Goal: Task Accomplishment & Management: Use online tool/utility

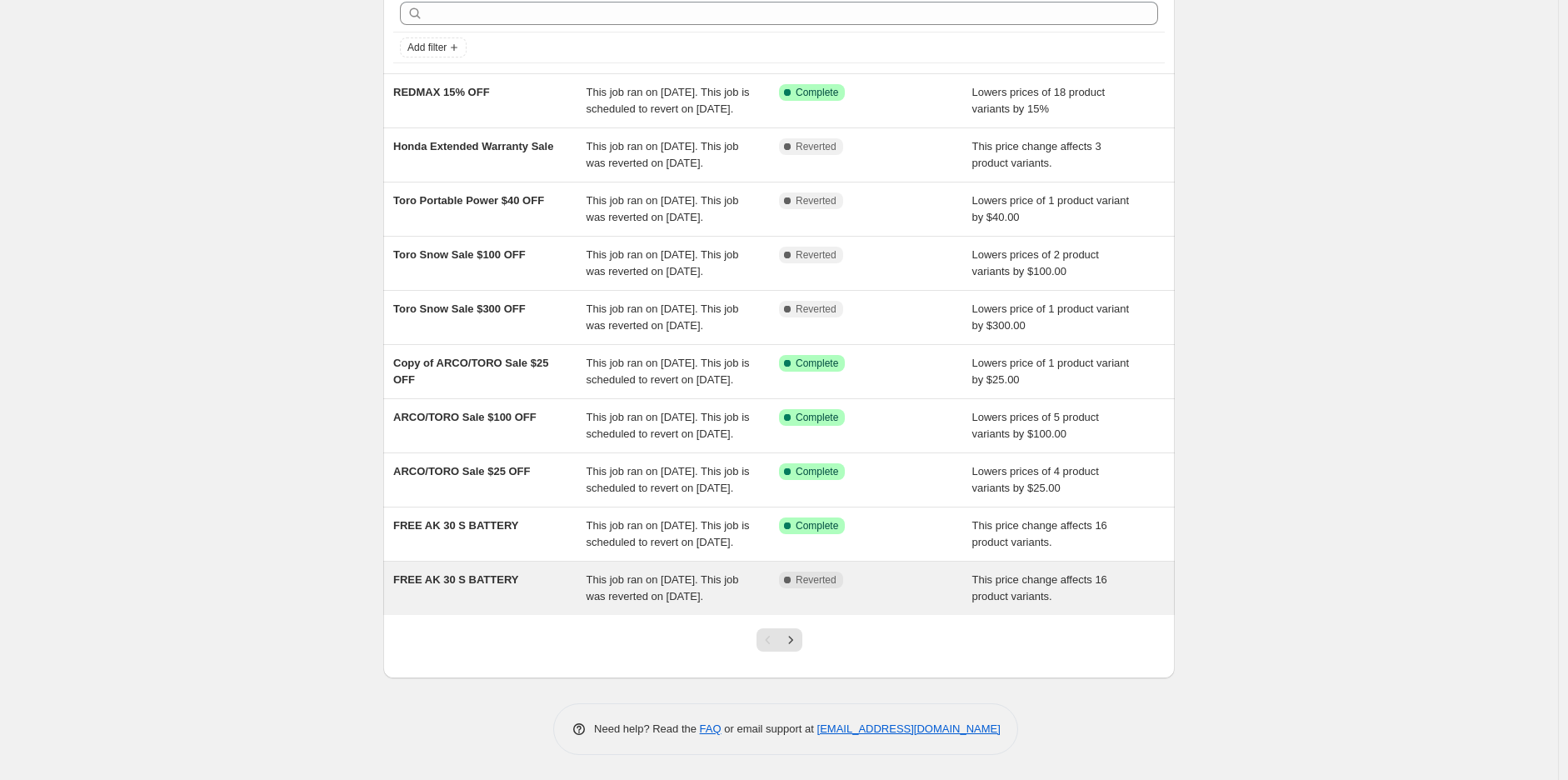
scroll to position [245, 0]
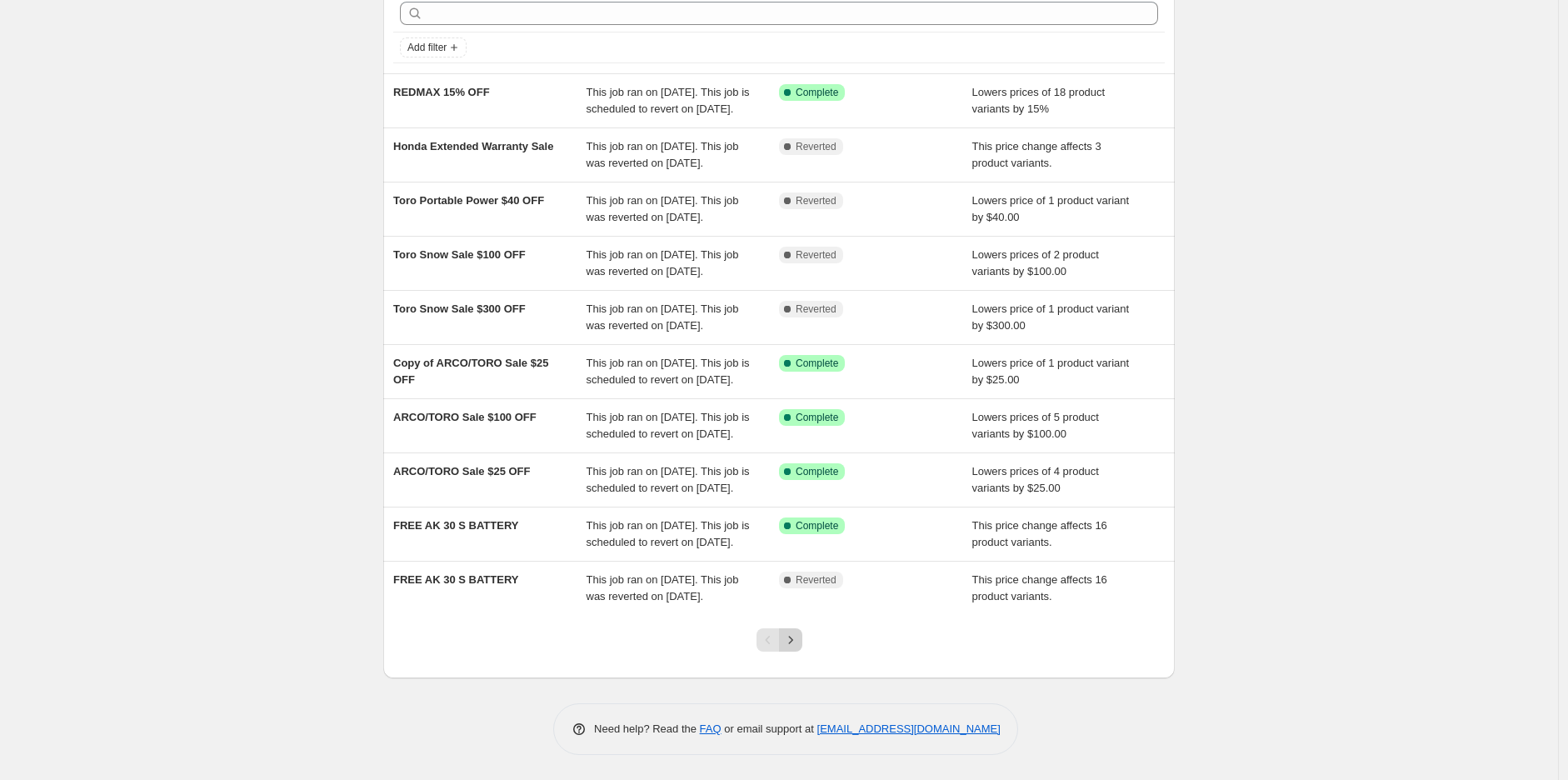
click at [790, 641] on icon "Next" at bounding box center [791, 641] width 17 height 17
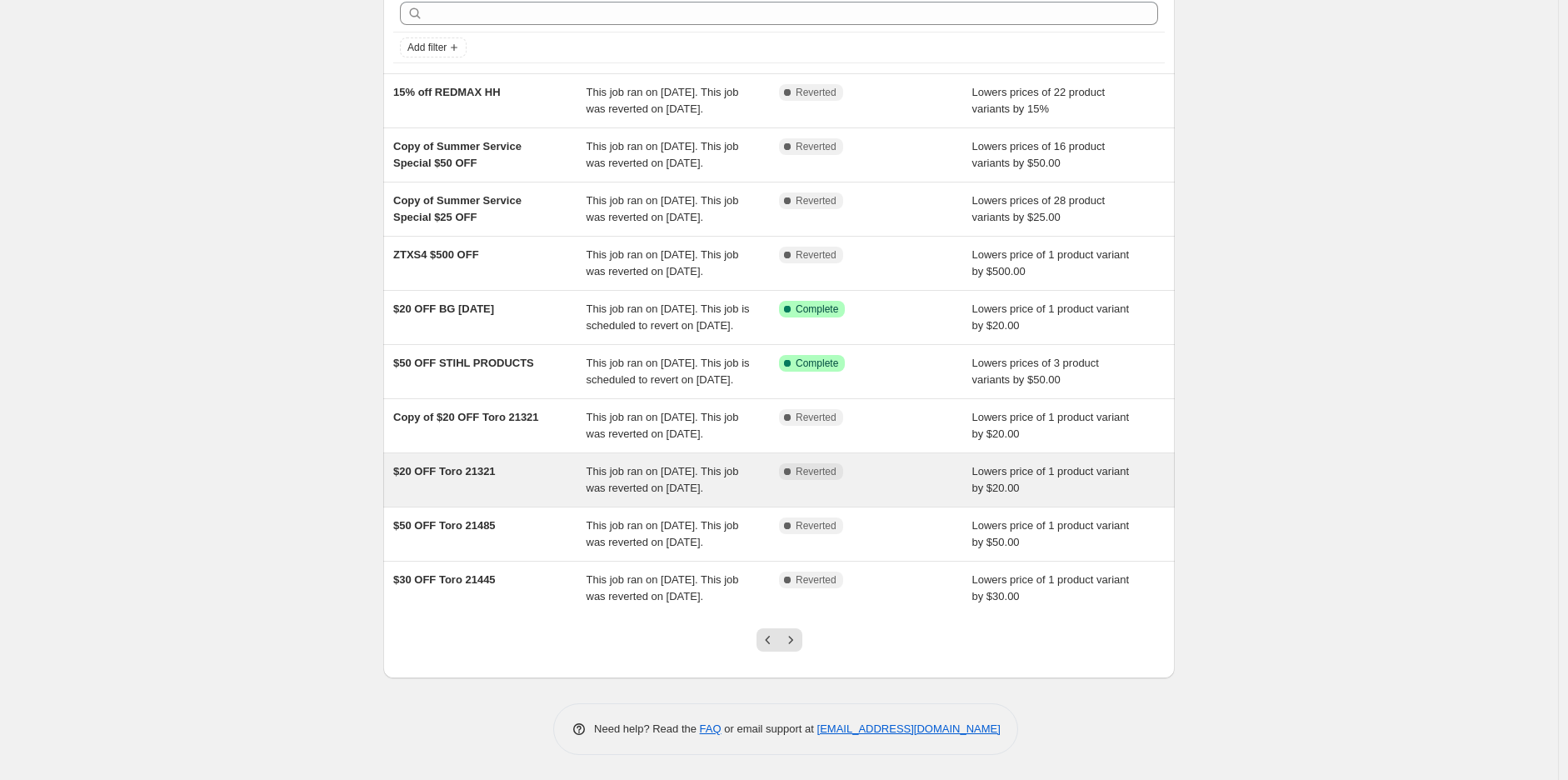
scroll to position [228, 0]
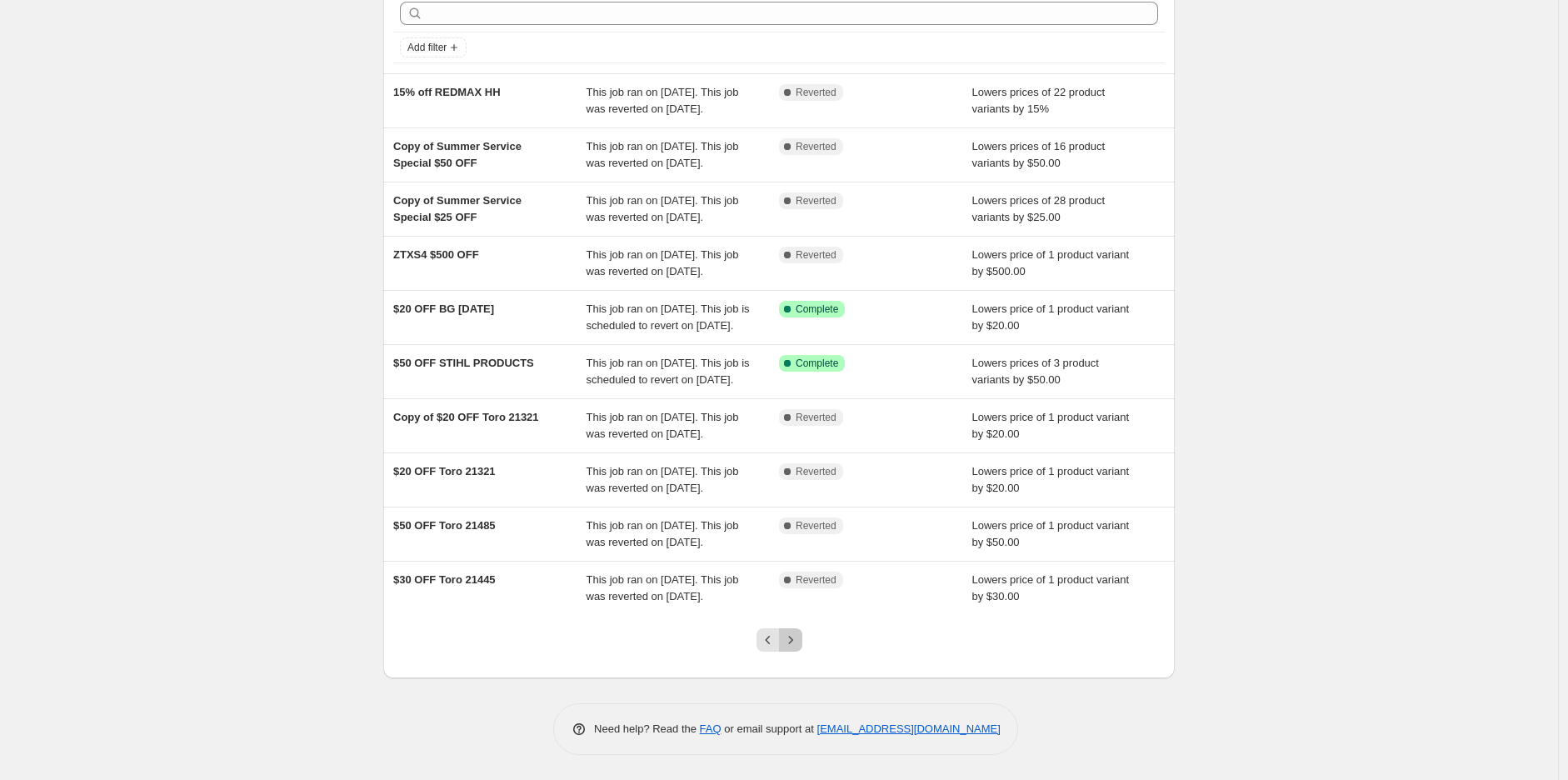
click at [802, 632] on button "Next" at bounding box center [791, 641] width 23 height 23
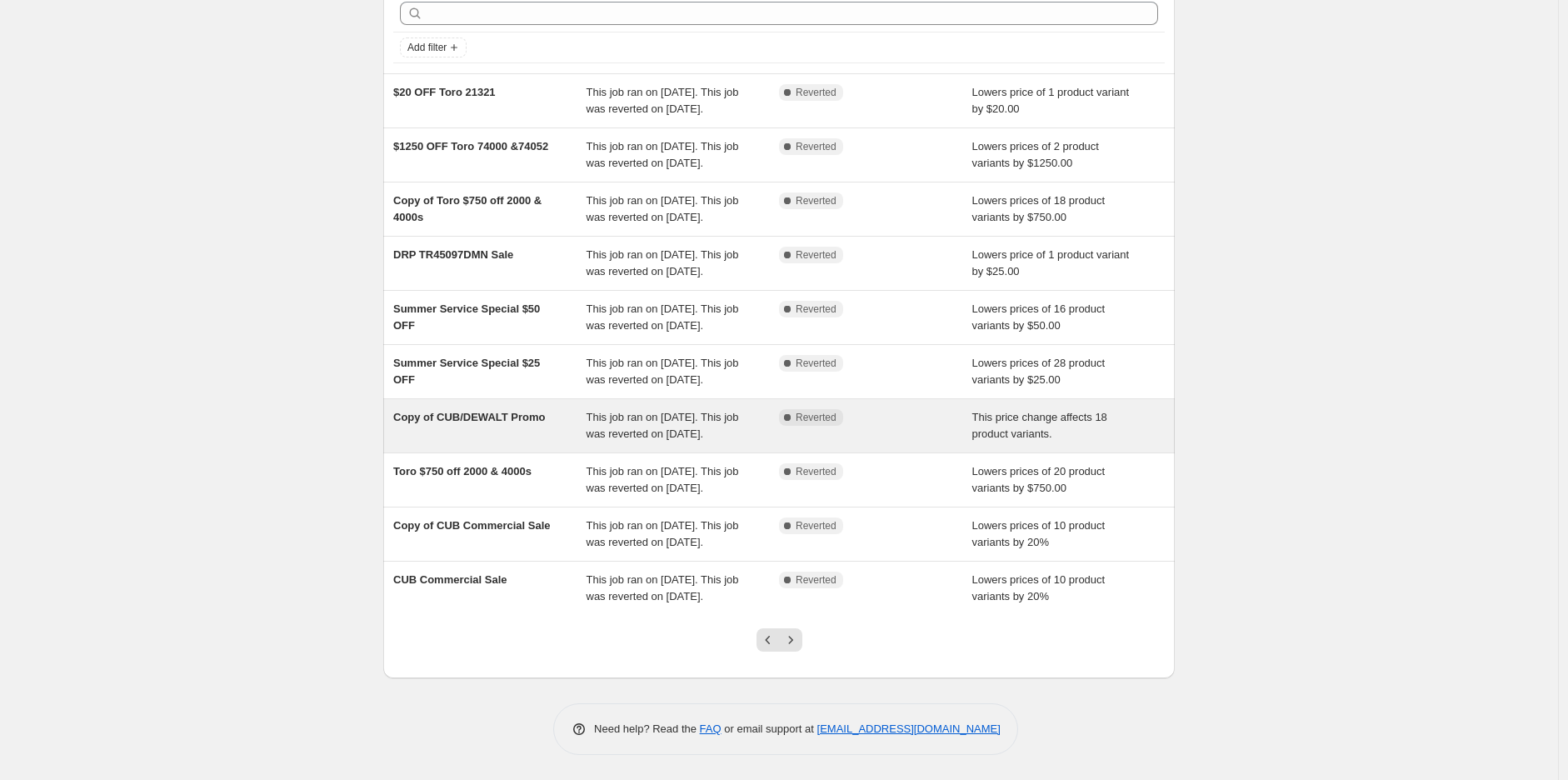
scroll to position [145, 0]
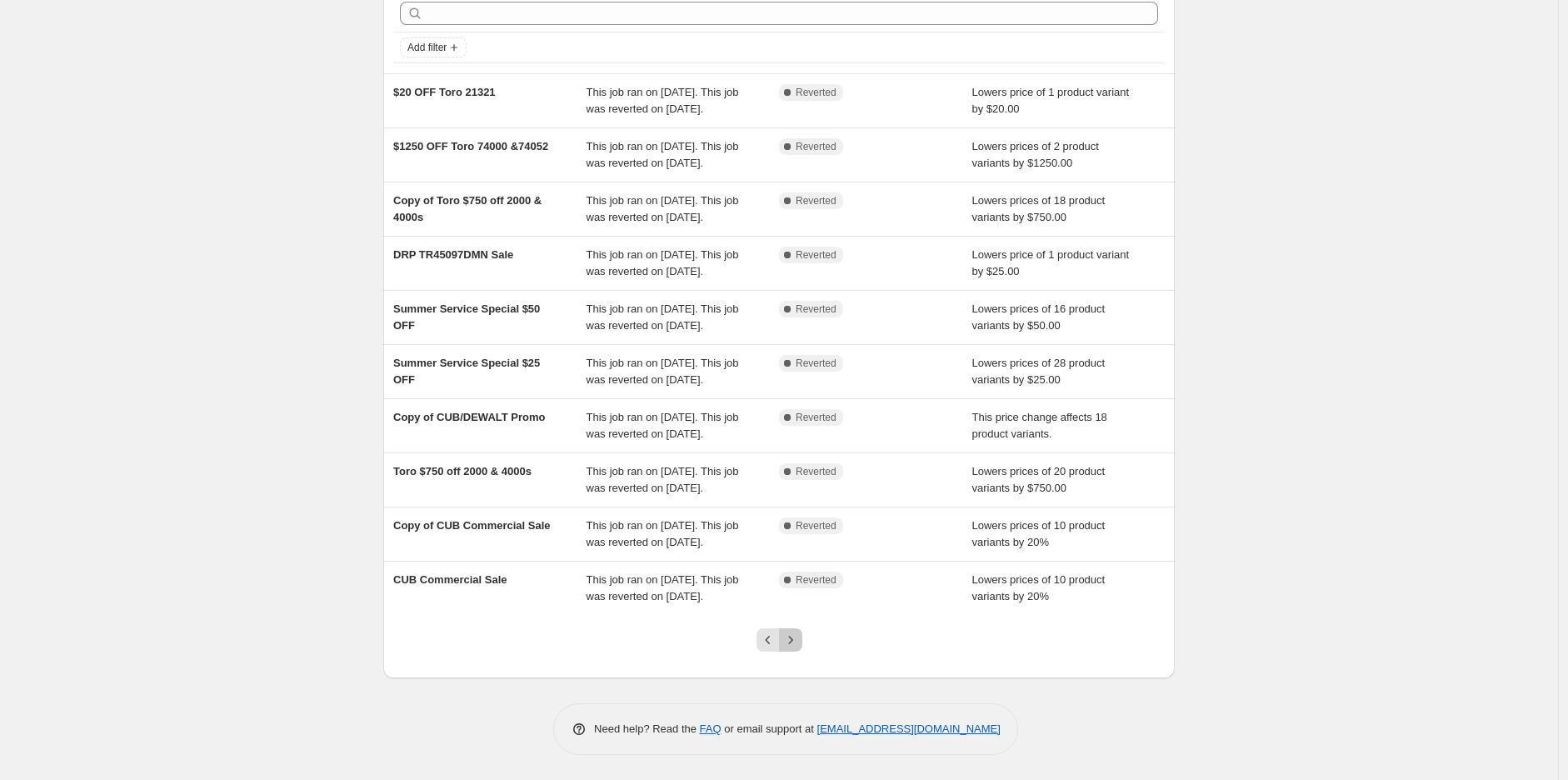
click at [796, 631] on button "Next" at bounding box center [791, 641] width 23 height 23
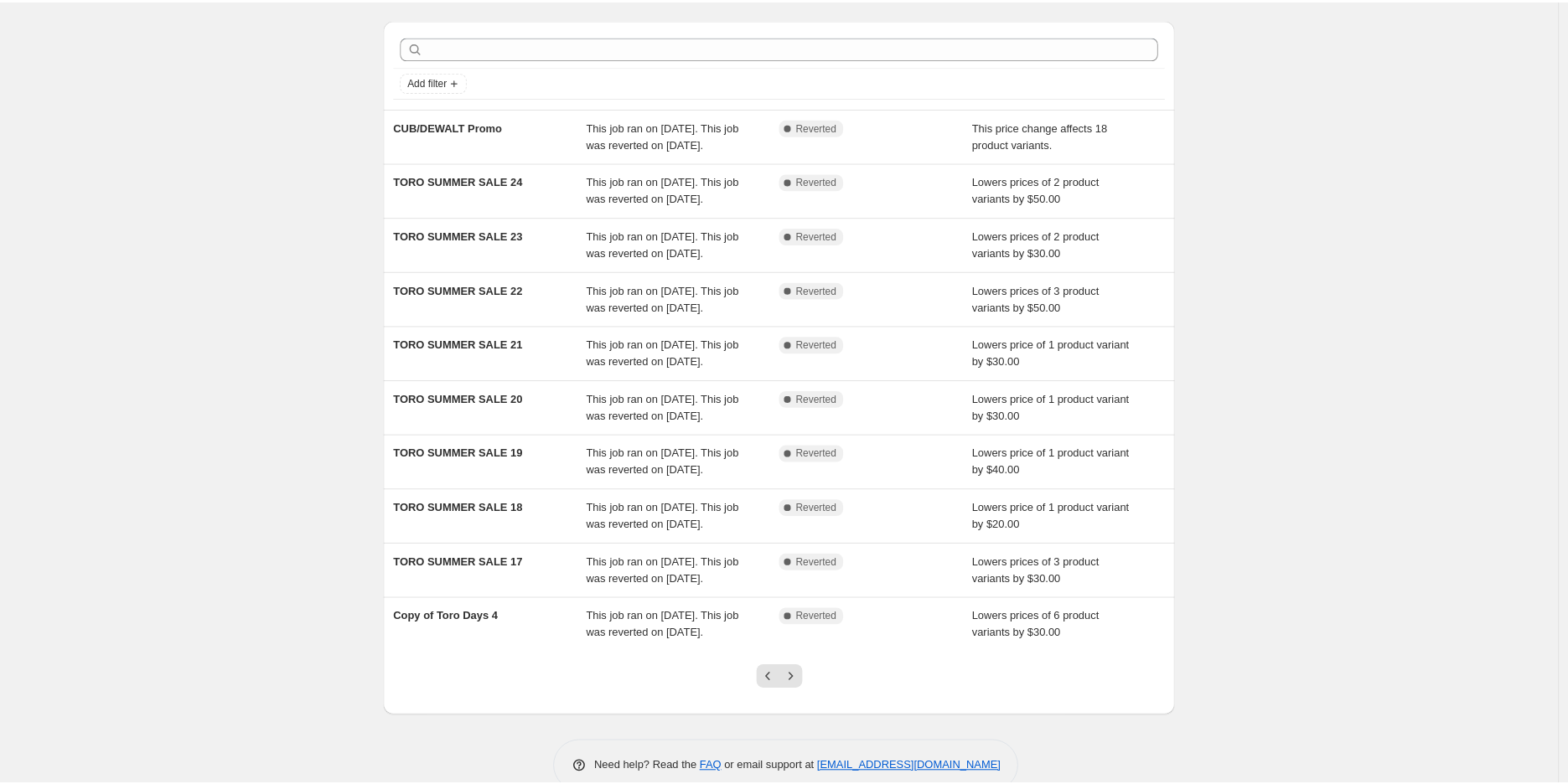
scroll to position [0, 0]
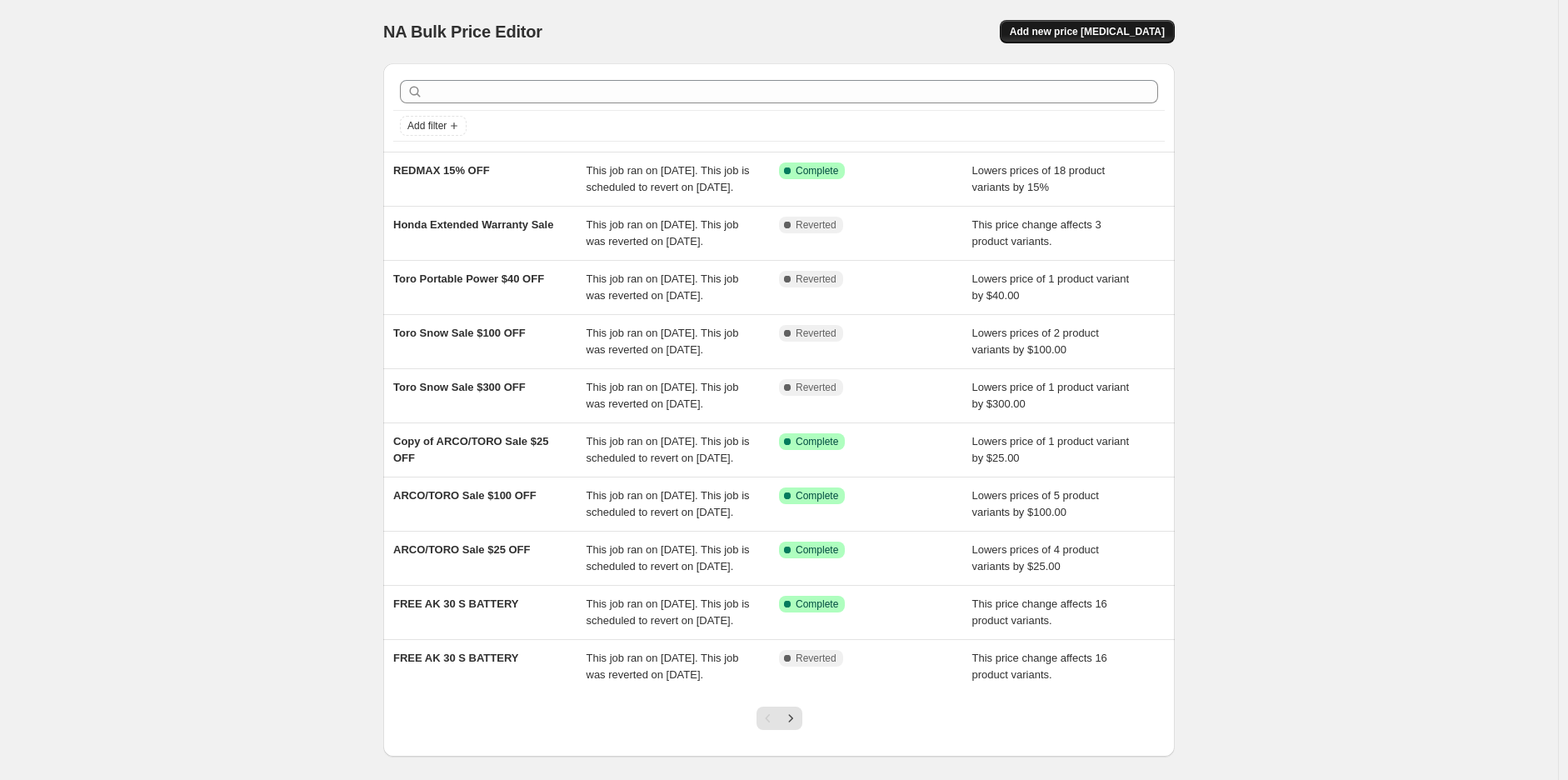
click at [1082, 38] on span "Add new price change job" at bounding box center [1088, 32] width 155 height 13
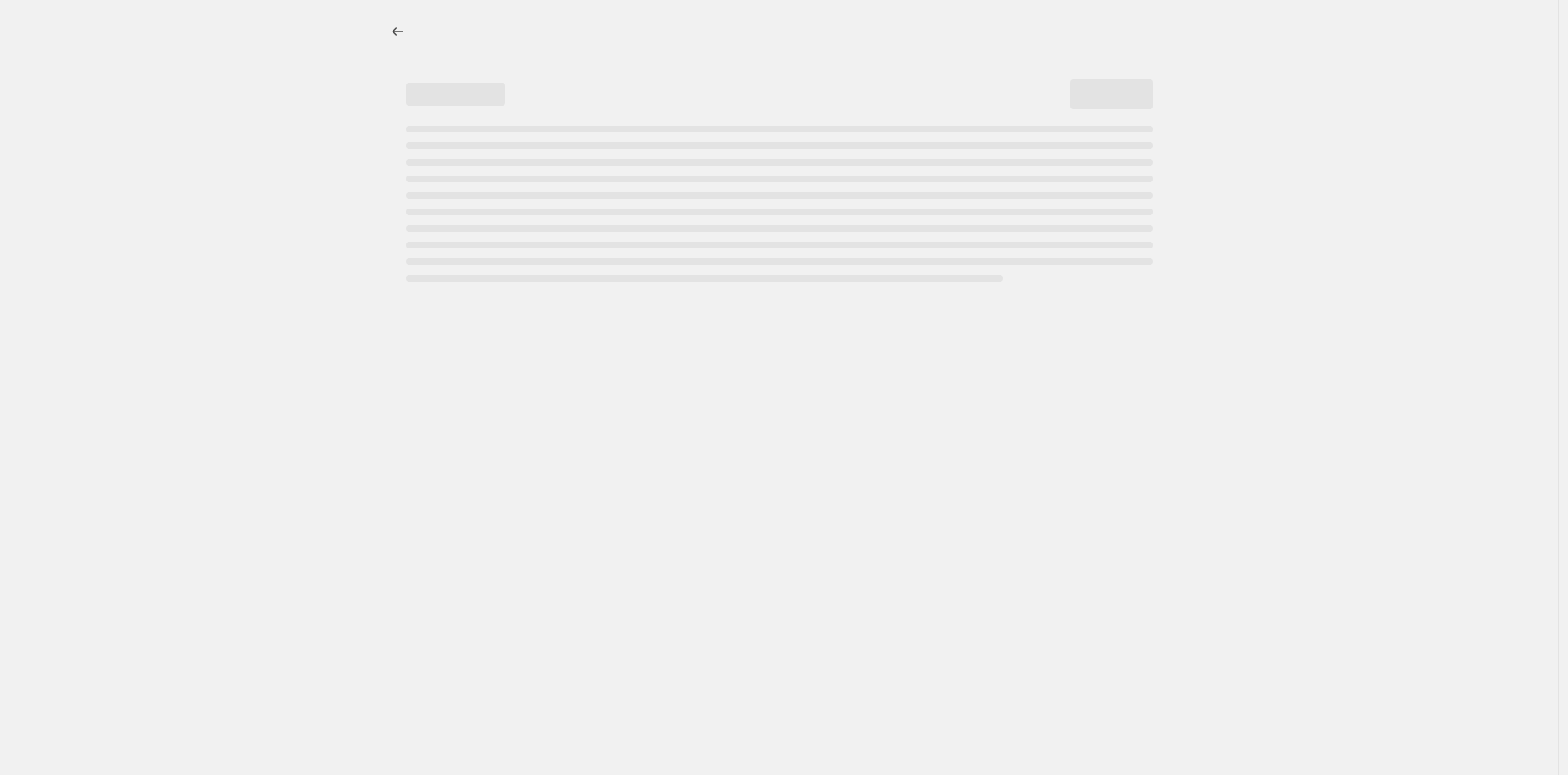
select select "percentage"
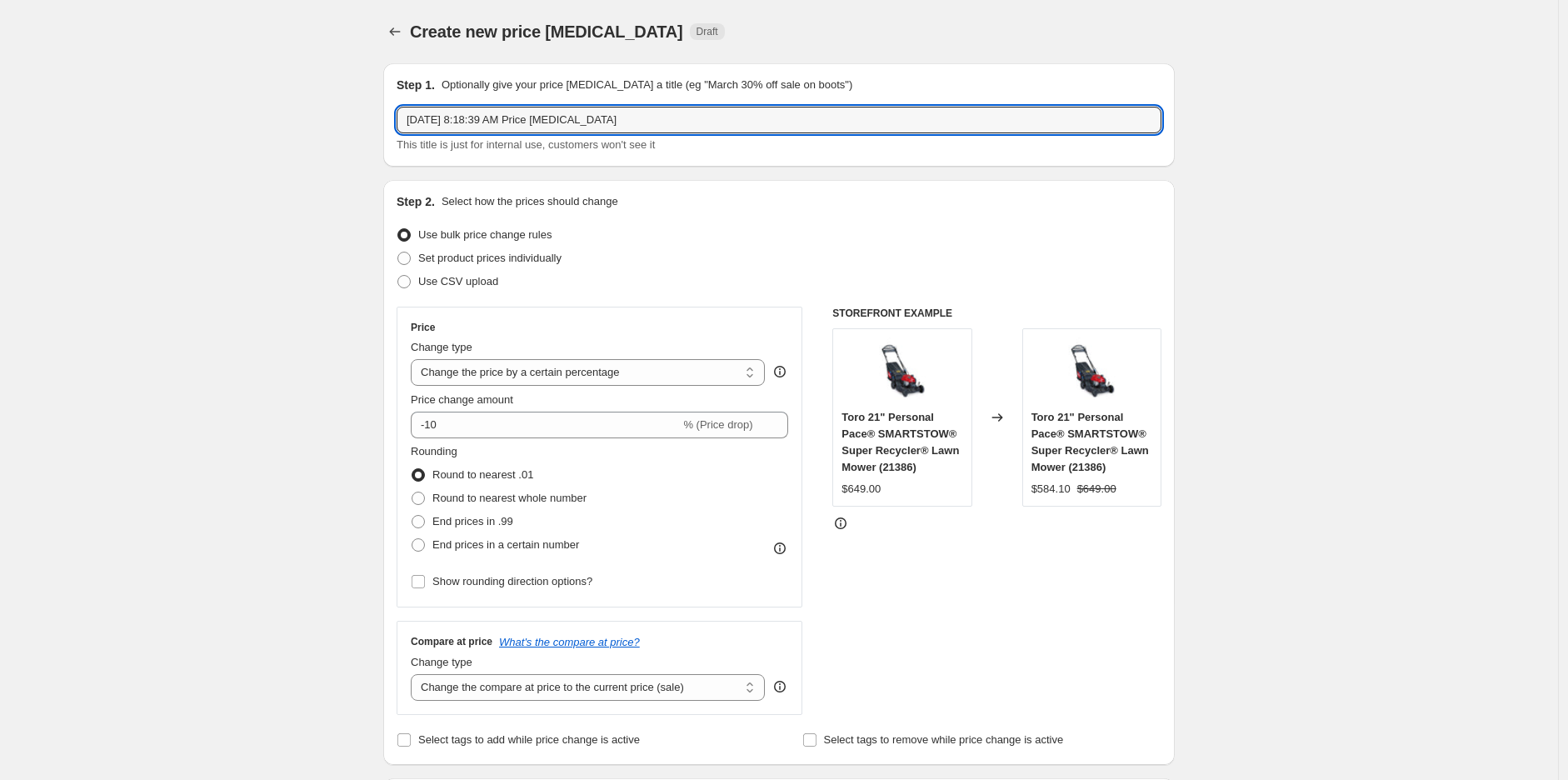
drag, startPoint x: 755, startPoint y: 132, endPoint x: 389, endPoint y: 128, distance: 366.0
click at [389, 128] on div "Step 1. Optionally give your price change job a title (eg "March 30% off sale o…" at bounding box center [779, 115] width 792 height 104
type input "TORO $50 OFF SNOW"
click at [604, 368] on select "Change the price to a certain amount Change the price by a certain amount Chang…" at bounding box center [588, 372] width 354 height 27
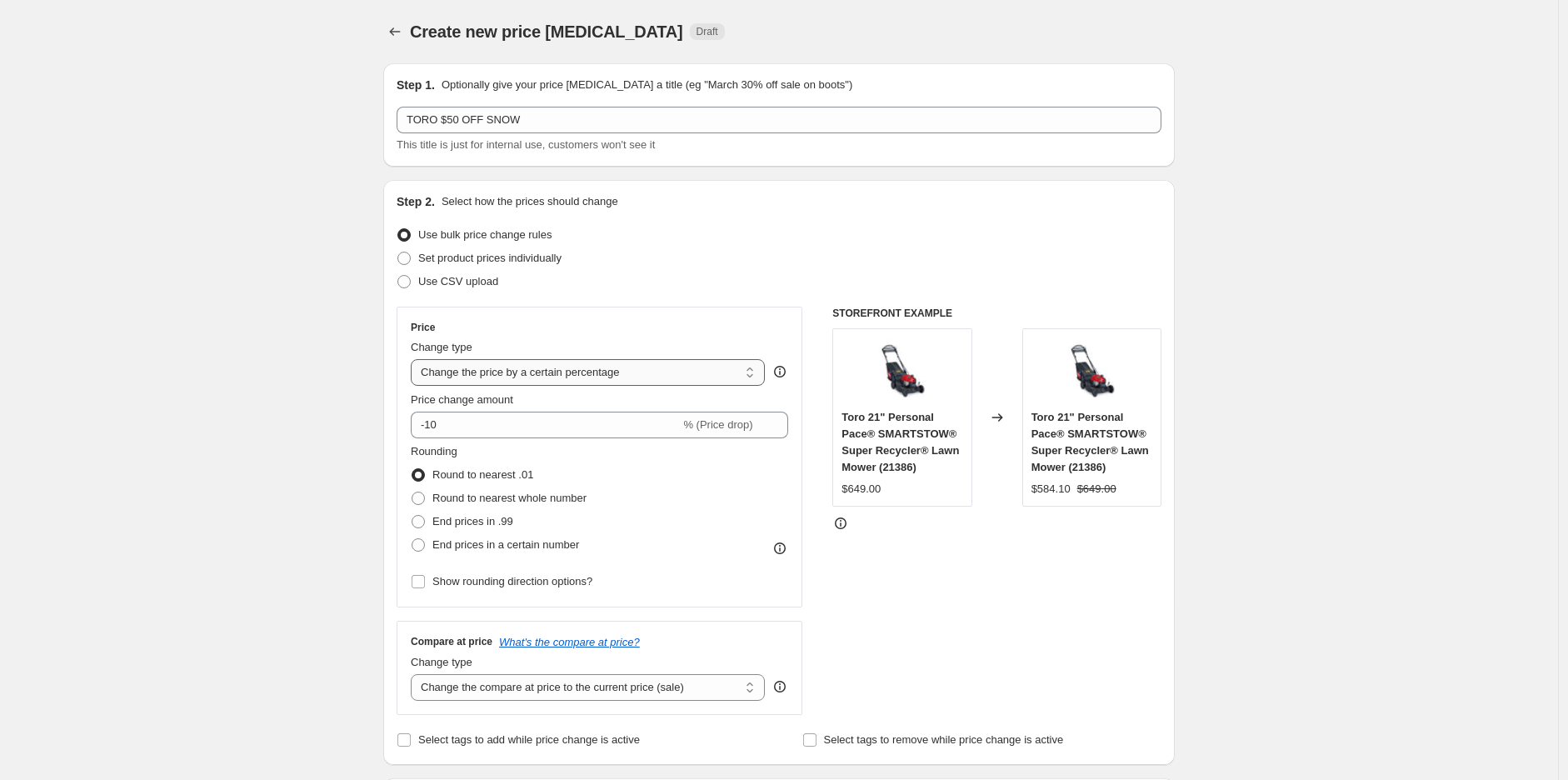
select select "by"
click at [415, 359] on select "Change the price to a certain amount Change the price by a certain amount Chang…" at bounding box center [588, 372] width 354 height 27
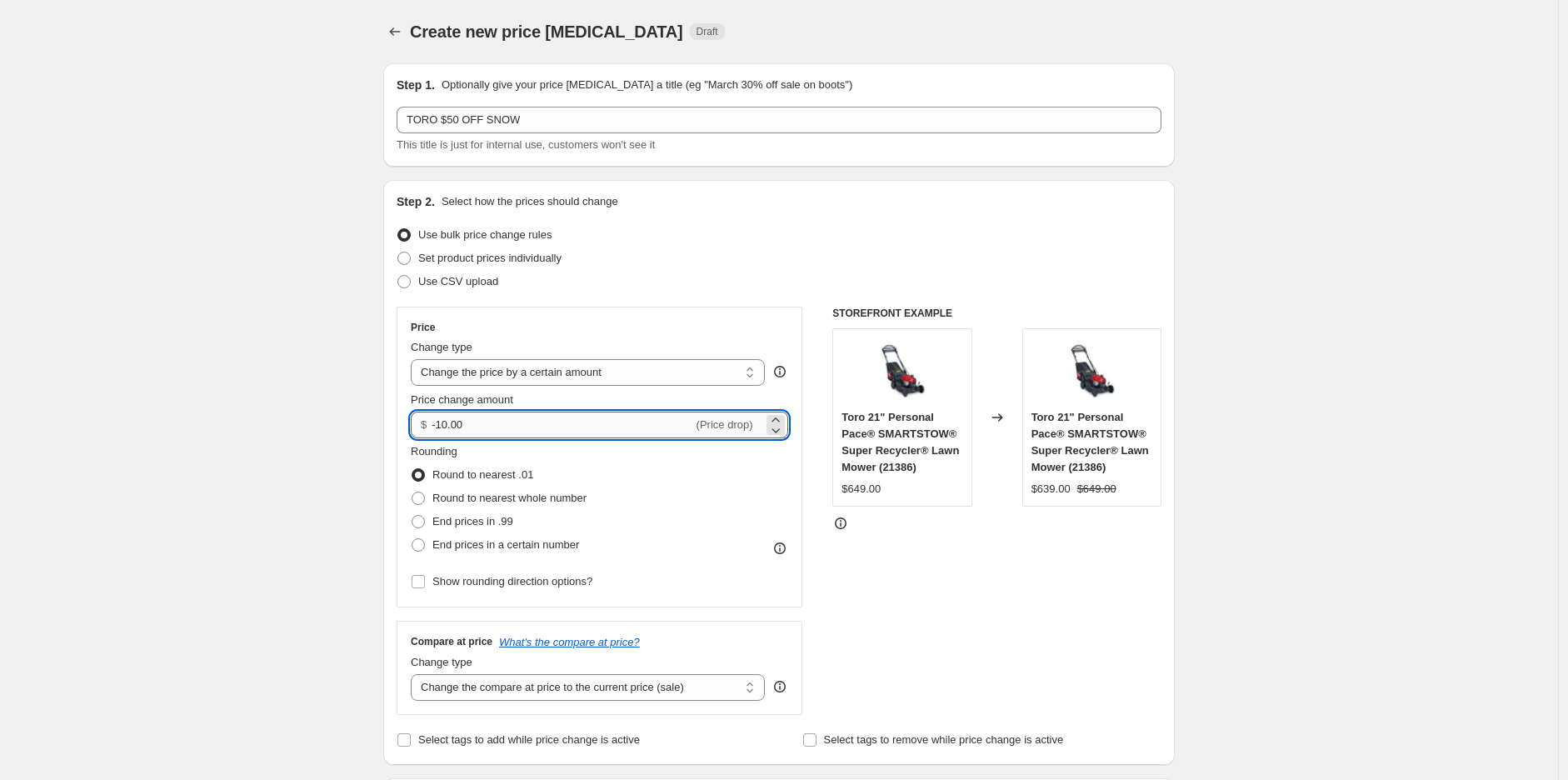
drag, startPoint x: 579, startPoint y: 422, endPoint x: 442, endPoint y: 428, distance: 137.1
click at [442, 428] on input "-10.00" at bounding box center [562, 425] width 260 height 27
type input "-50.00"
click at [988, 564] on div "STOREFRONT EXAMPLE Toro 21" Personal Pace® SMARTSTOW® Super Recycler® Lawn Mowe…" at bounding box center [997, 510] width 329 height 408
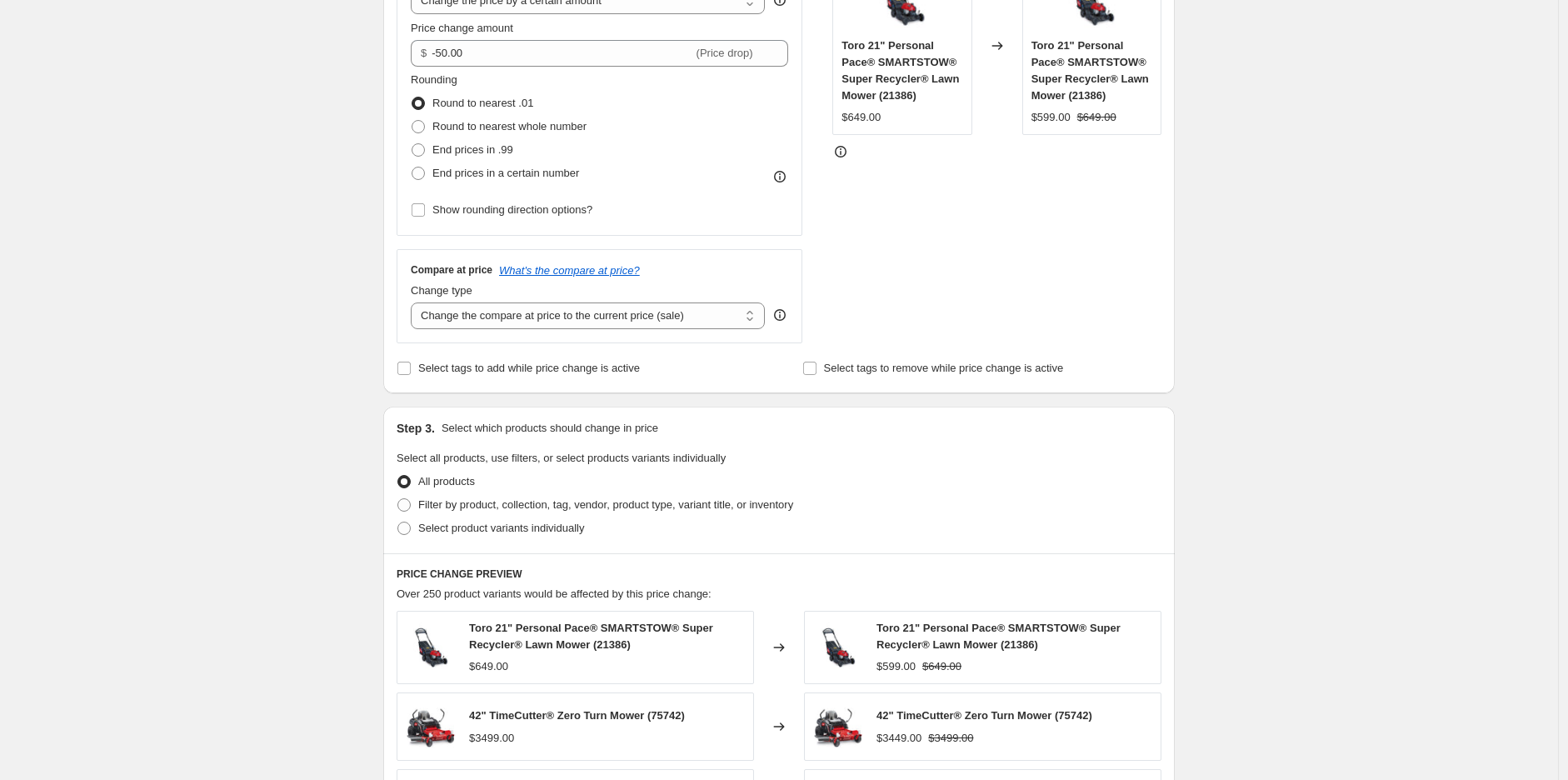
scroll to position [463, 0]
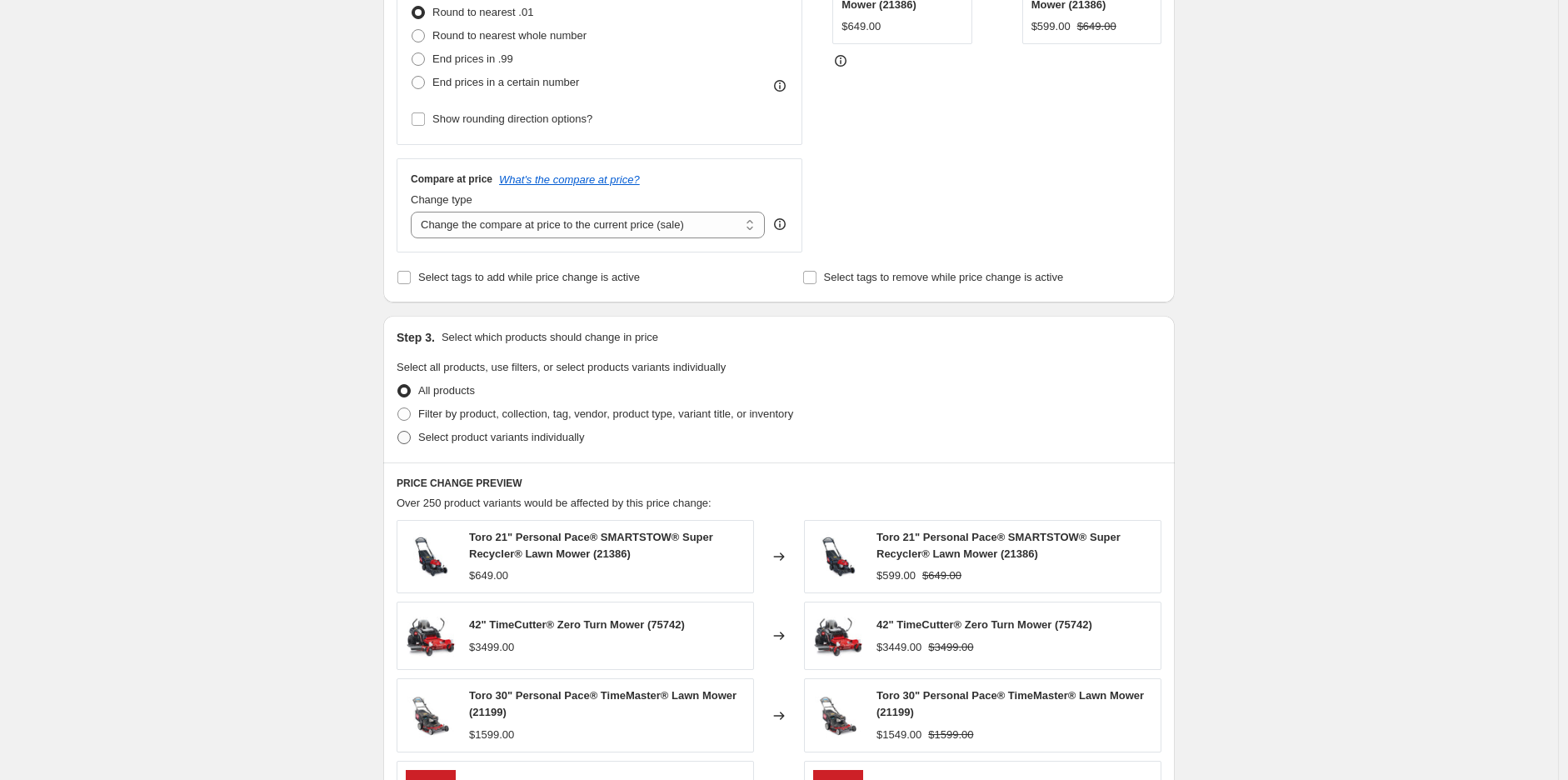
click at [521, 443] on span "Select product variants individually" at bounding box center [501, 437] width 166 height 13
click at [398, 432] on input "Select product variants individually" at bounding box center [397, 431] width 1 height 1
radio input "true"
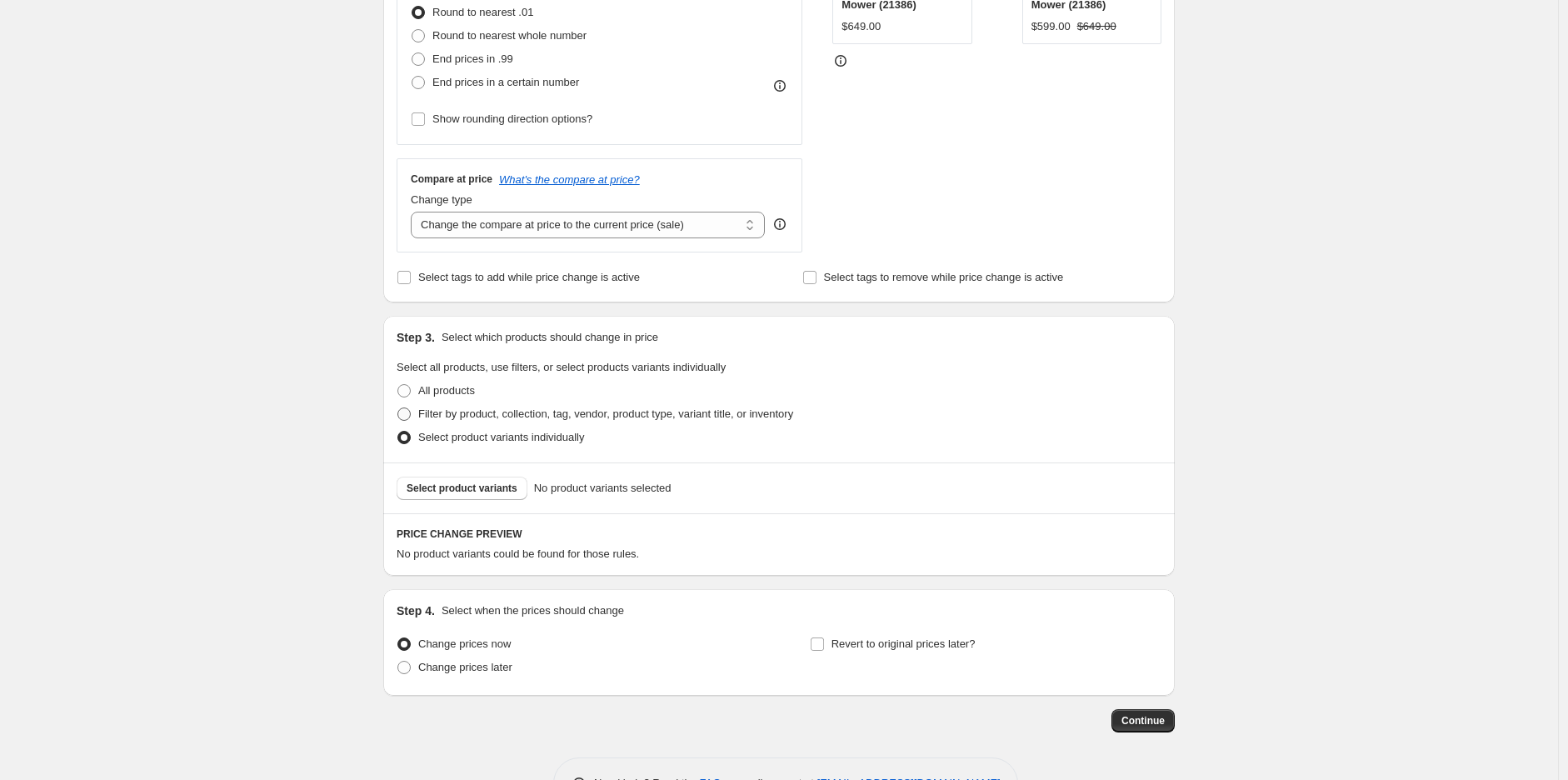
scroll to position [518, 0]
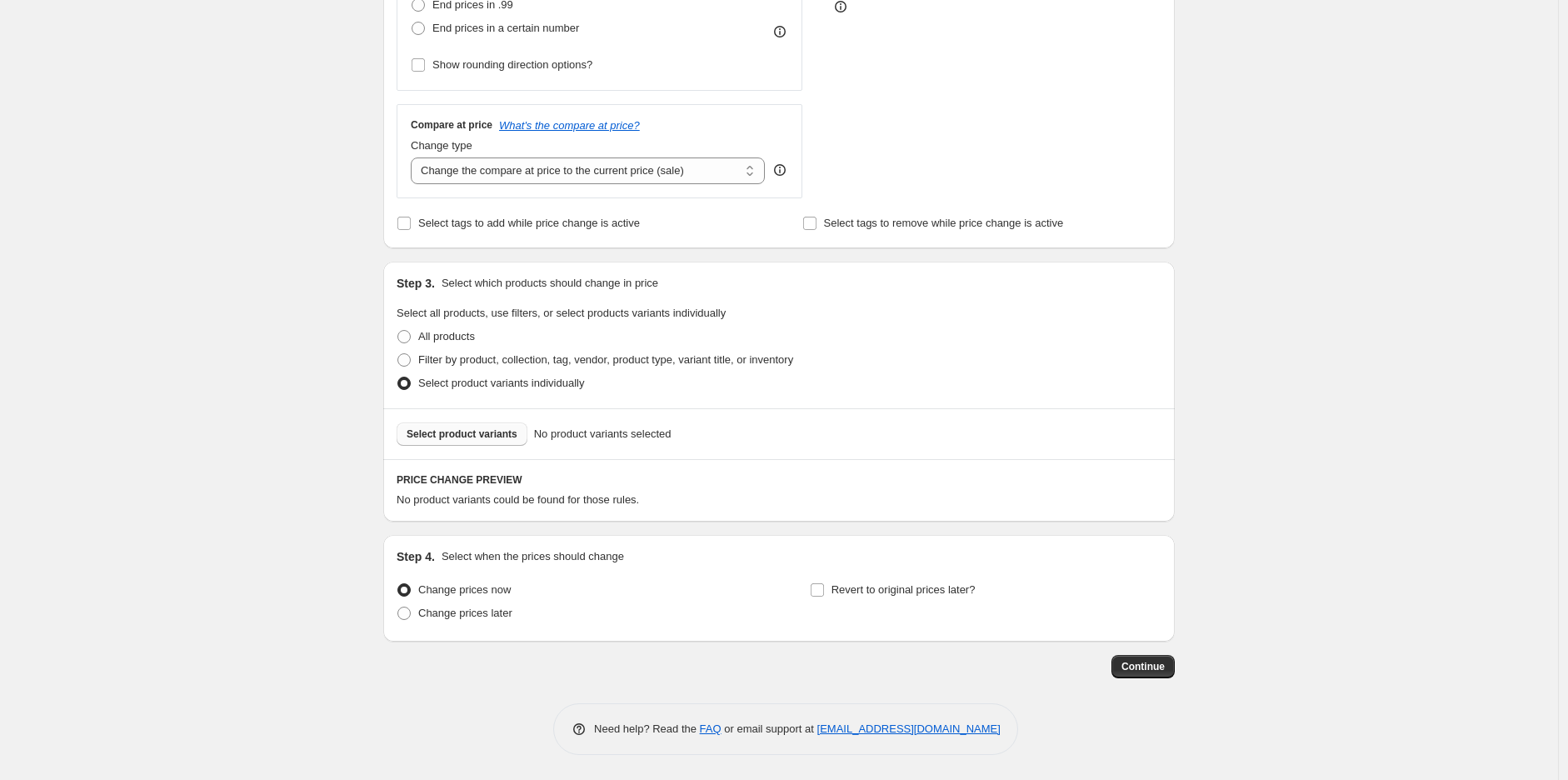
click at [501, 435] on span "Select product variants" at bounding box center [462, 434] width 111 height 13
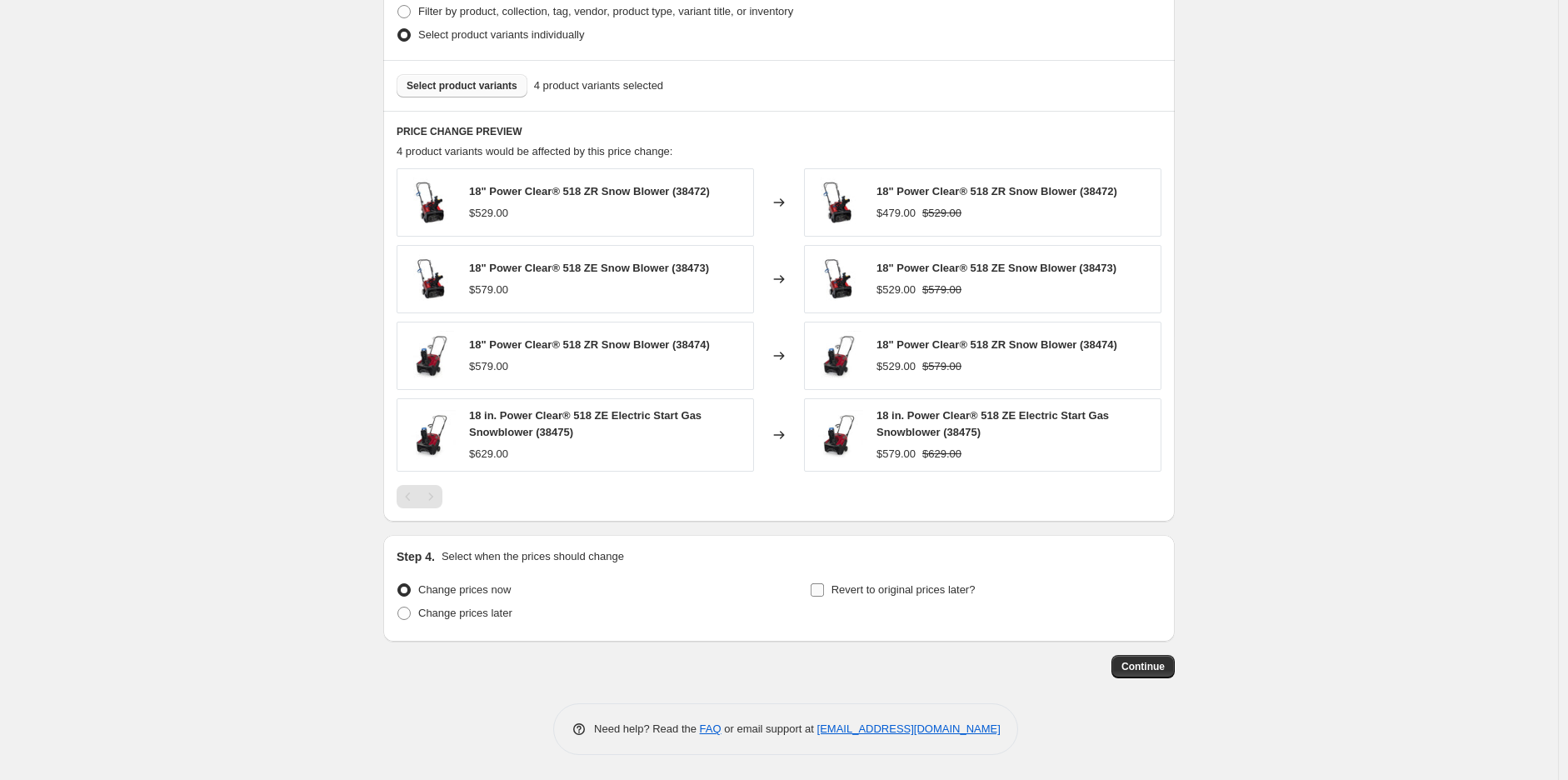
click at [867, 584] on span "Revert to original prices later?" at bounding box center [903, 590] width 144 height 13
click at [824, 584] on input "Revert to original prices later?" at bounding box center [817, 590] width 13 height 13
checkbox input "true"
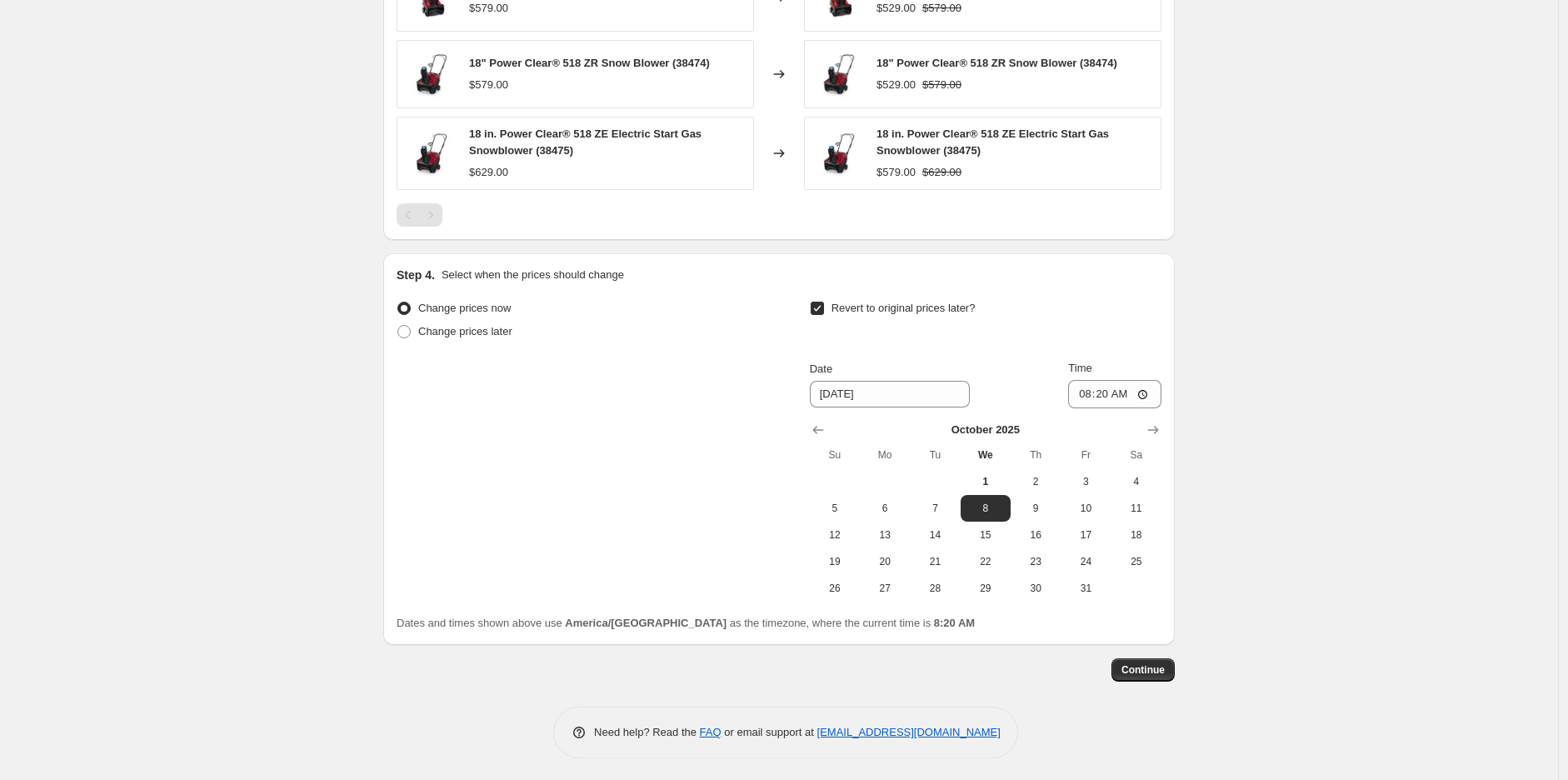
scroll to position [1152, 0]
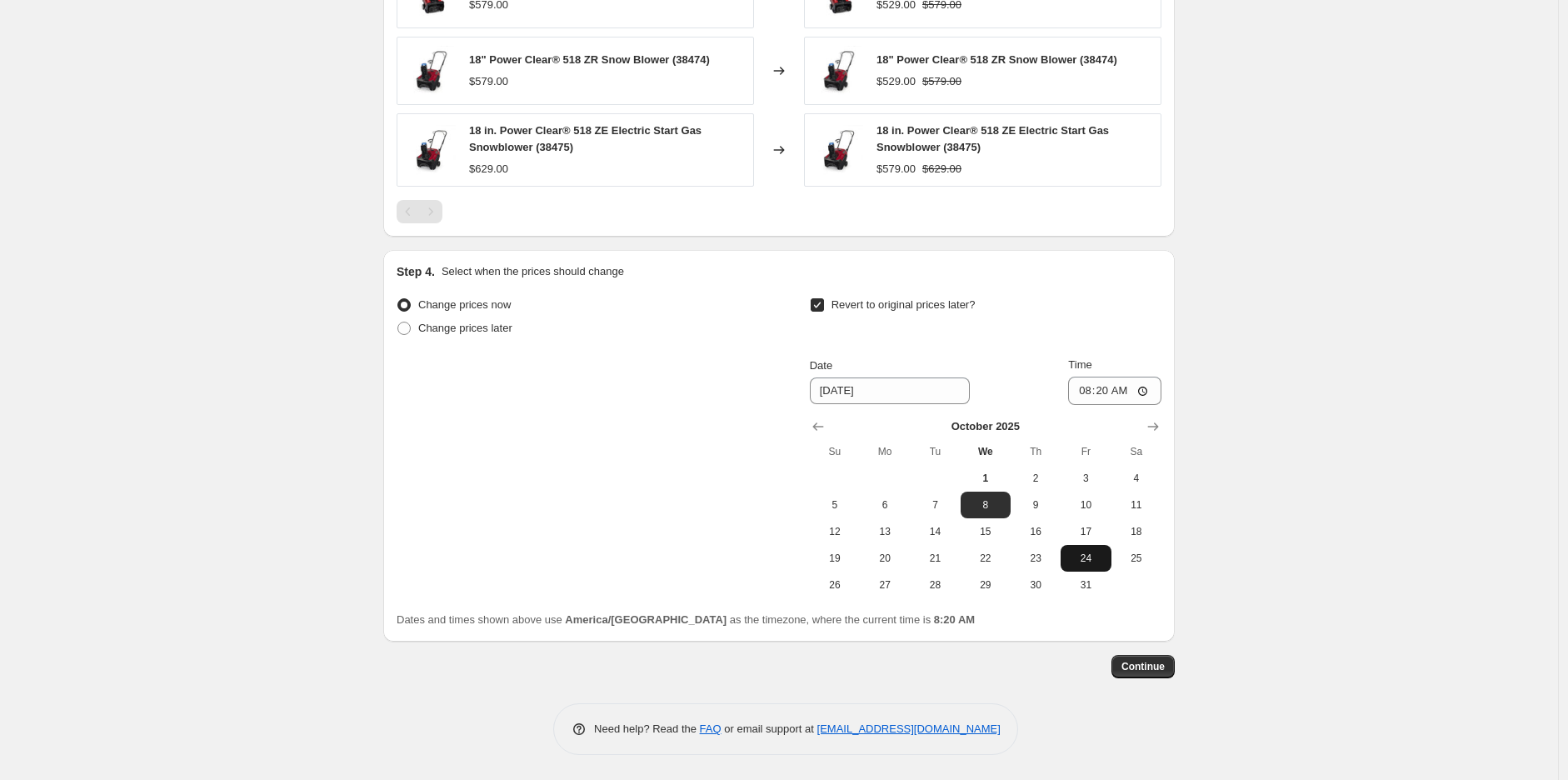
drag, startPoint x: 1070, startPoint y: 590, endPoint x: 1071, endPoint y: 564, distance: 26.0
click at [1070, 590] on button "31" at bounding box center [1086, 585] width 50 height 27
type input "10/31/2025"
click at [1081, 387] on input "08:20" at bounding box center [1115, 391] width 94 height 28
type input "23:59"
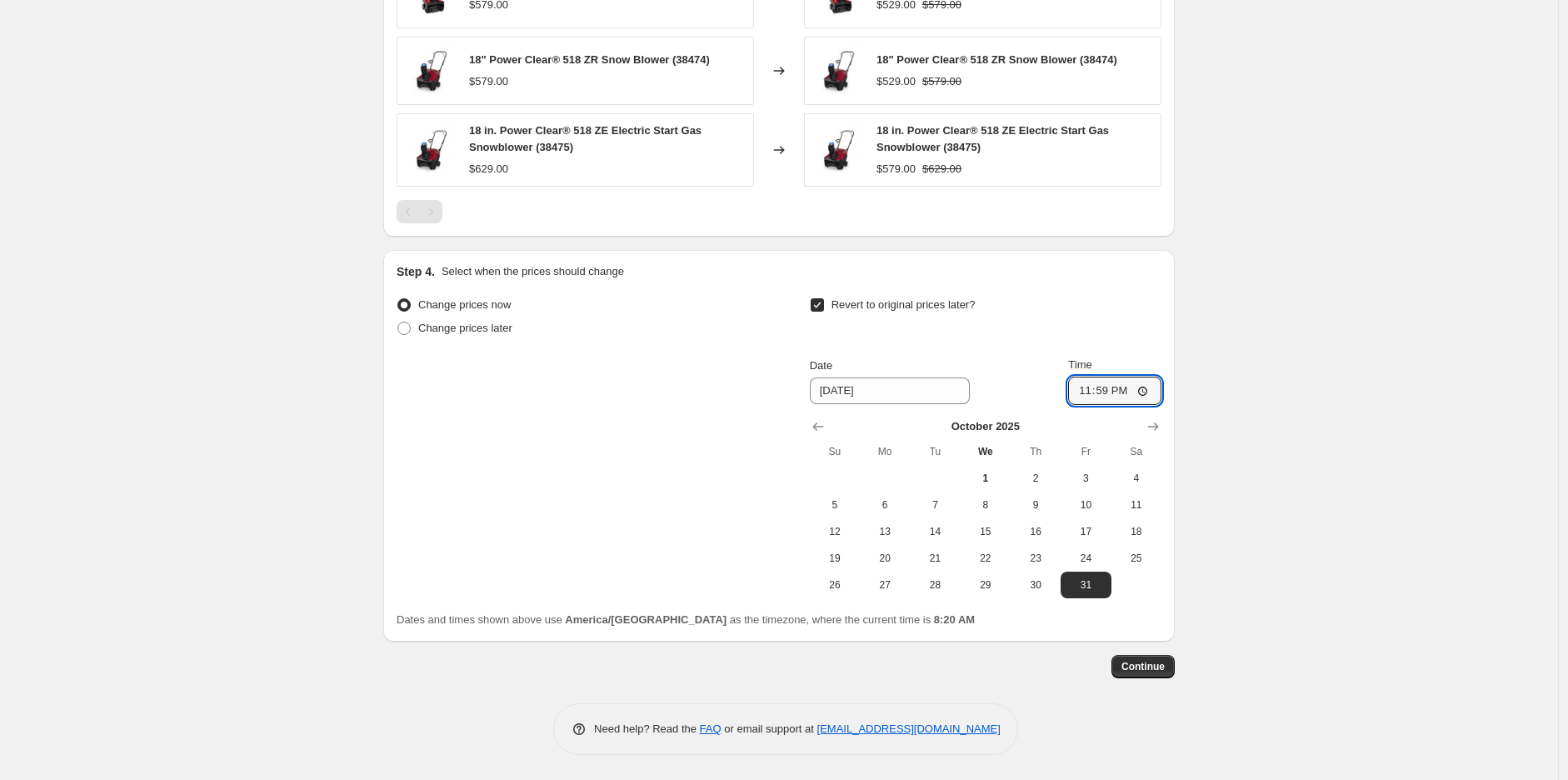
drag, startPoint x: 1272, startPoint y: 418, endPoint x: 1275, endPoint y: 435, distance: 17.3
click at [1160, 665] on span "Continue" at bounding box center [1143, 667] width 43 height 13
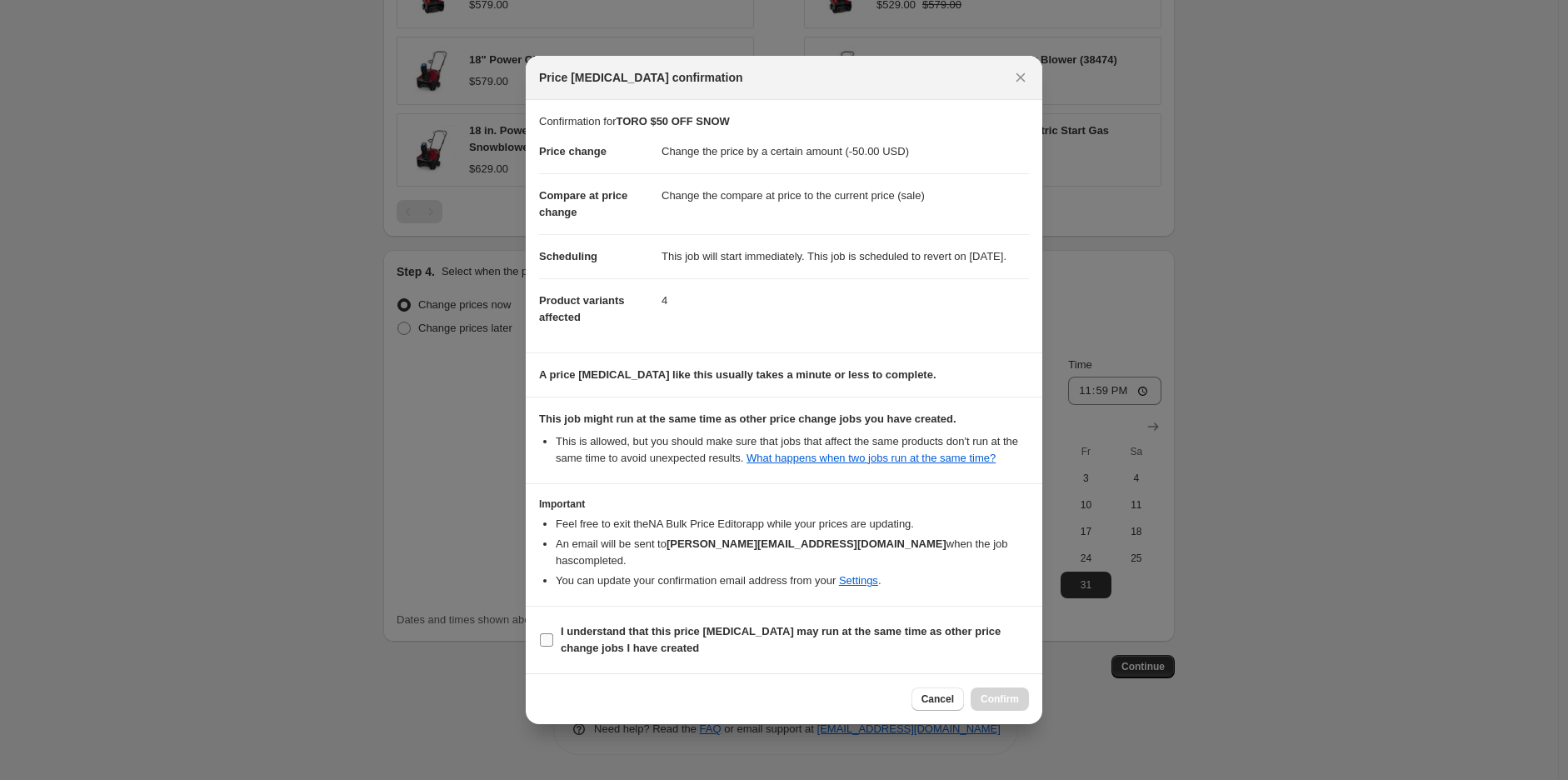
click at [872, 634] on b "I understand that this price change job may run at the same time as other price…" at bounding box center [781, 640] width 440 height 29
click at [554, 634] on input "I understand that this price change job may run at the same time as other price…" at bounding box center [547, 641] width 13 height 13
checkbox input "true"
click at [990, 691] on button "Confirm" at bounding box center [1000, 699] width 58 height 23
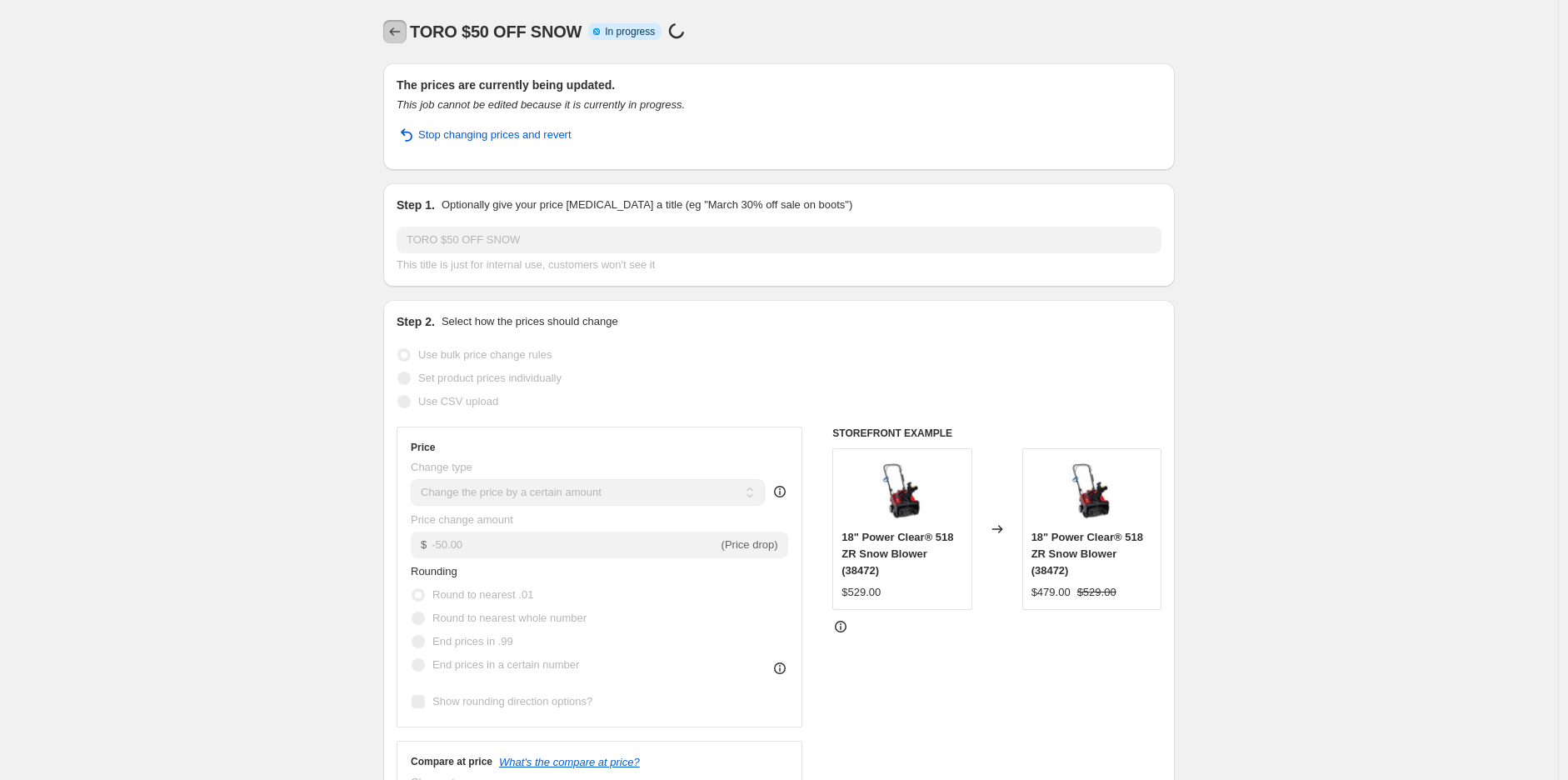
click at [395, 32] on icon "Price change jobs" at bounding box center [395, 32] width 11 height 8
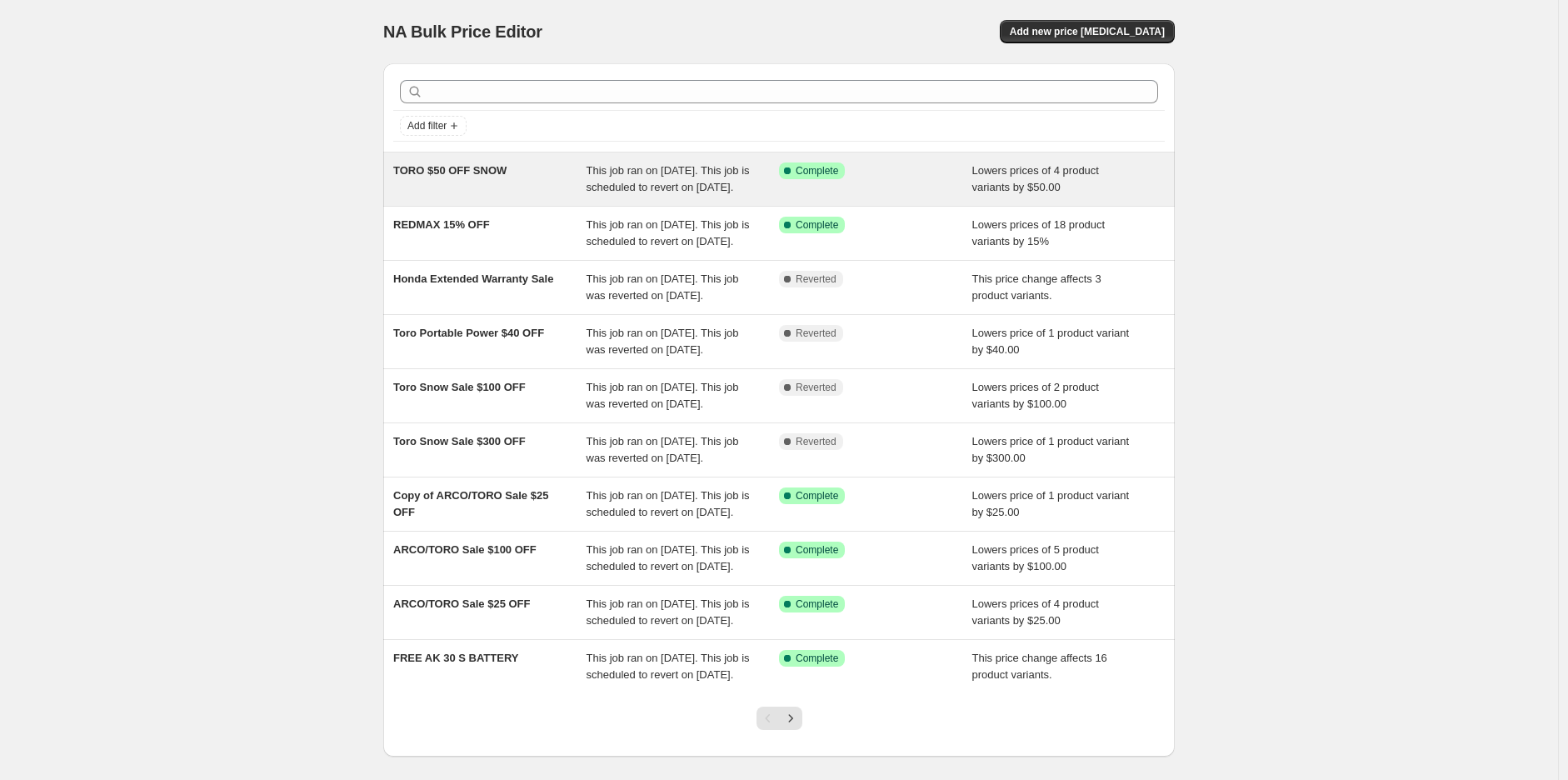
click at [498, 191] on div "TORO $50 OFF SNOW" at bounding box center [490, 180] width 194 height 33
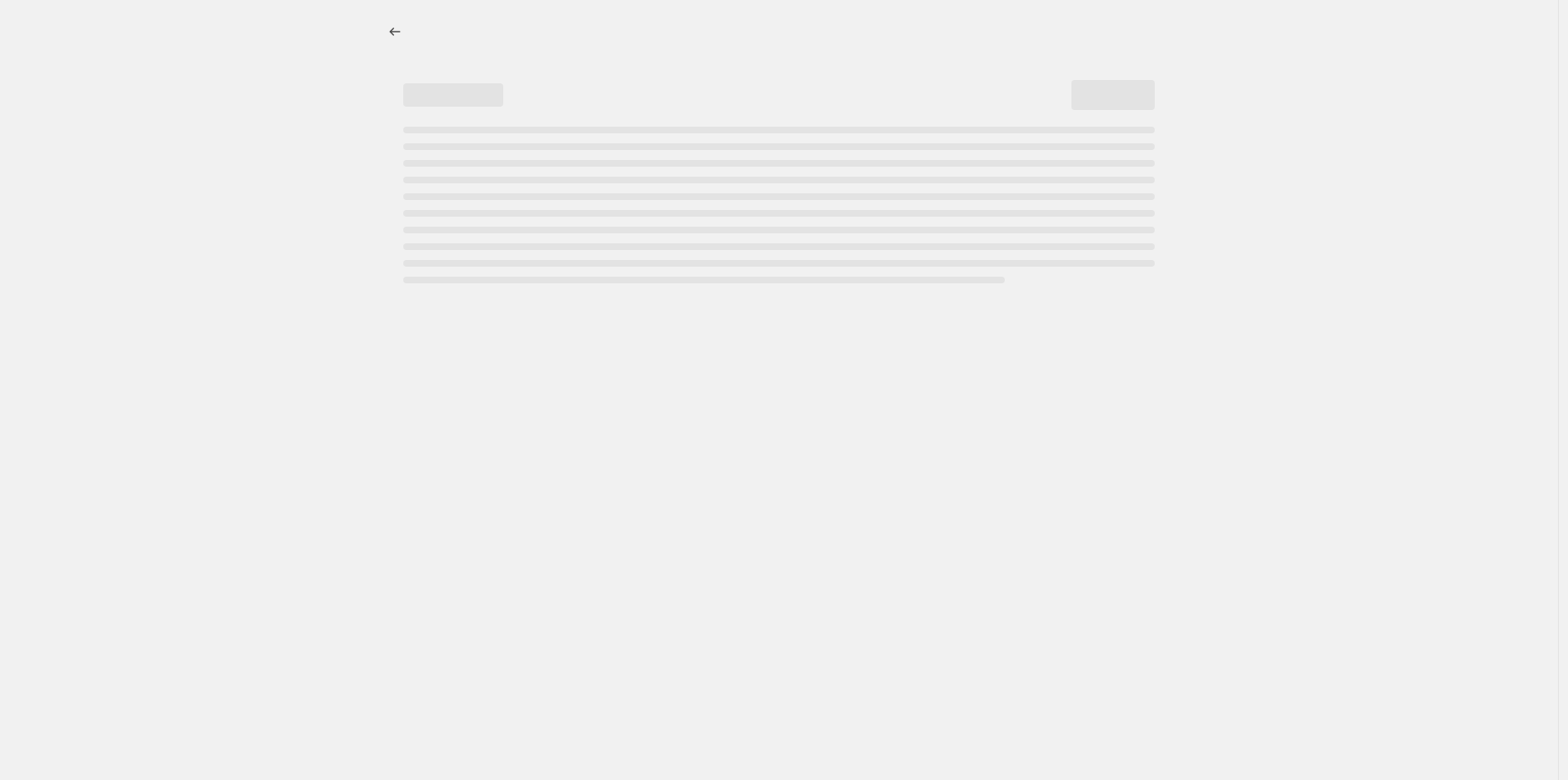
select select "by"
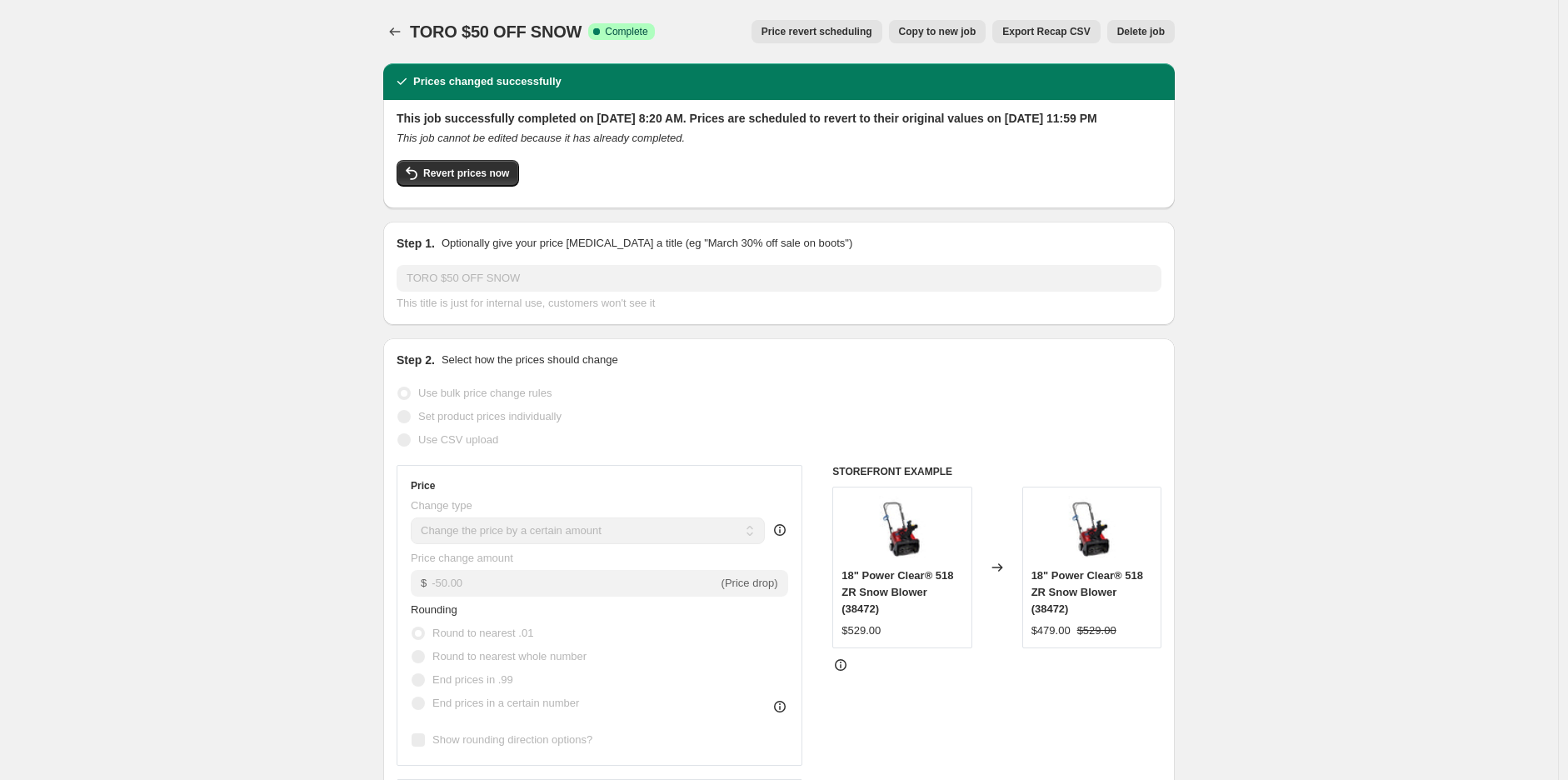
click at [486, 180] on span "Revert prices now" at bounding box center [466, 174] width 86 height 13
checkbox input "false"
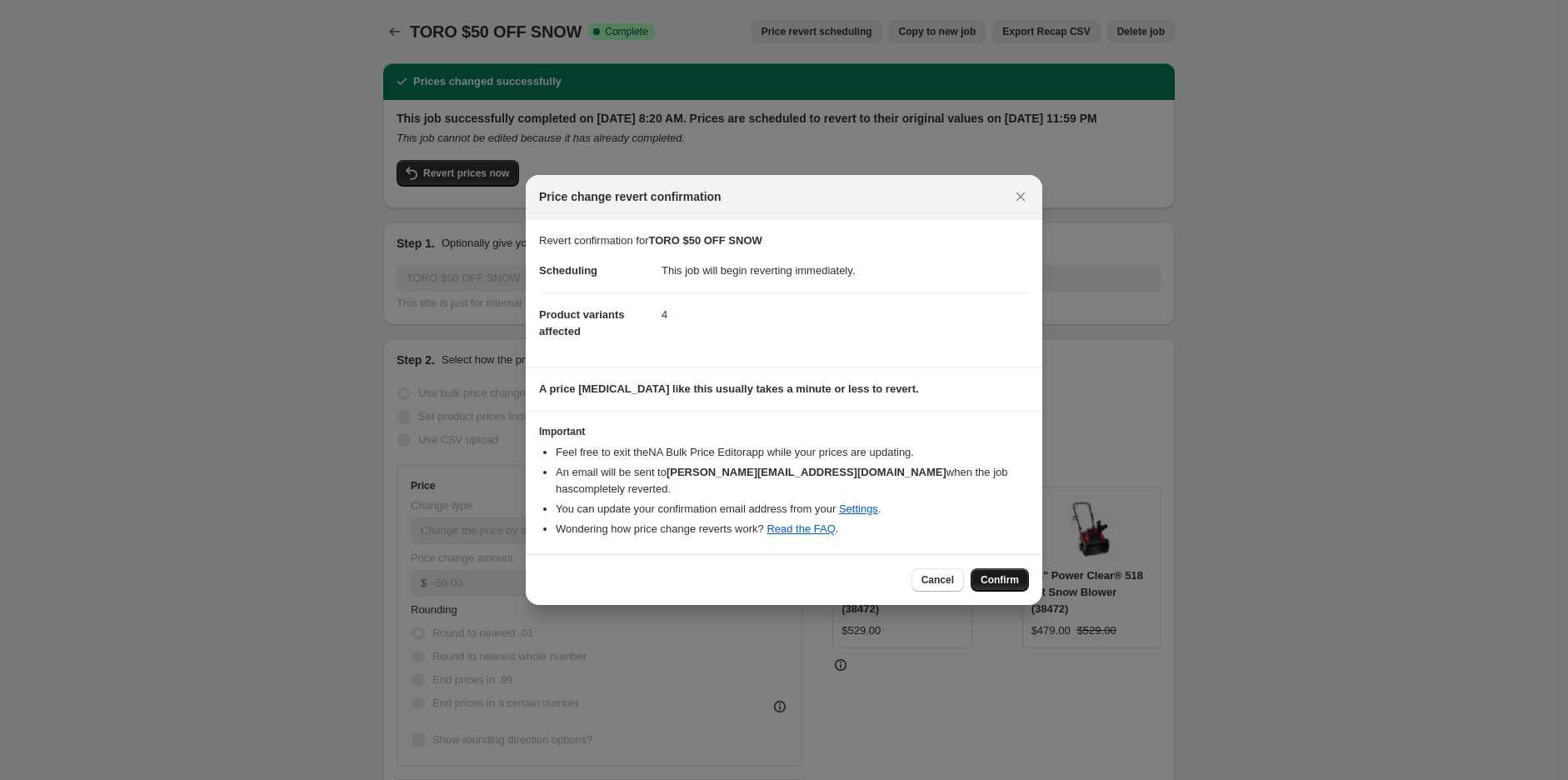
click at [997, 574] on span "Confirm" at bounding box center [1000, 580] width 38 height 13
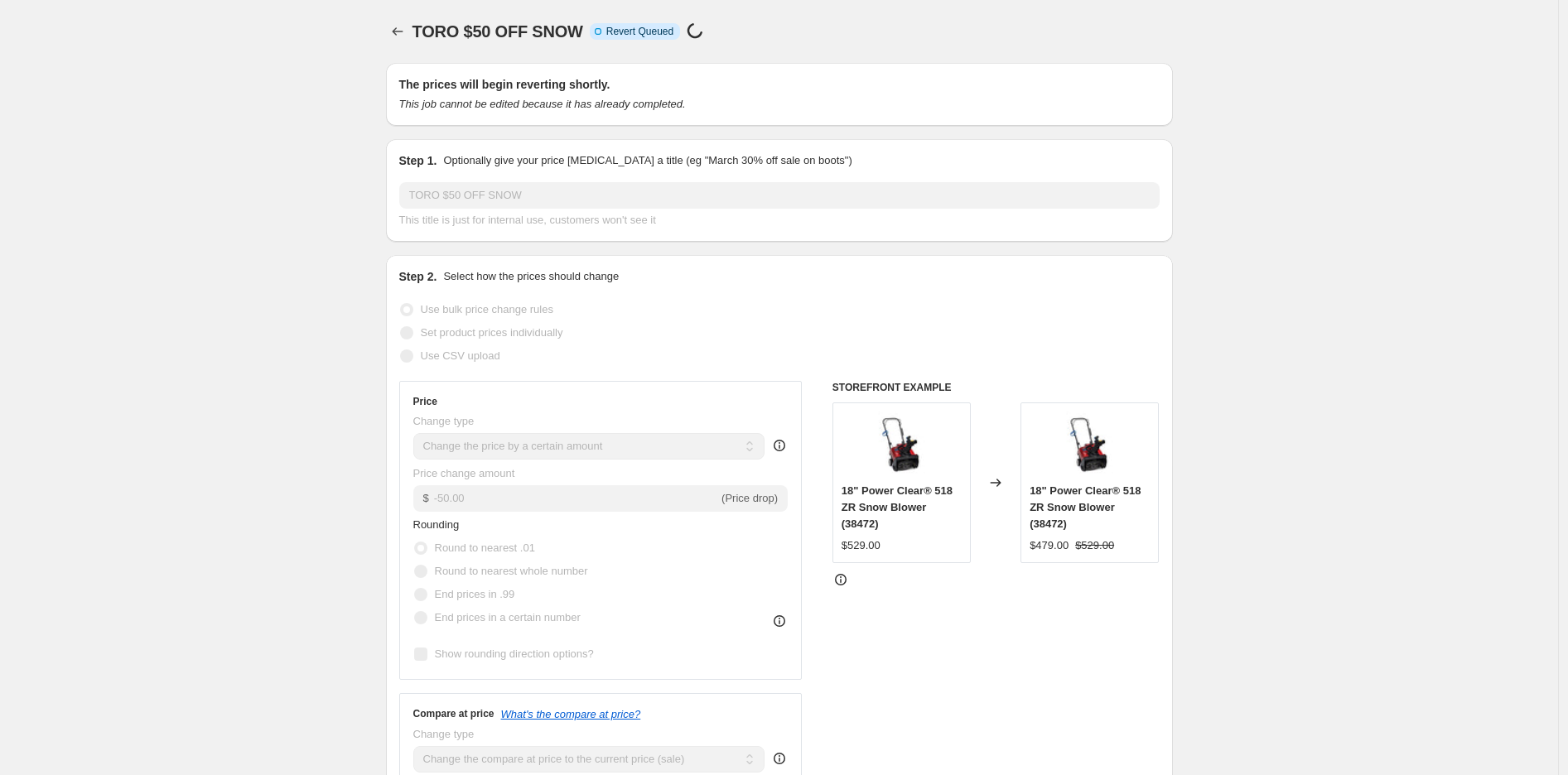
select select "by"
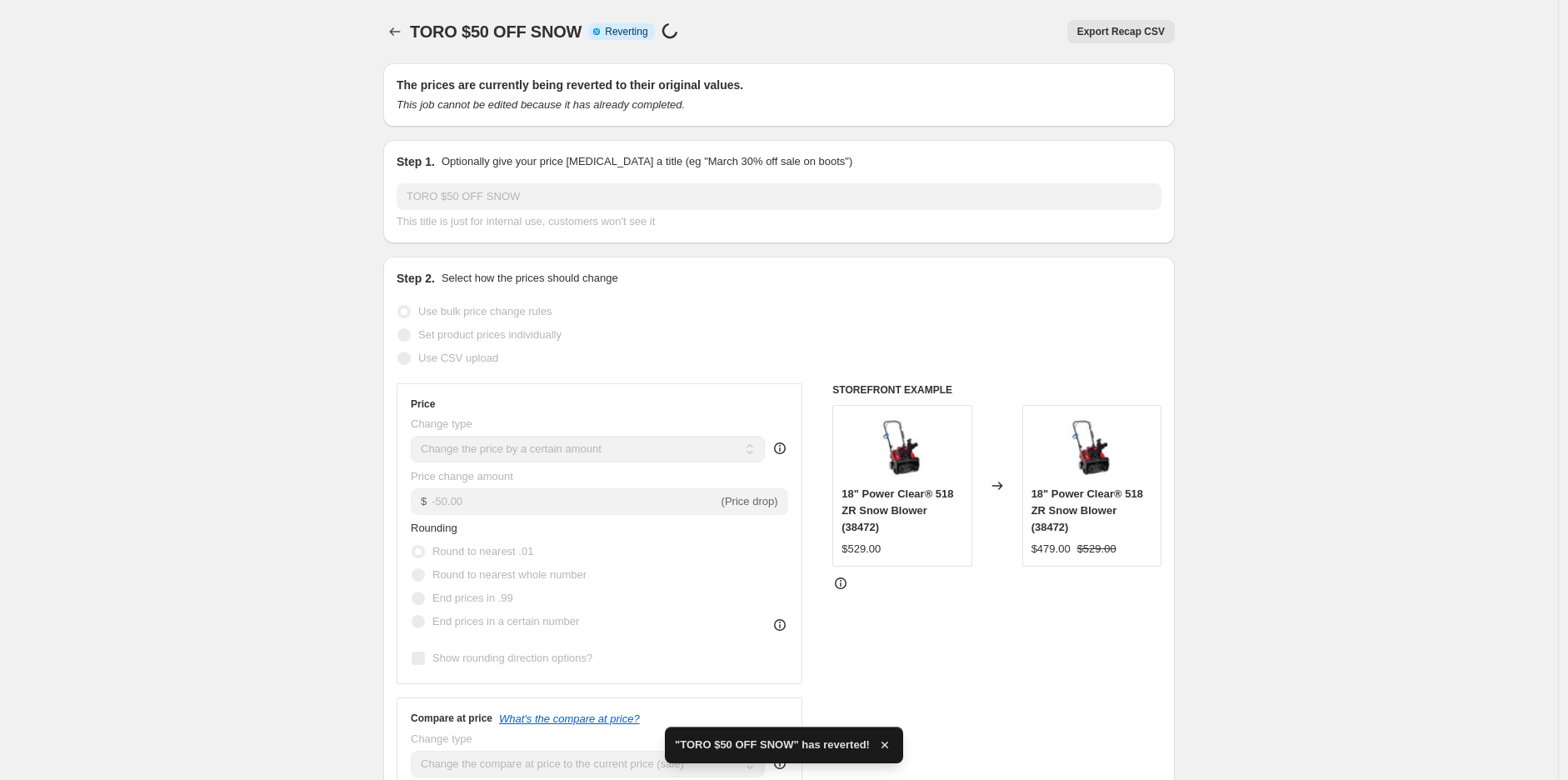
checkbox input "true"
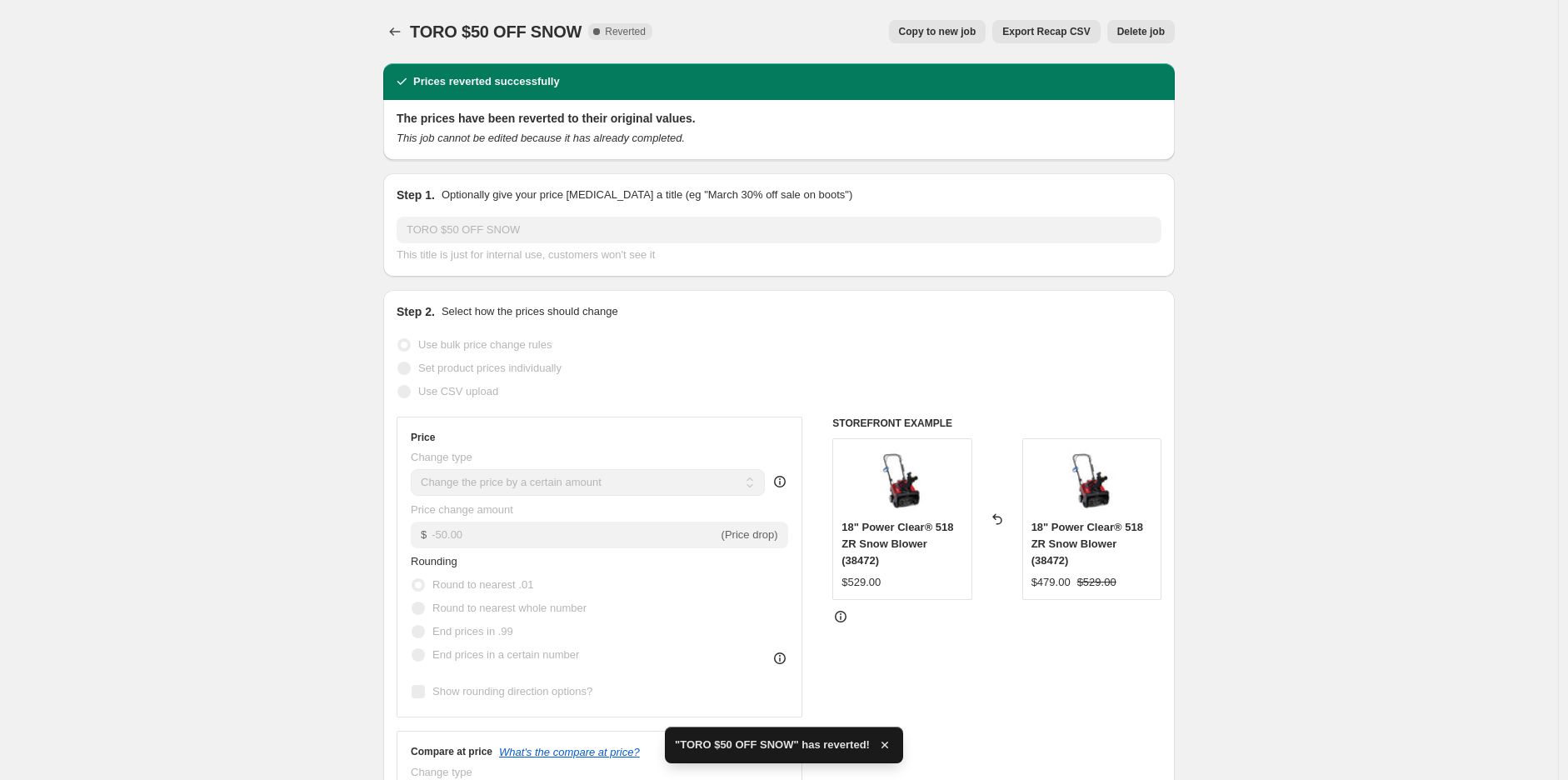
click at [960, 37] on span "Copy to new job" at bounding box center [938, 32] width 78 height 13
select select "by"
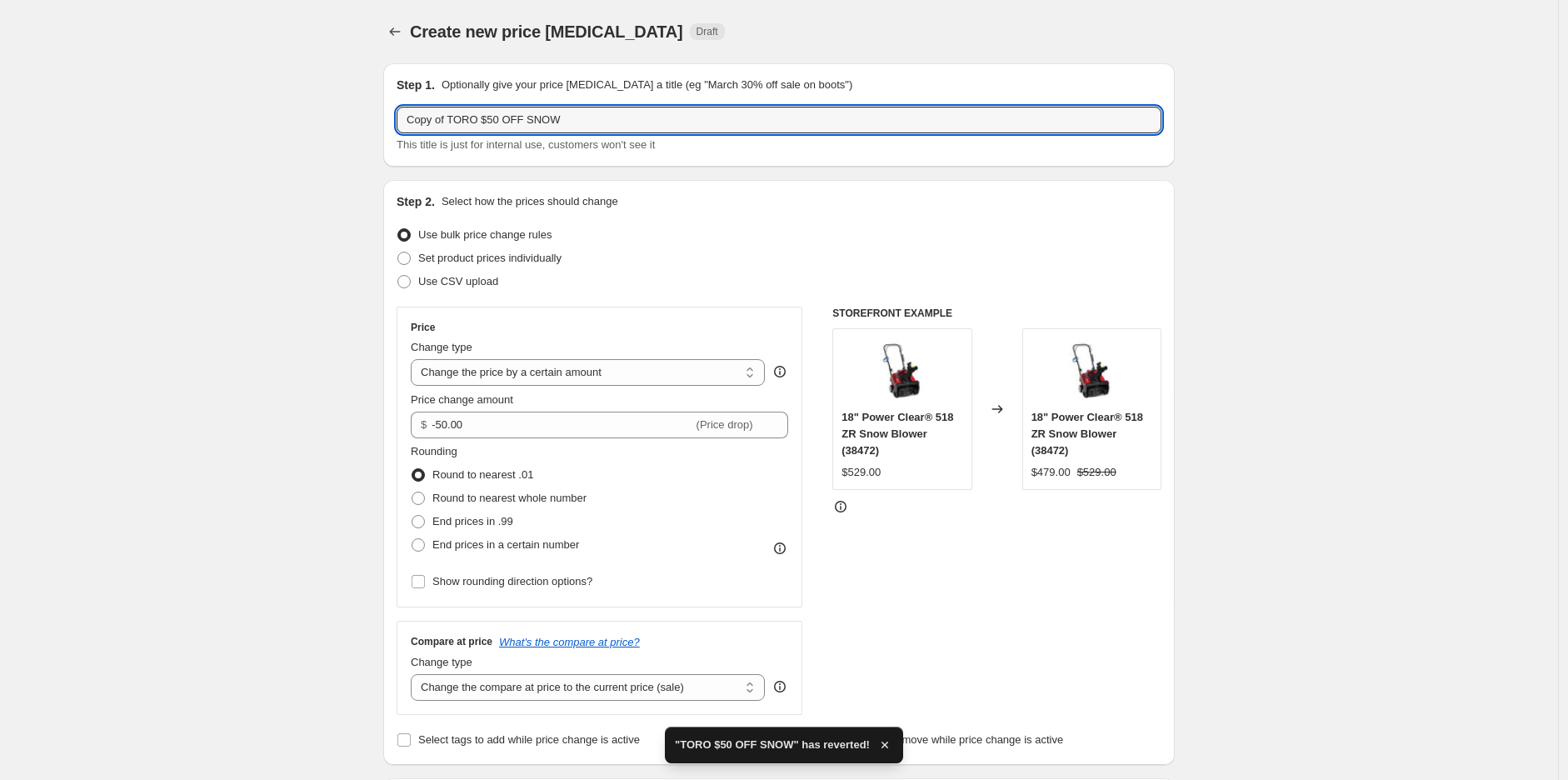
drag, startPoint x: 452, startPoint y: 112, endPoint x: 372, endPoint y: 110, distance: 80.0
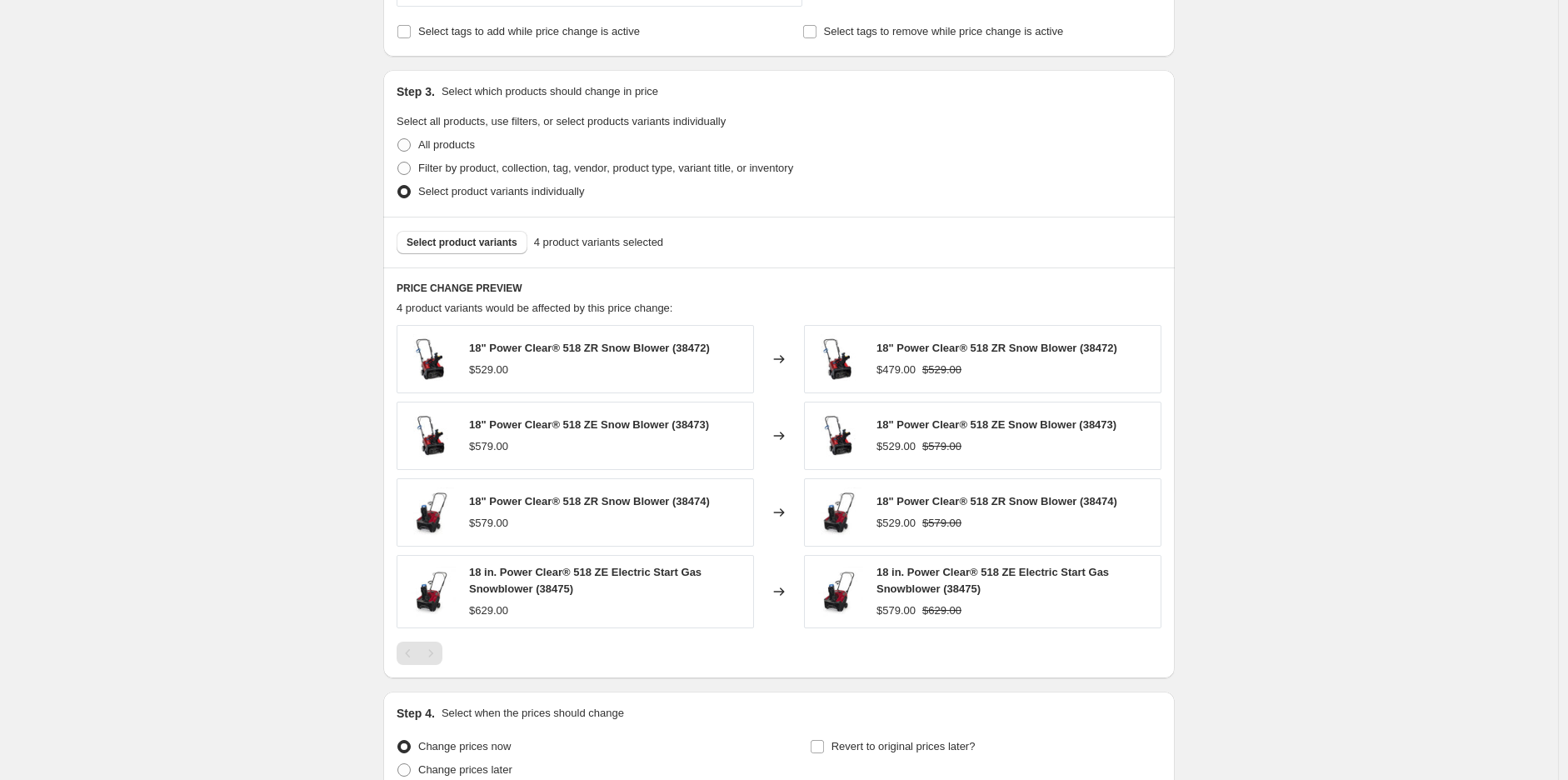
scroll to position [740, 0]
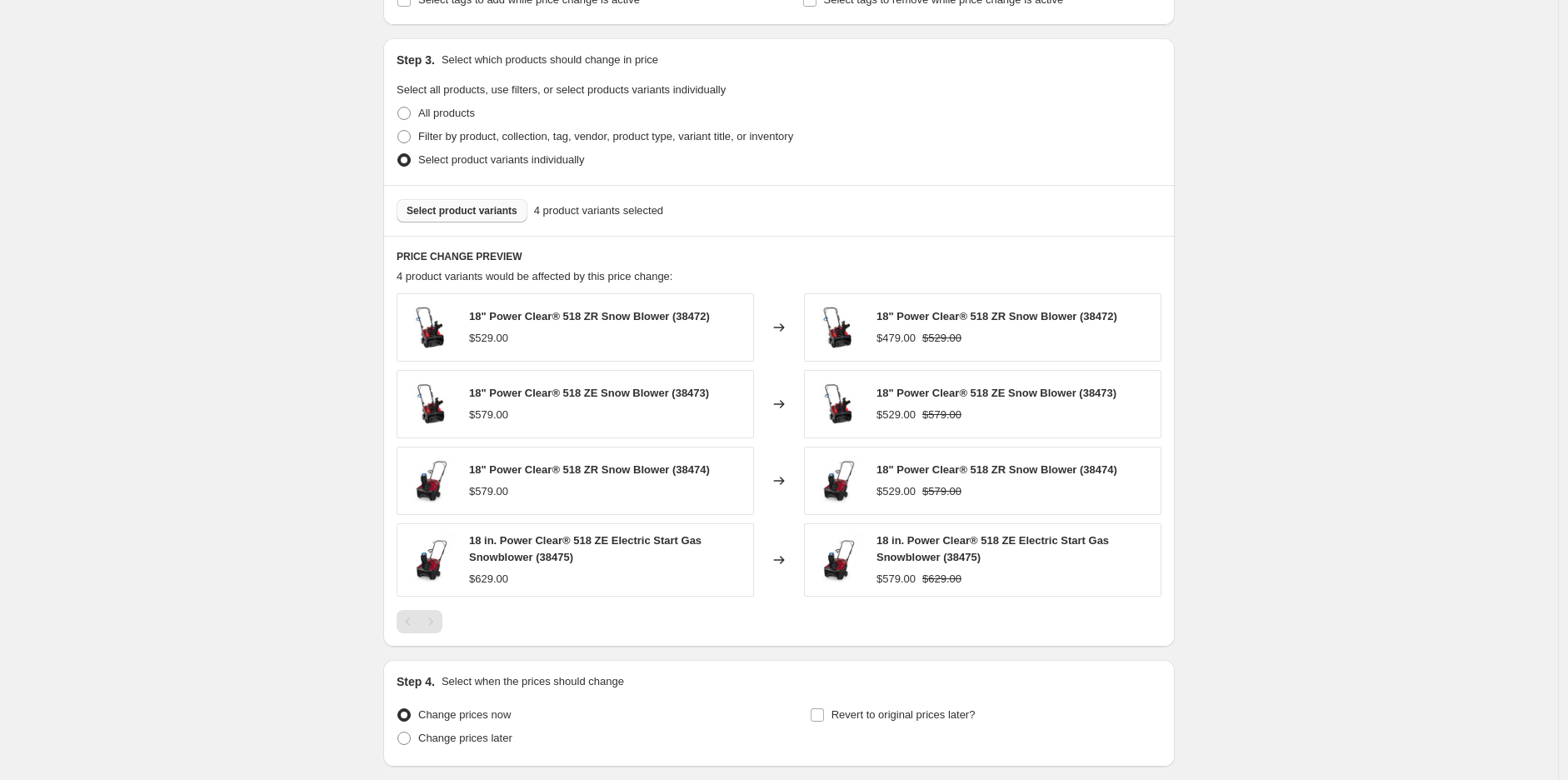
type input "TORO $50 OFF SNOW"
click at [489, 216] on span "Select product variants" at bounding box center [462, 211] width 111 height 13
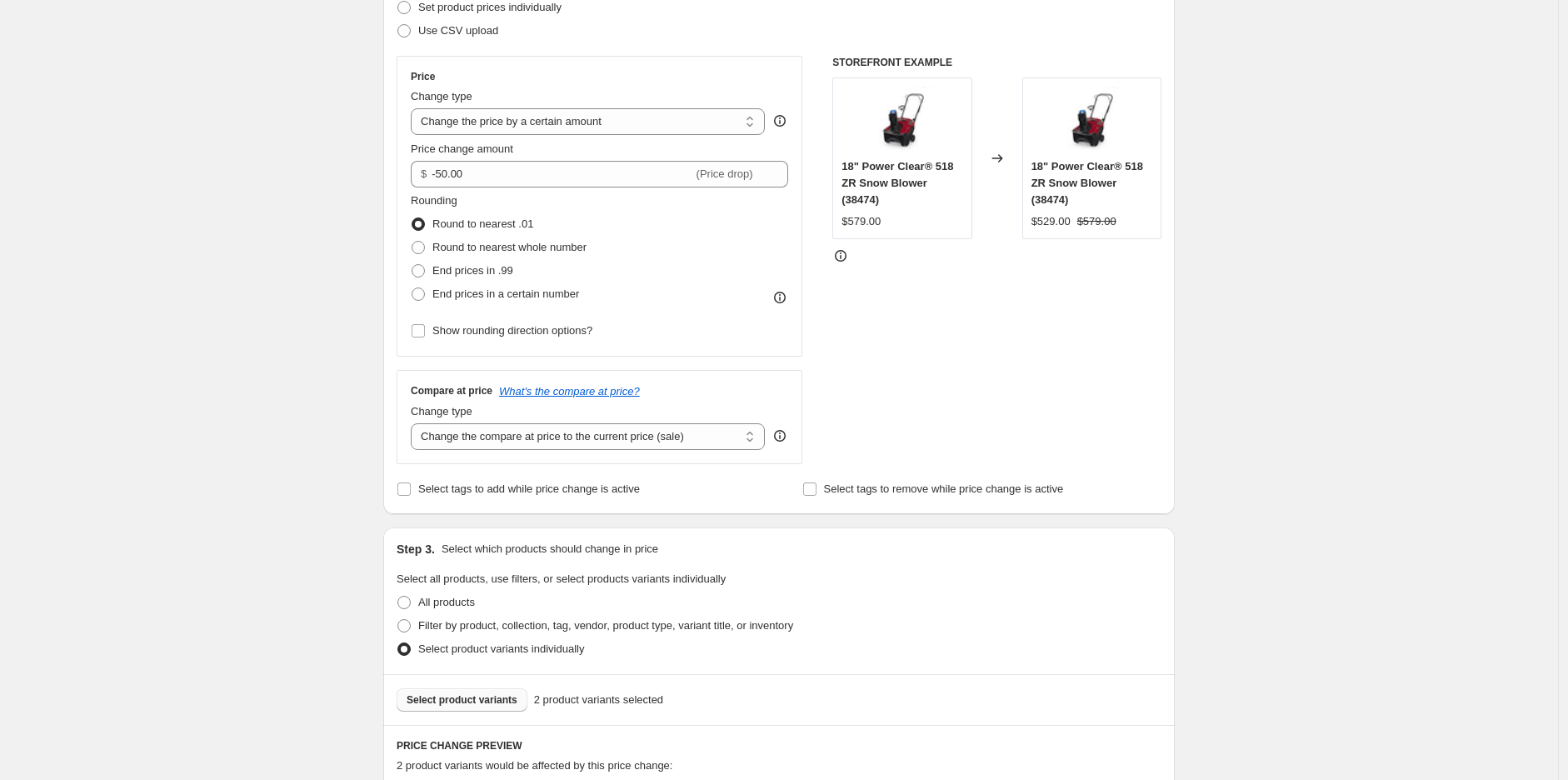
scroll to position [713, 0]
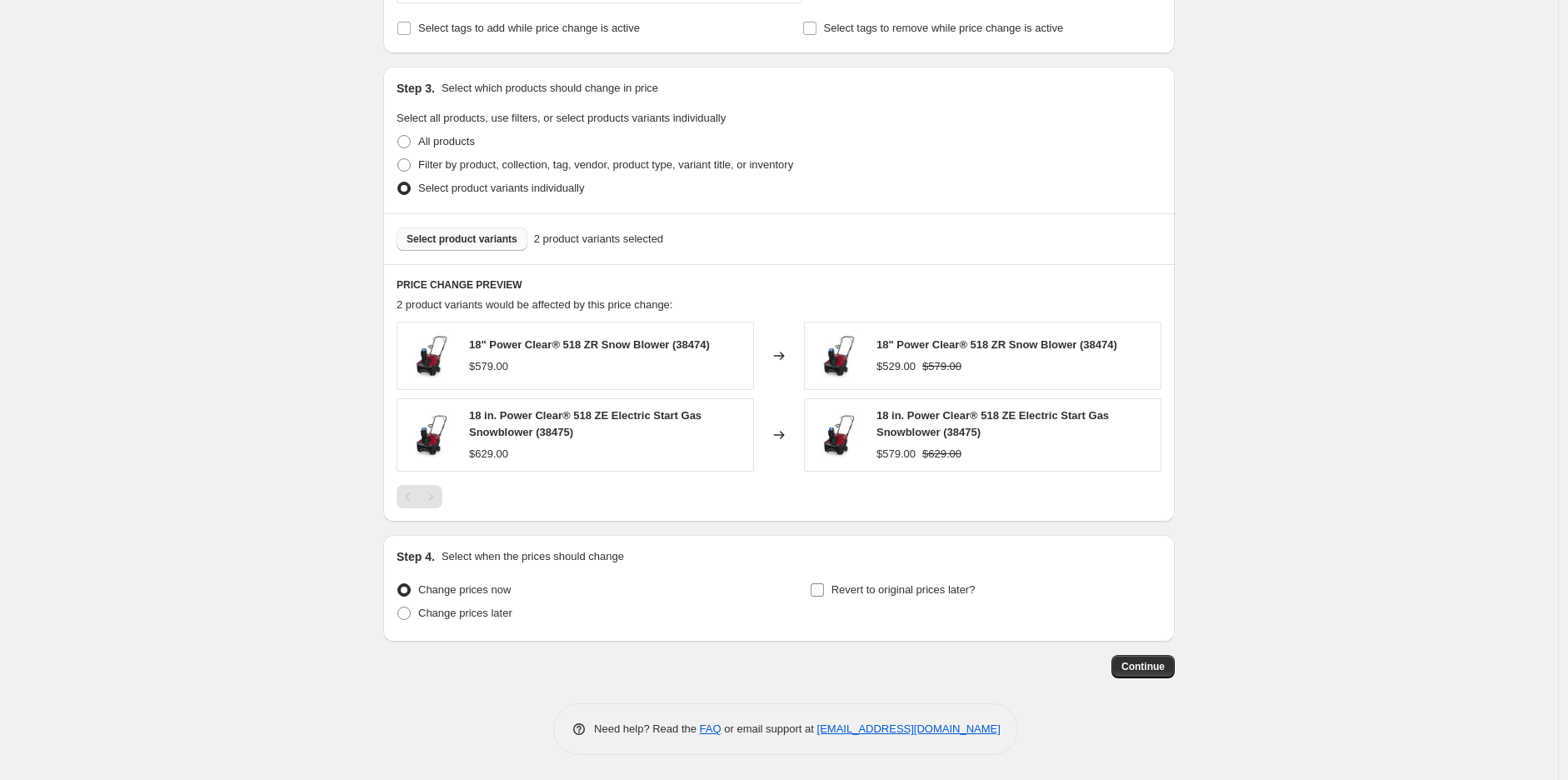
click at [912, 593] on span "Revert to original prices later?" at bounding box center [903, 590] width 144 height 13
click at [824, 593] on input "Revert to original prices later?" at bounding box center [817, 590] width 13 height 13
checkbox input "true"
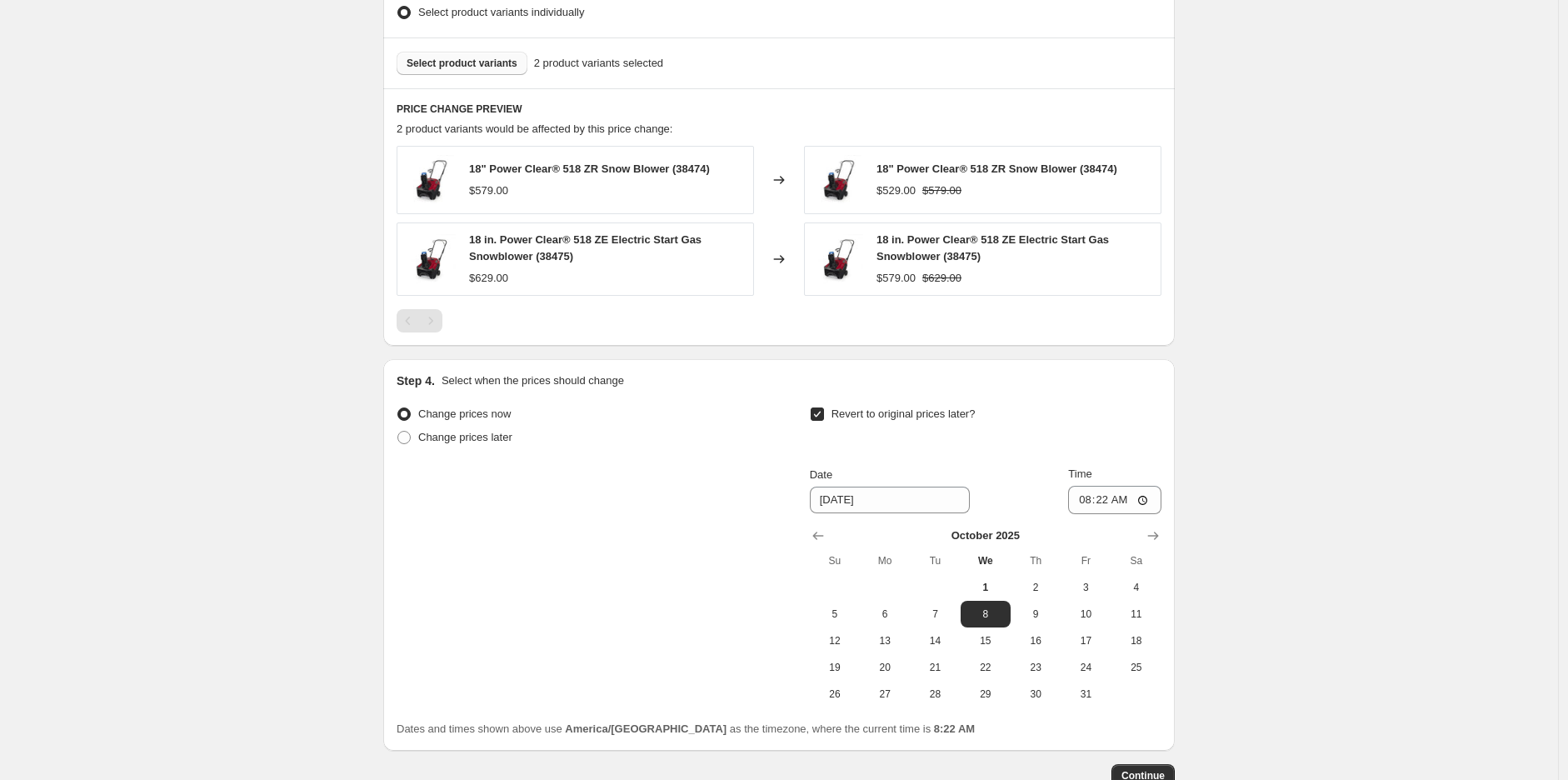
scroll to position [899, 0]
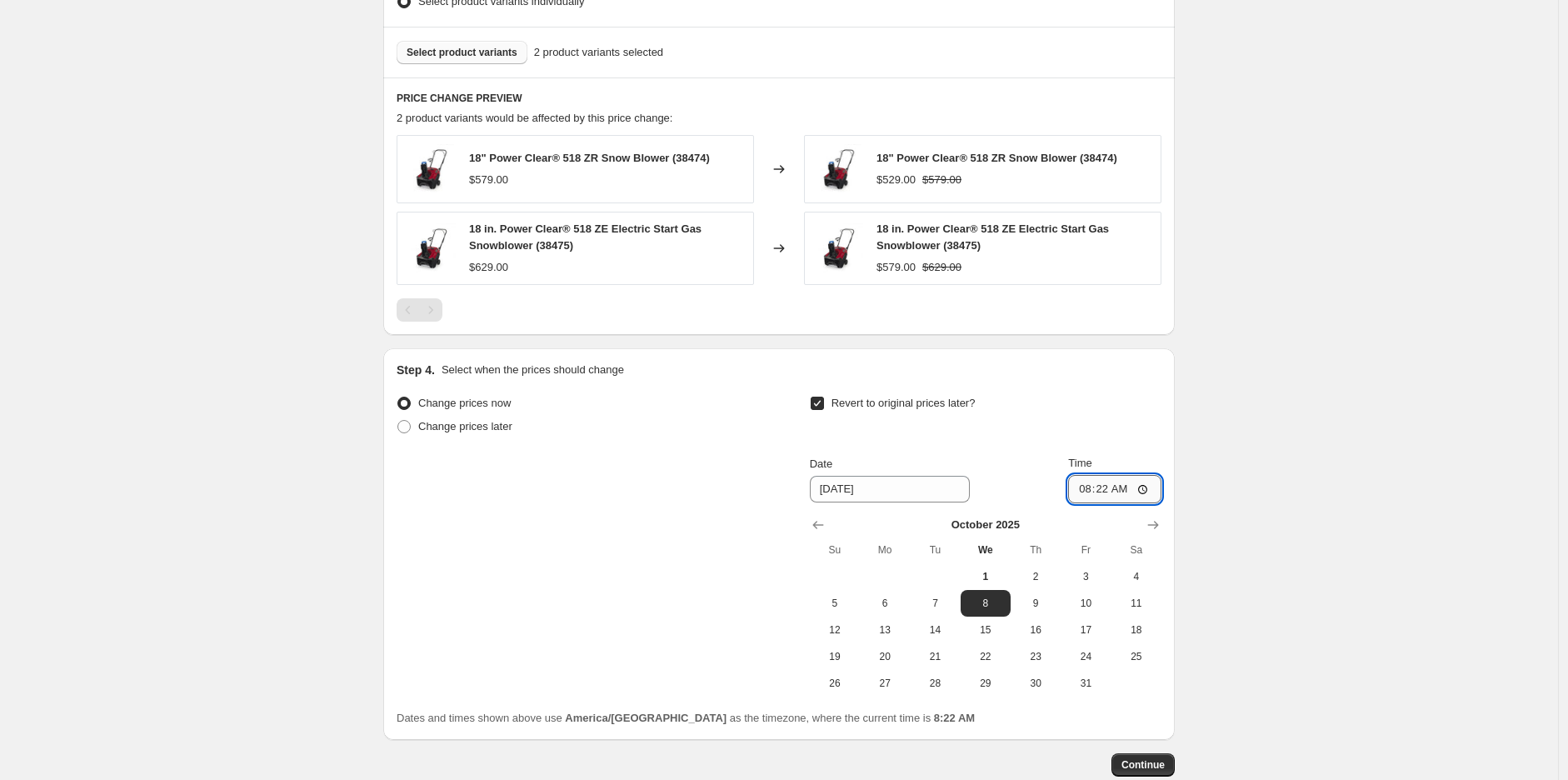
click at [1081, 484] on input "08:22" at bounding box center [1115, 489] width 94 height 28
type input "23:59"
click at [1084, 686] on span "31" at bounding box center [1086, 683] width 37 height 13
type input "10/31/2025"
click at [1160, 767] on span "Continue" at bounding box center [1143, 765] width 43 height 13
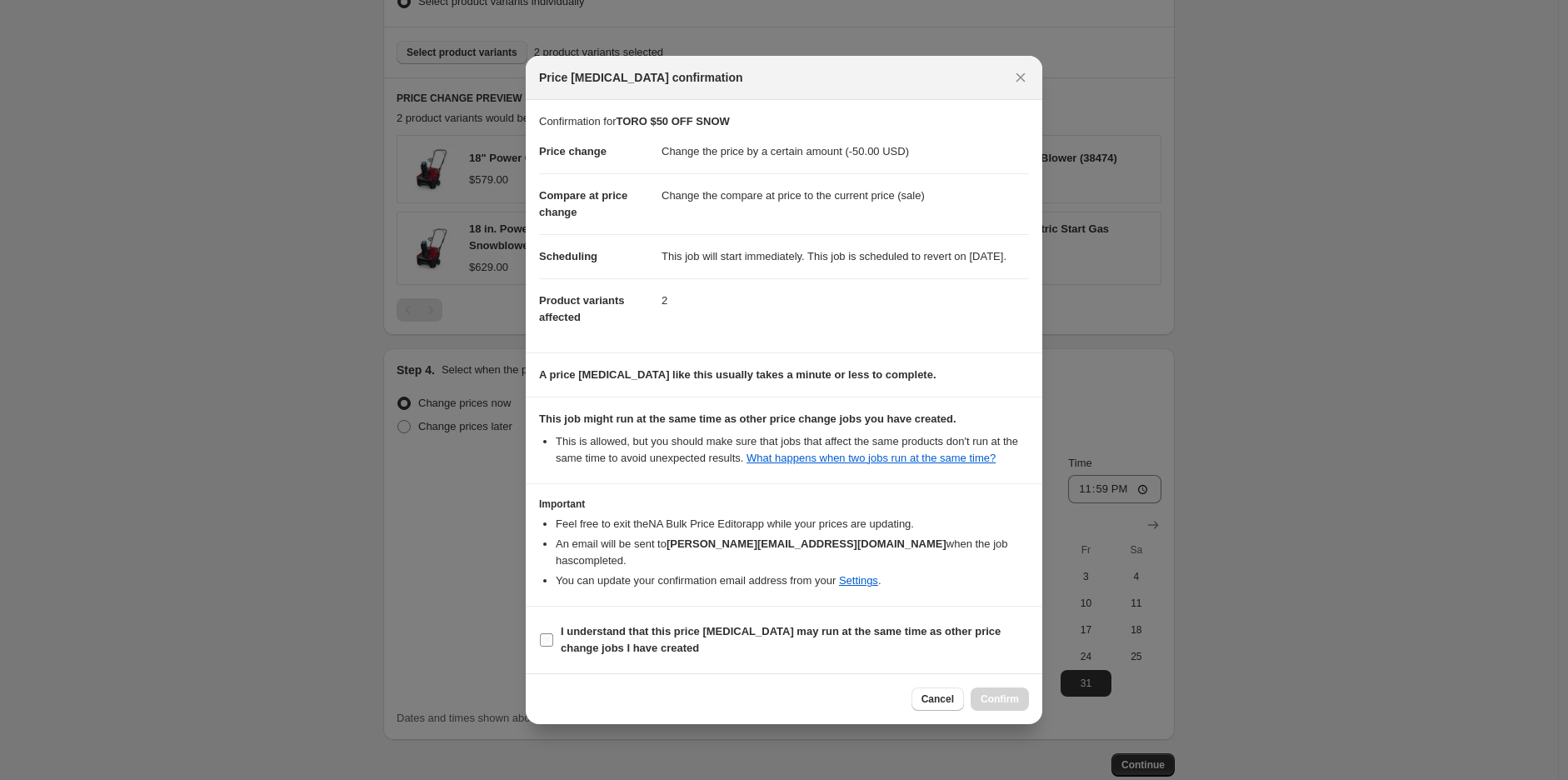
click at [919, 644] on span "I understand that this price change job may run at the same time as other price…" at bounding box center [795, 641] width 468 height 33
click at [554, 644] on input "I understand that this price change job may run at the same time as other price…" at bounding box center [547, 641] width 13 height 13
checkbox input "true"
click at [989, 698] on span "Confirm" at bounding box center [1000, 699] width 38 height 13
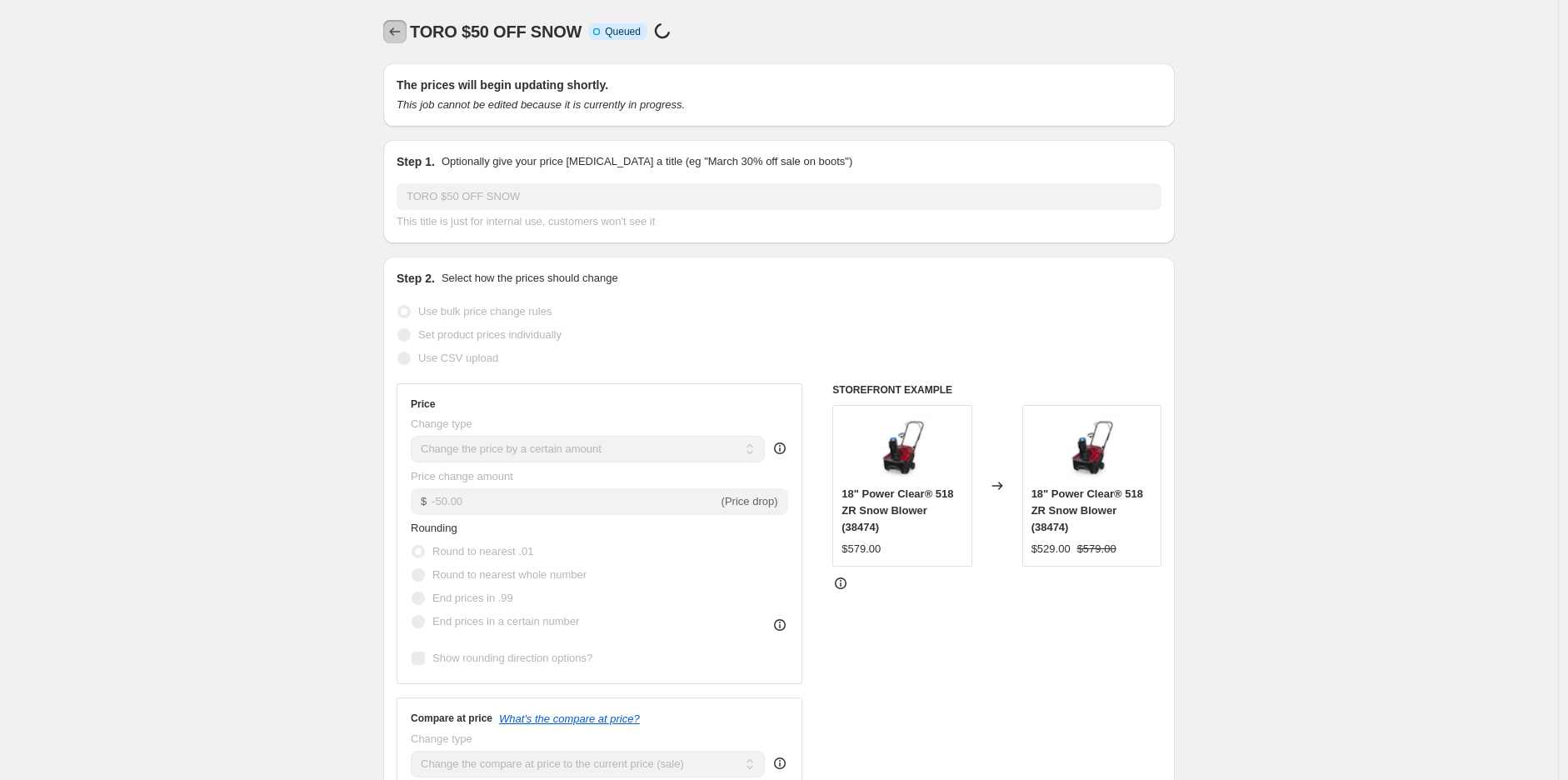
click at [402, 28] on icon "Price change jobs" at bounding box center [395, 32] width 17 height 17
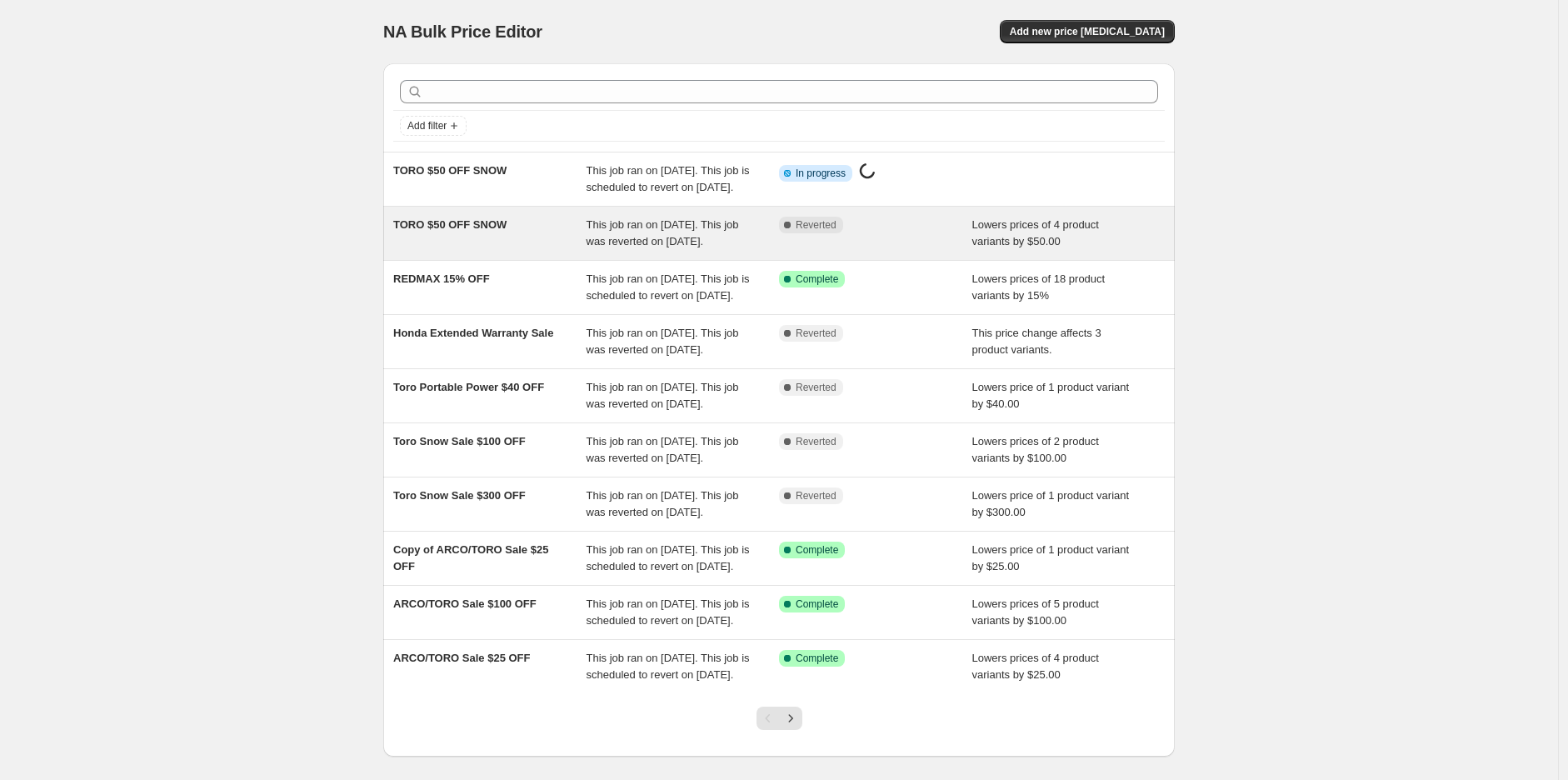
click at [717, 247] on span "This job ran on October 1, 2025. This job was reverted on October 1, 2025." at bounding box center [663, 233] width 153 height 29
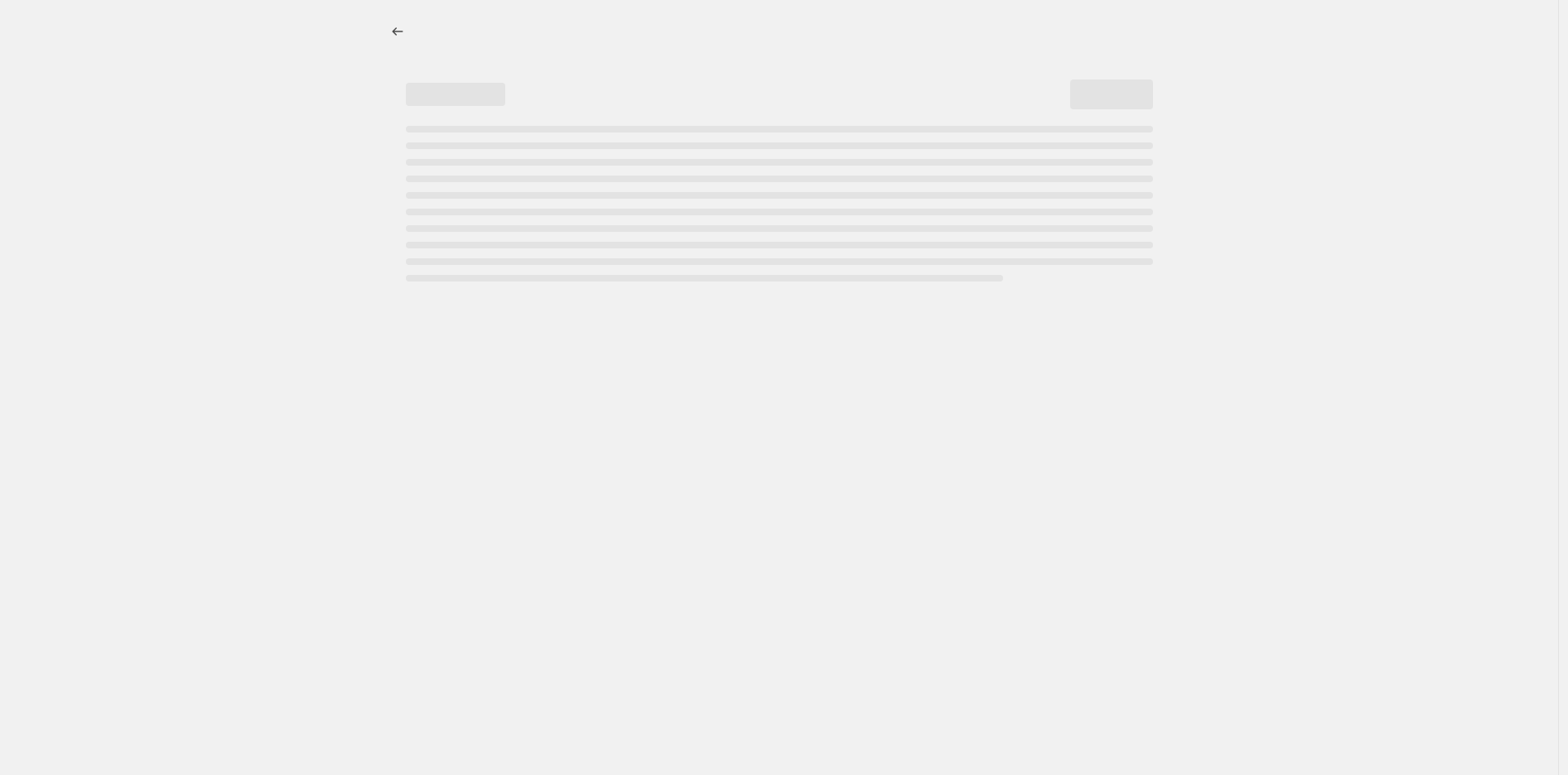
select select "percentage"
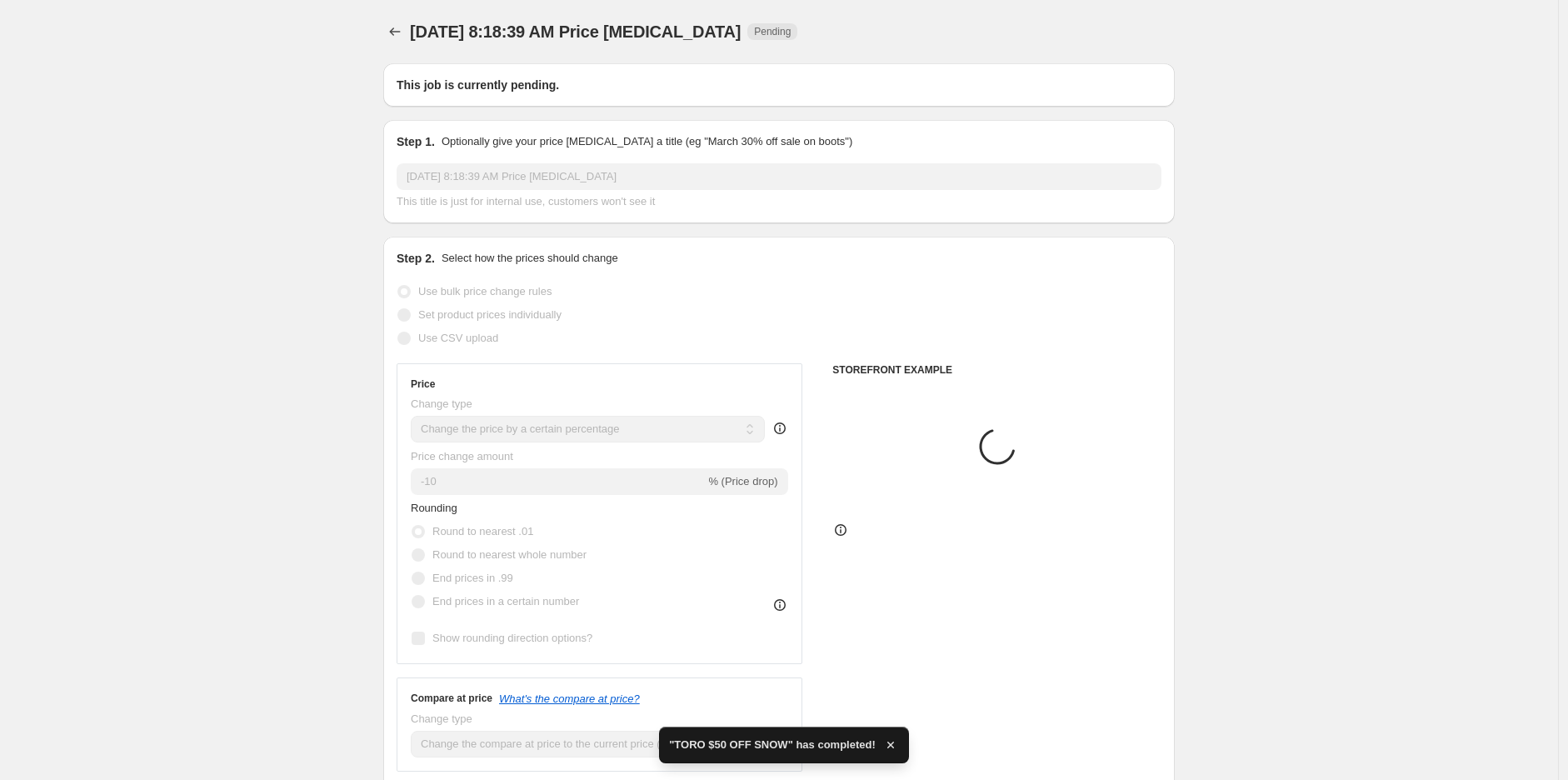
type input "TORO $50 OFF SNOW"
select select "by"
radio input "false"
radio input "true"
checkbox input "true"
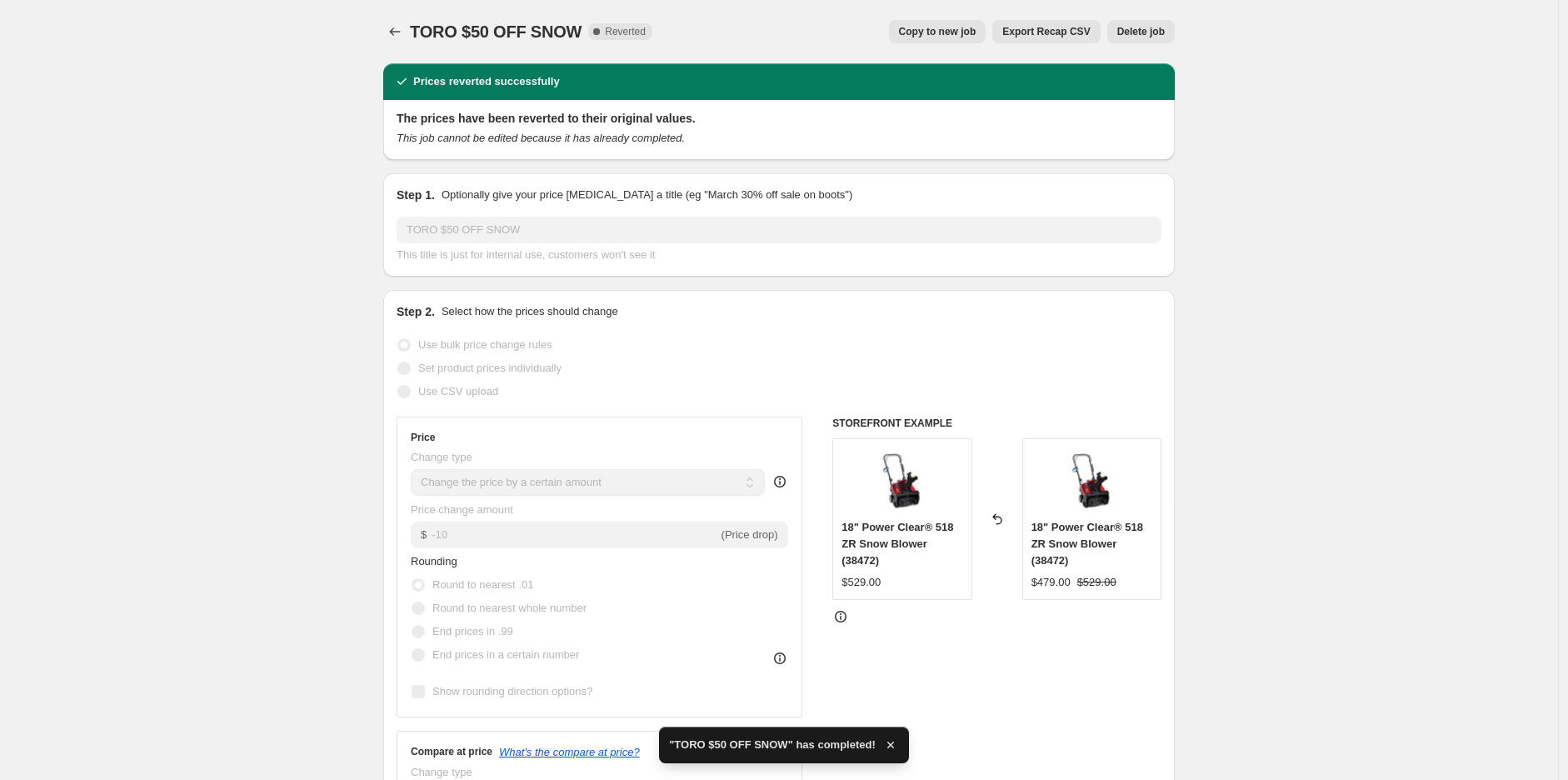
click at [1135, 29] on span "Delete job" at bounding box center [1141, 32] width 48 height 13
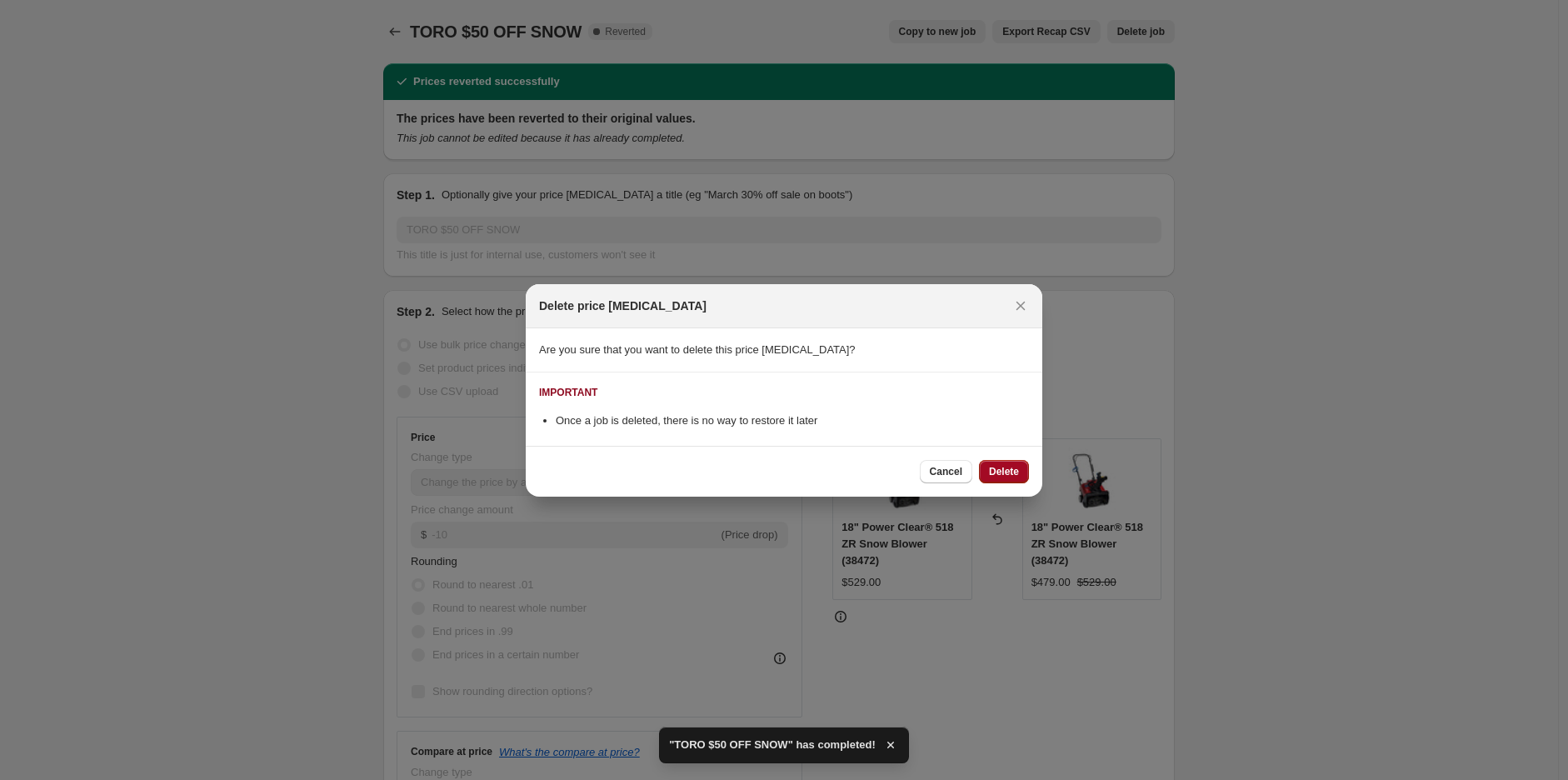
click at [1004, 477] on span "Delete" at bounding box center [1004, 472] width 30 height 13
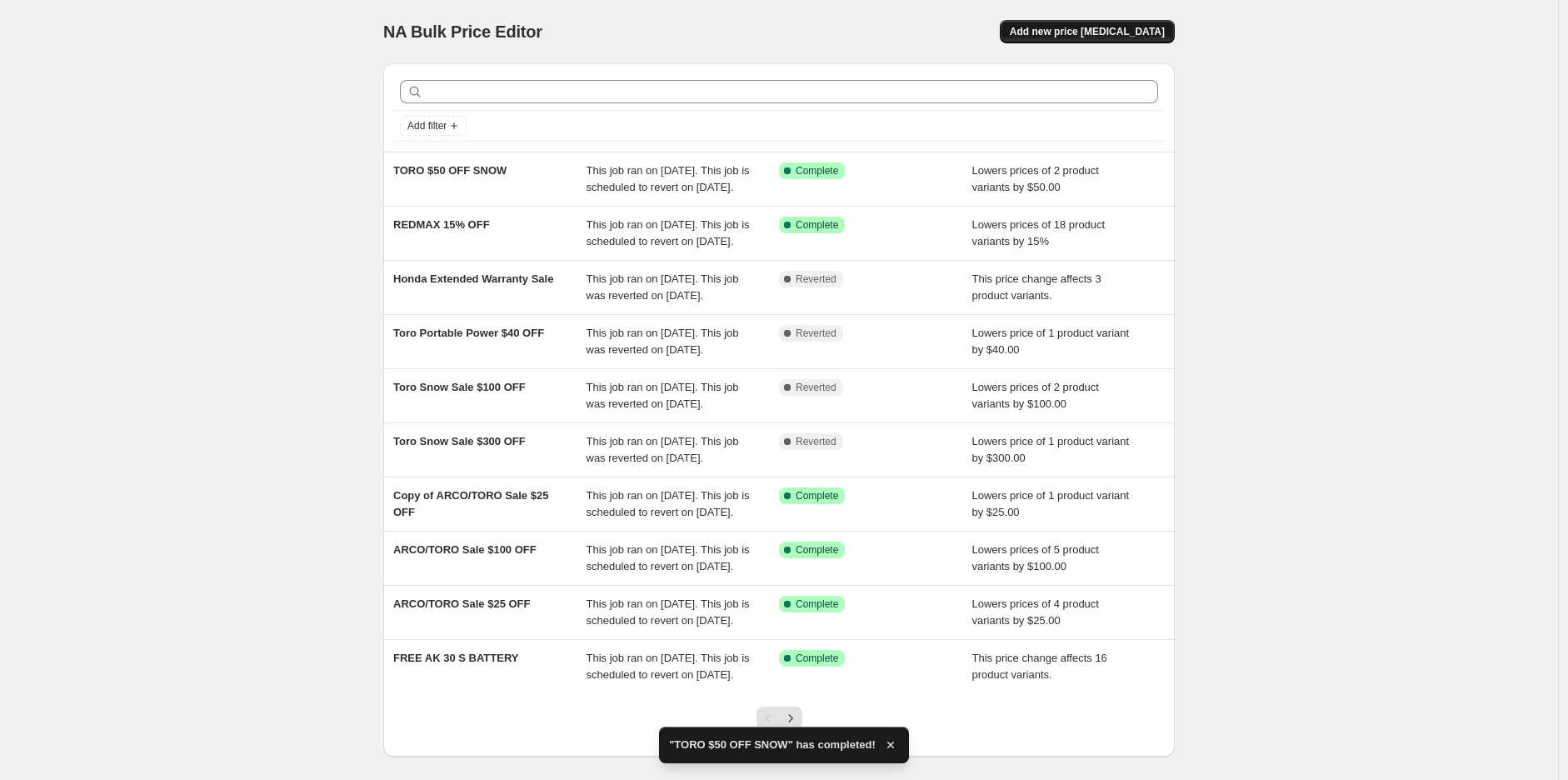
click at [1081, 28] on span "Add new price change job" at bounding box center [1088, 32] width 155 height 13
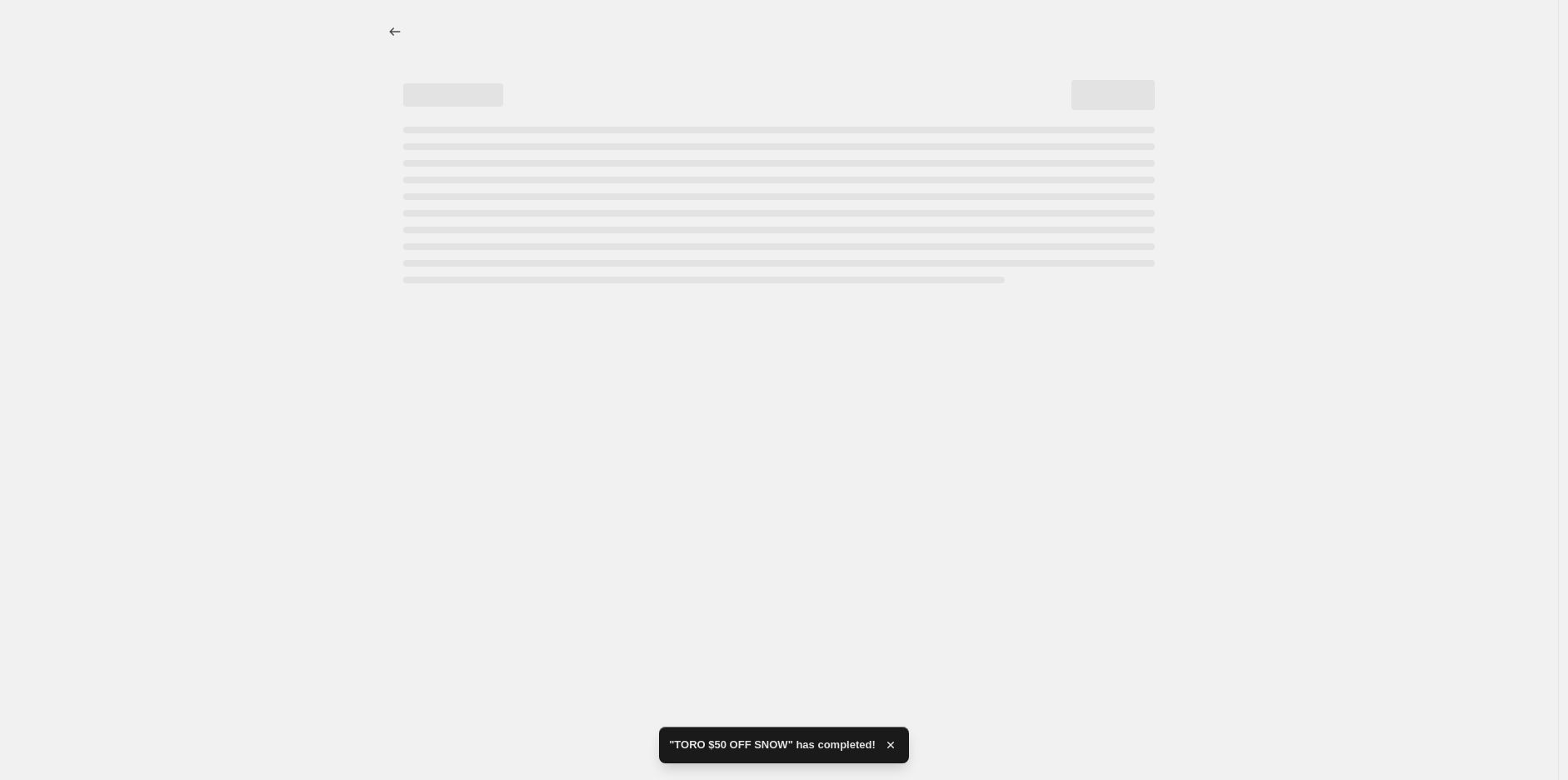
select select "percentage"
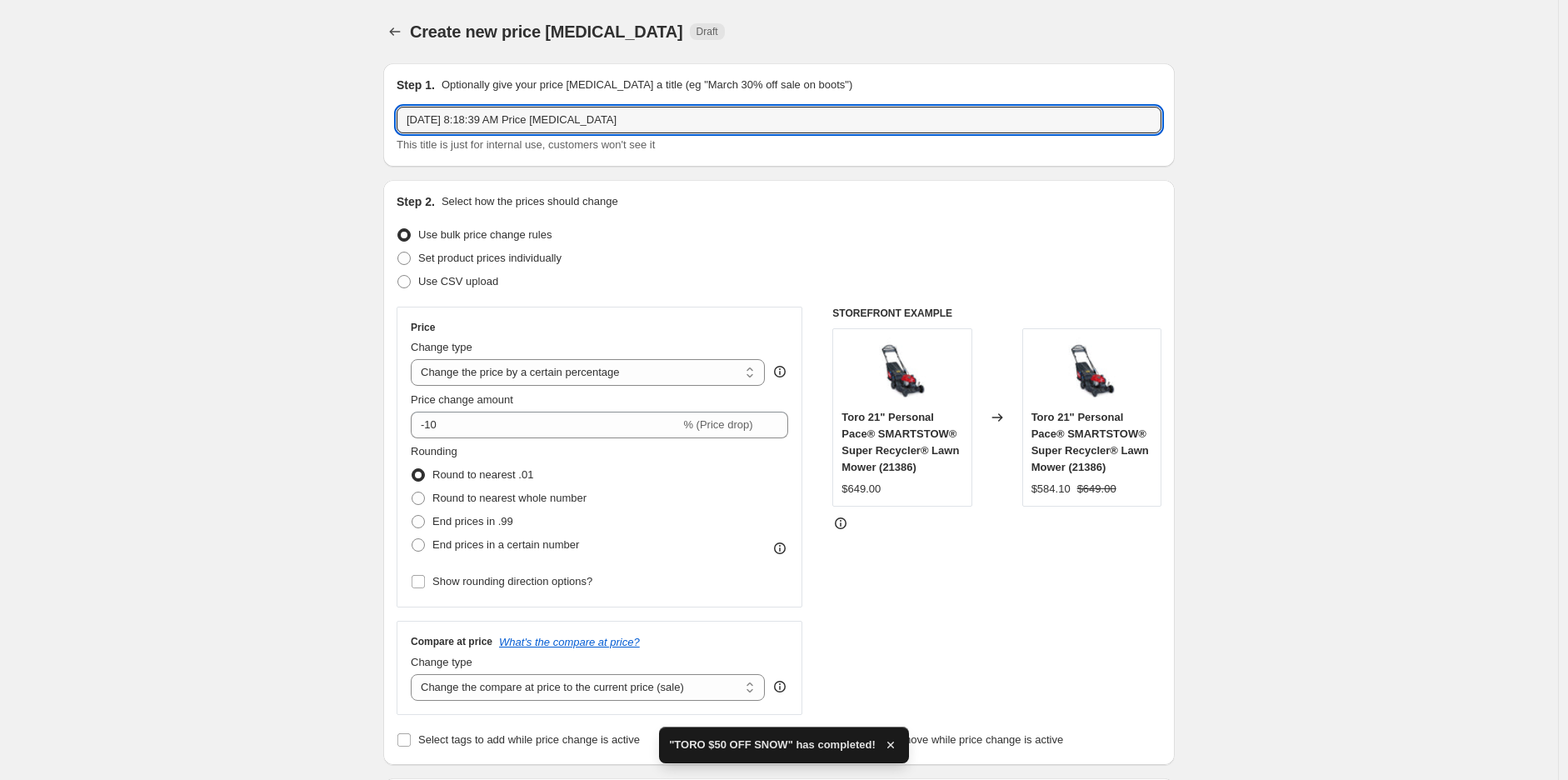
drag, startPoint x: 863, startPoint y: 124, endPoint x: 367, endPoint y: 123, distance: 496.0
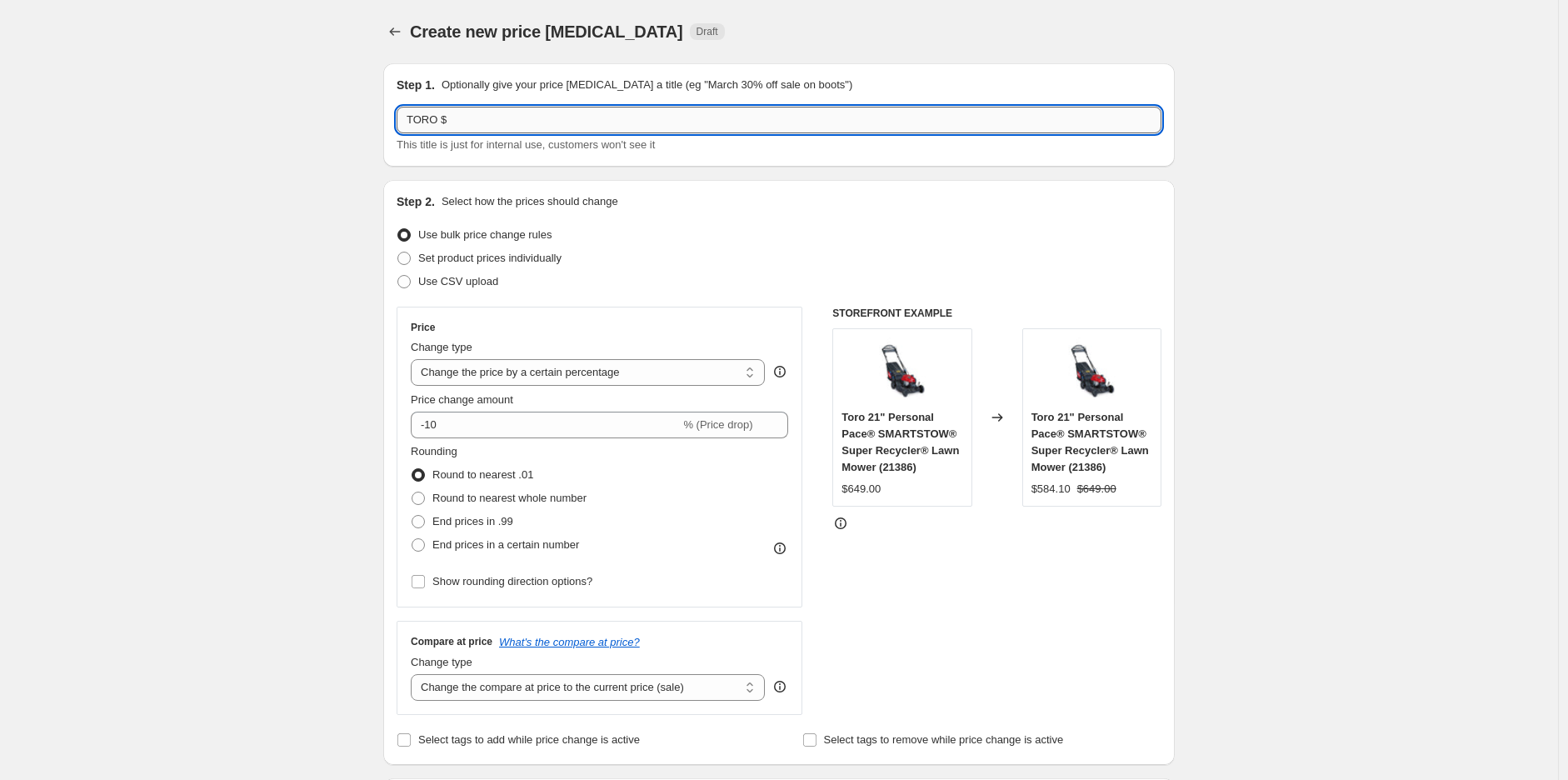
click at [515, 119] on input "TORO $" at bounding box center [779, 120] width 765 height 27
type input "TORO $100 OFF SNOW"
click at [611, 367] on select "Change the price to a certain amount Change the price by a certain amount Chang…" at bounding box center [588, 372] width 354 height 27
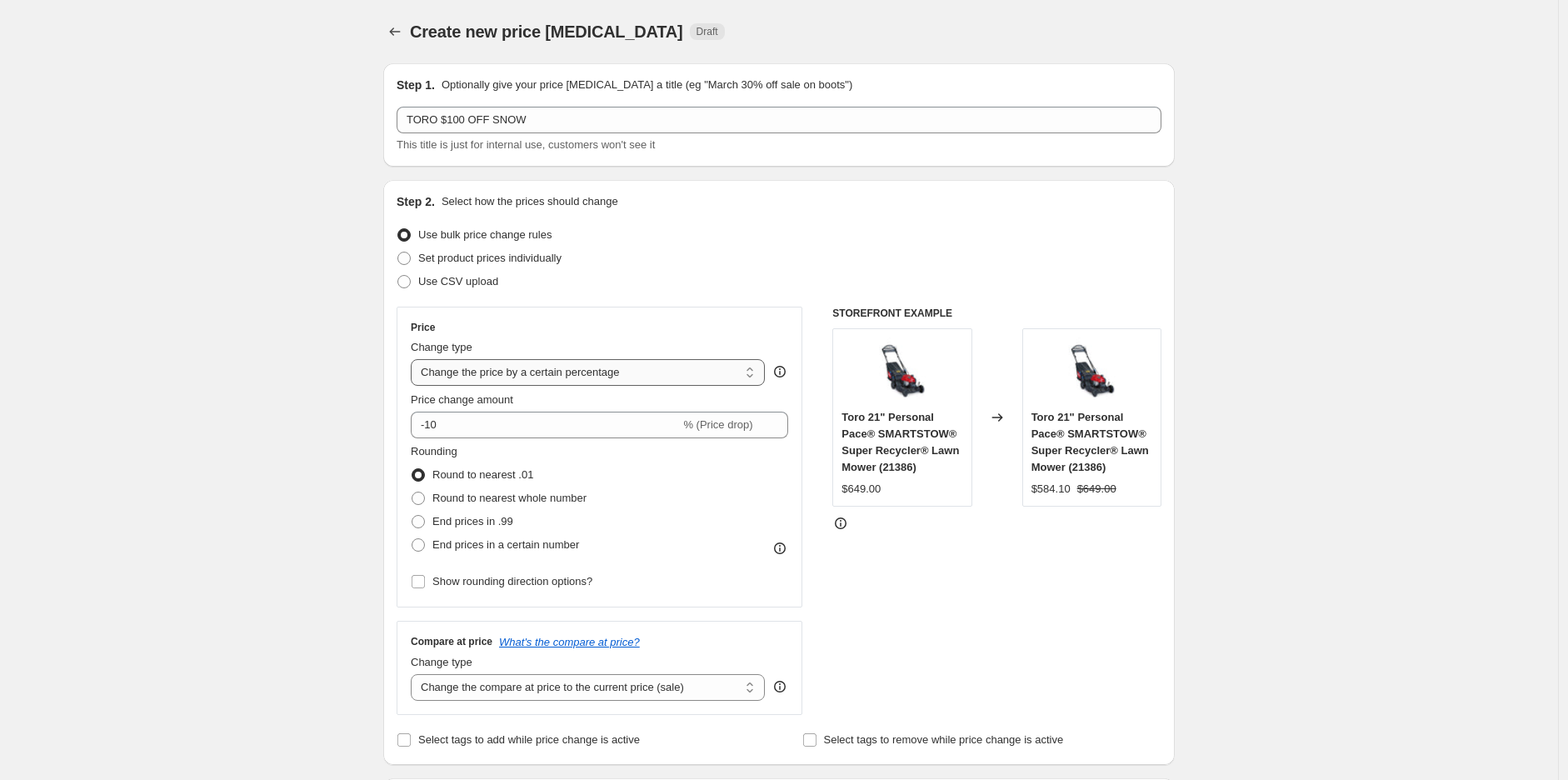
select select "by"
click at [415, 359] on select "Change the price to a certain amount Change the price by a certain amount Chang…" at bounding box center [588, 372] width 354 height 27
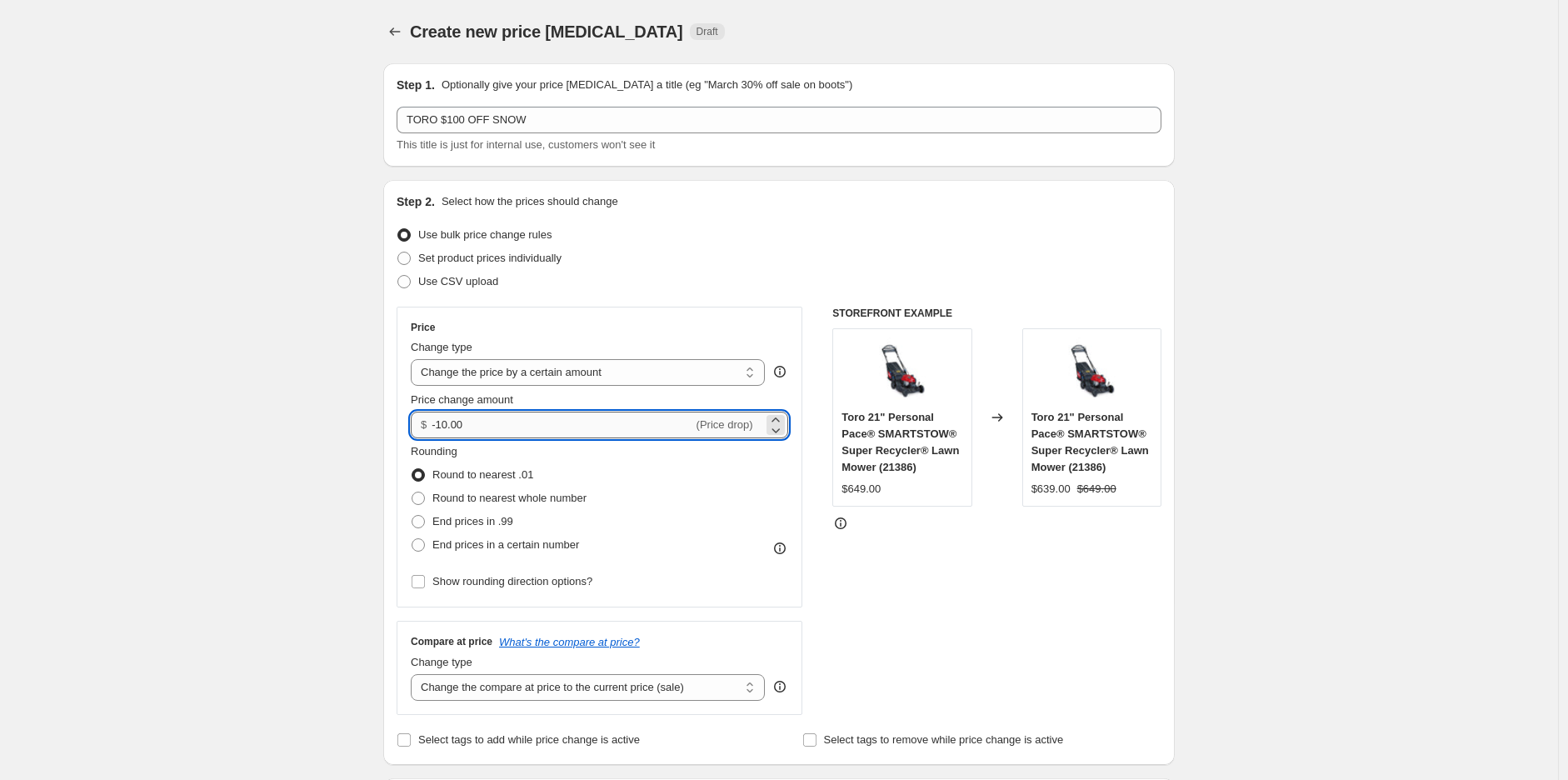
drag, startPoint x: 512, startPoint y: 430, endPoint x: 453, endPoint y: 430, distance: 59.0
click at [453, 430] on input "-10.00" at bounding box center [562, 425] width 260 height 27
type input "-100.00"
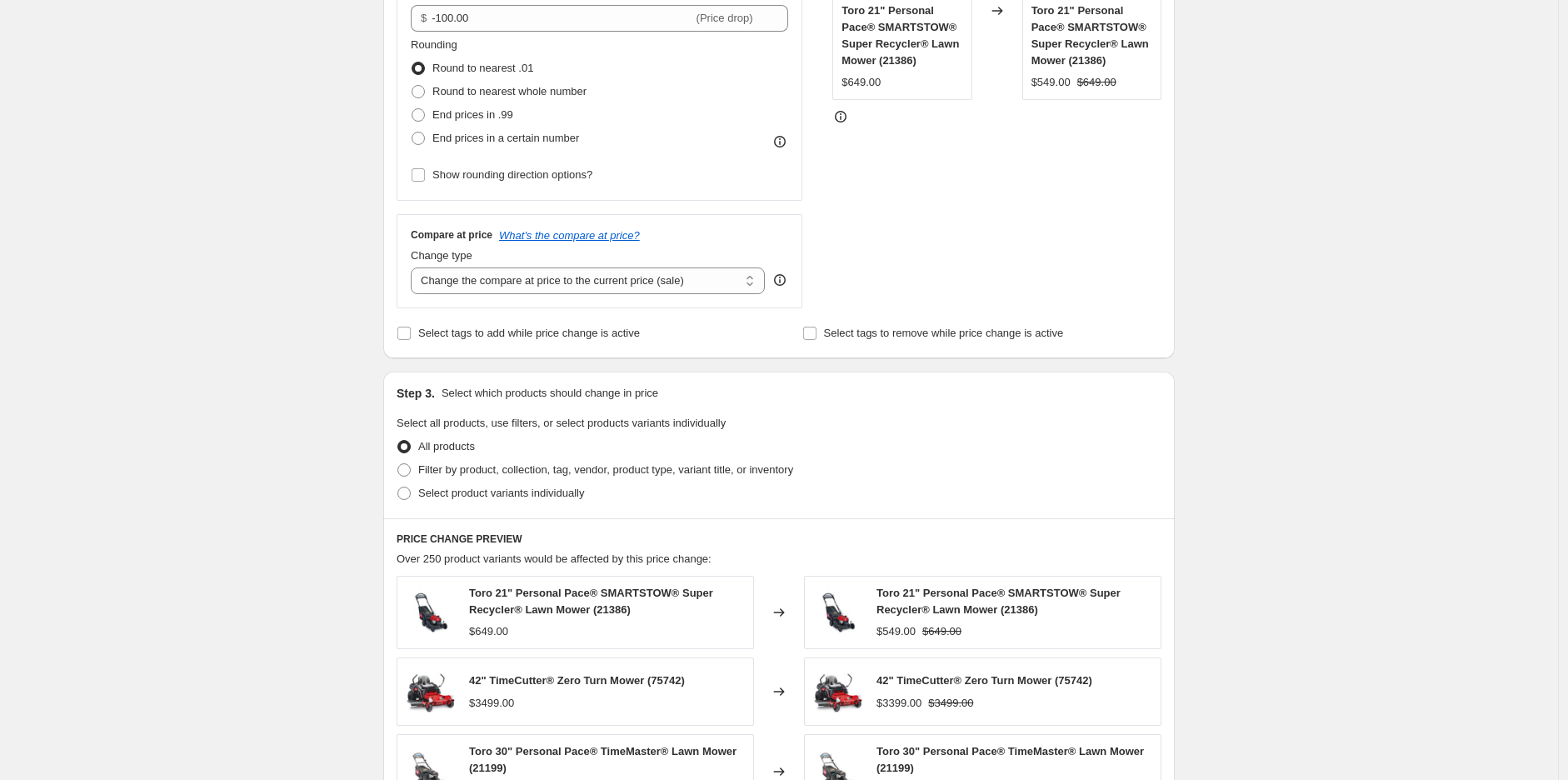
scroll to position [463, 0]
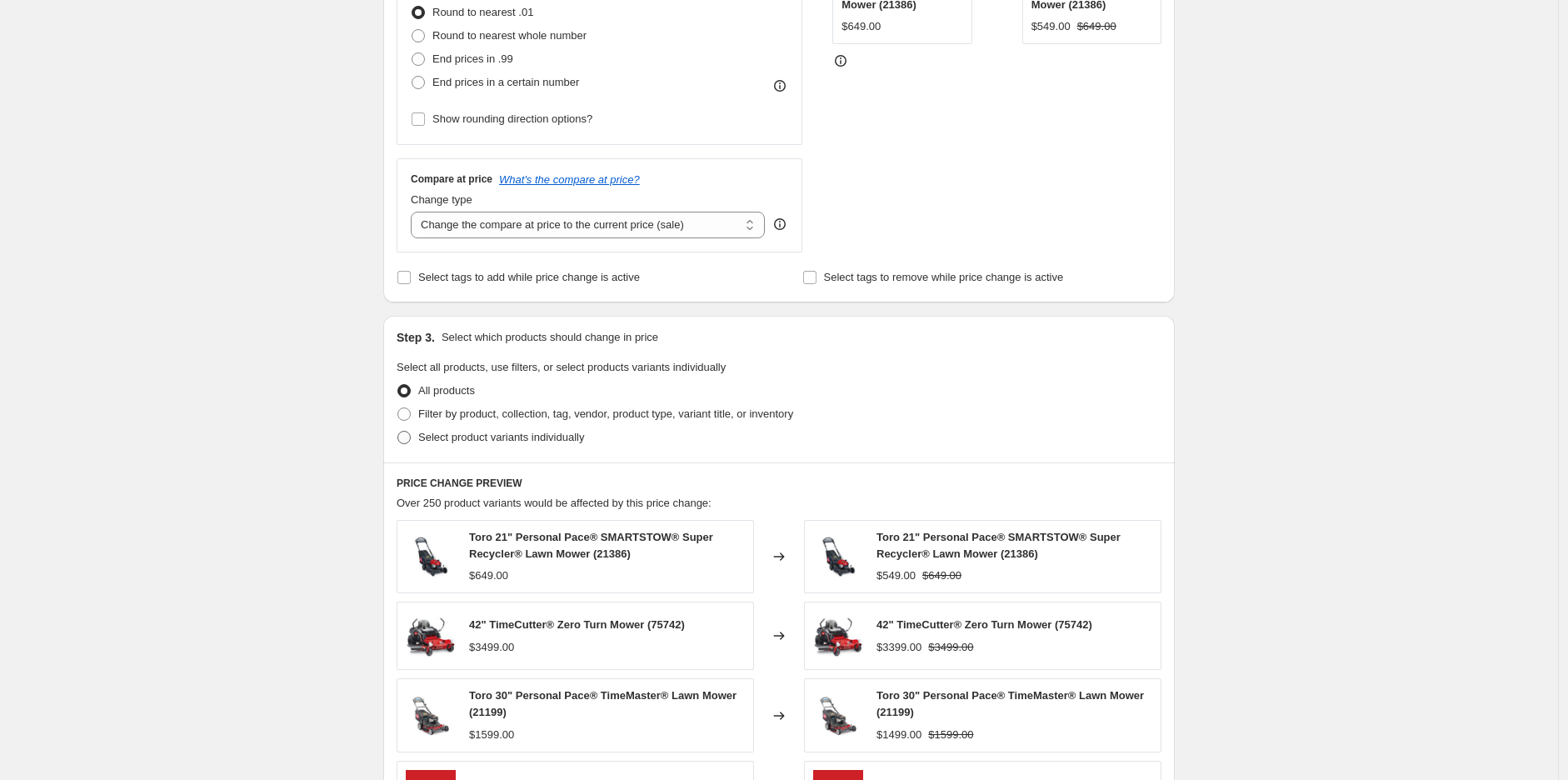
click at [440, 437] on span "Select product variants individually" at bounding box center [501, 437] width 166 height 13
click at [398, 432] on input "Select product variants individually" at bounding box center [397, 431] width 1 height 1
radio input "true"
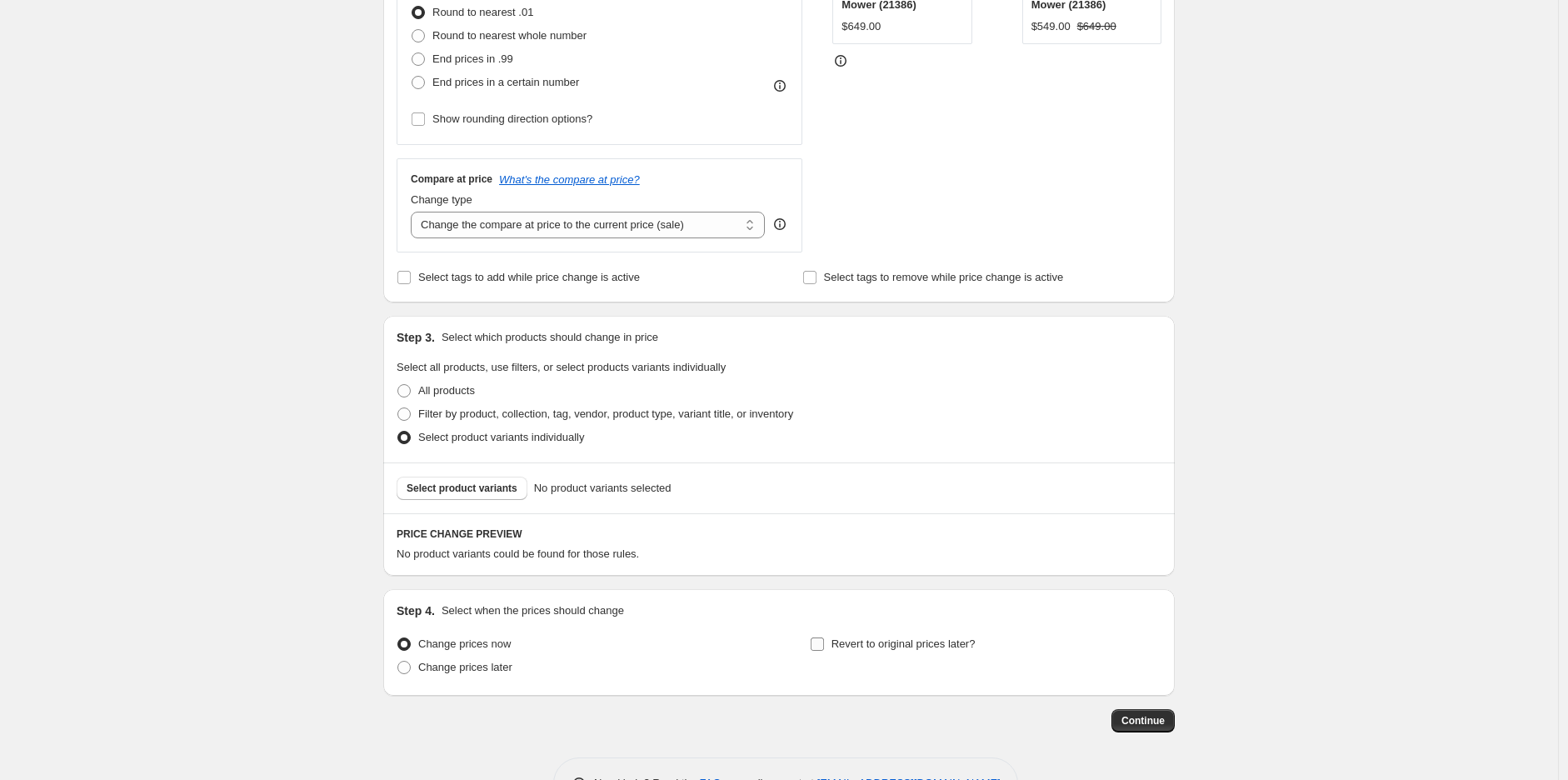
click at [824, 641] on input "Revert to original prices later?" at bounding box center [817, 645] width 13 height 13
checkbox input "true"
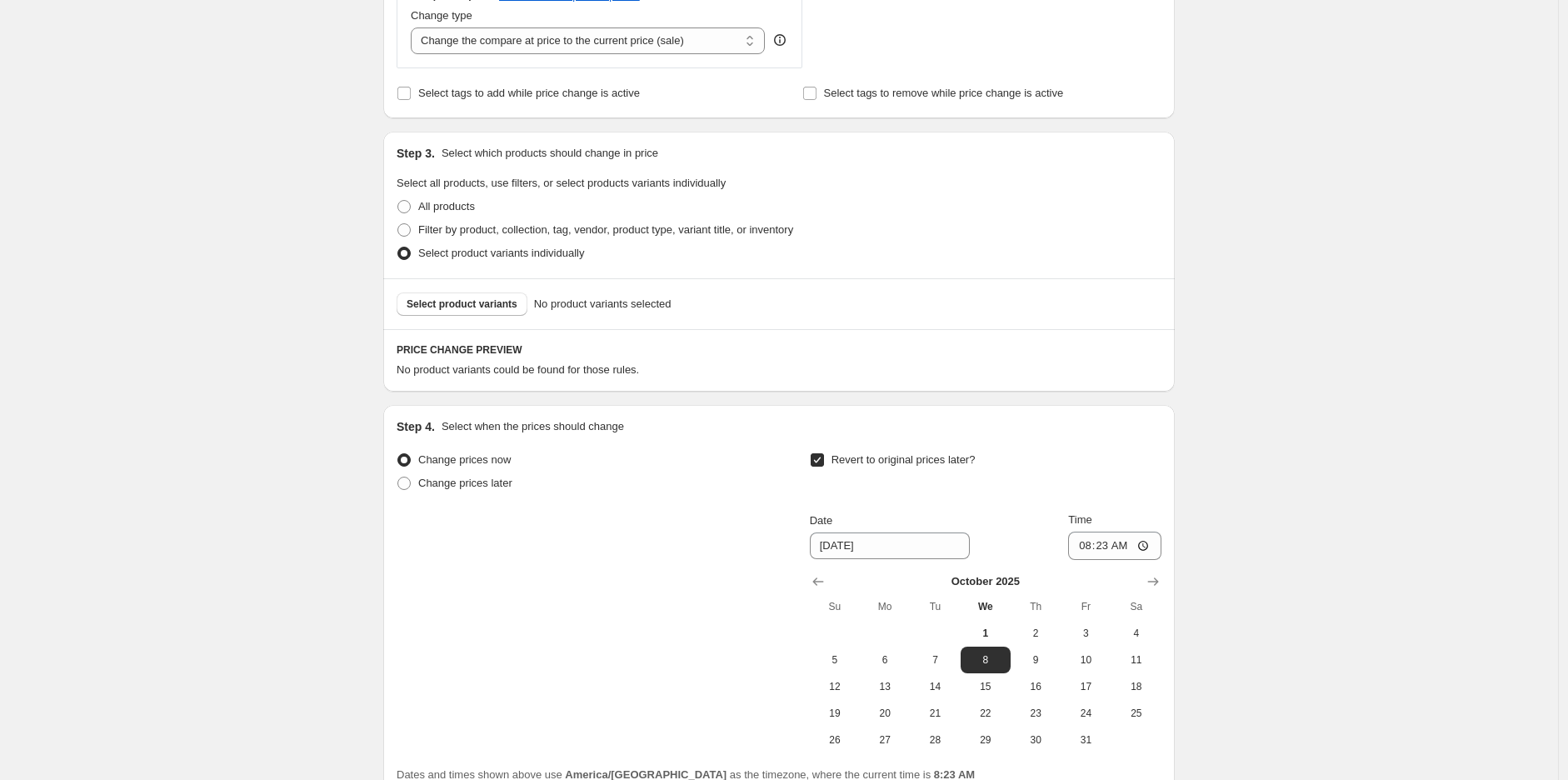
scroll to position [648, 0]
click at [1099, 744] on span "31" at bounding box center [1086, 739] width 37 height 13
type input "10/31/2025"
click at [1090, 550] on input "08:23" at bounding box center [1115, 545] width 94 height 28
click at [1108, 550] on input "11:45" at bounding box center [1115, 545] width 94 height 28
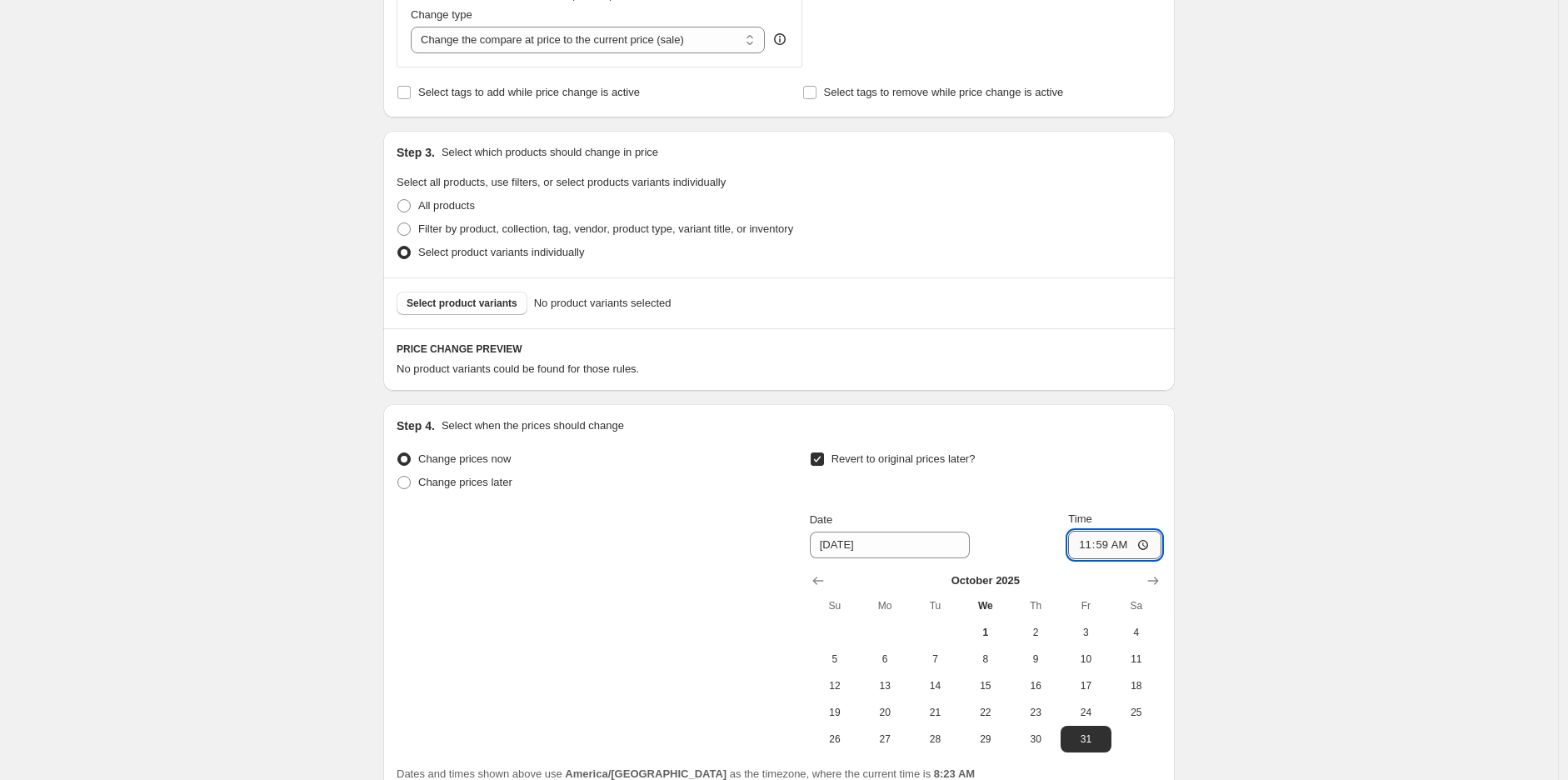
type input "23:59"
click at [1318, 344] on div "Create new price change job. This page is ready Create new price change job Dra…" at bounding box center [779, 143] width 1558 height 1582
click at [459, 306] on span "Select product variants" at bounding box center [462, 303] width 111 height 13
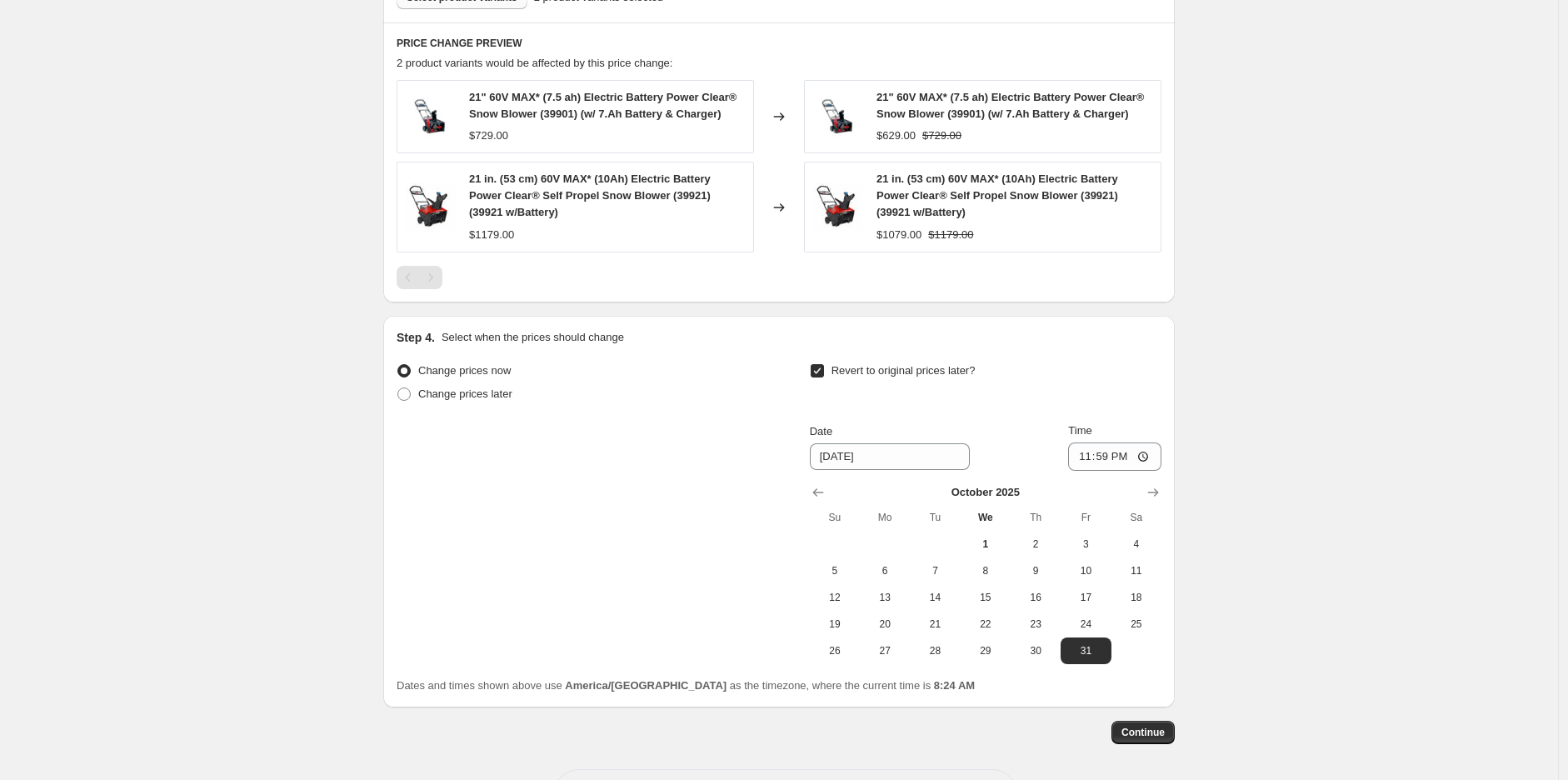
scroll to position [1021, 0]
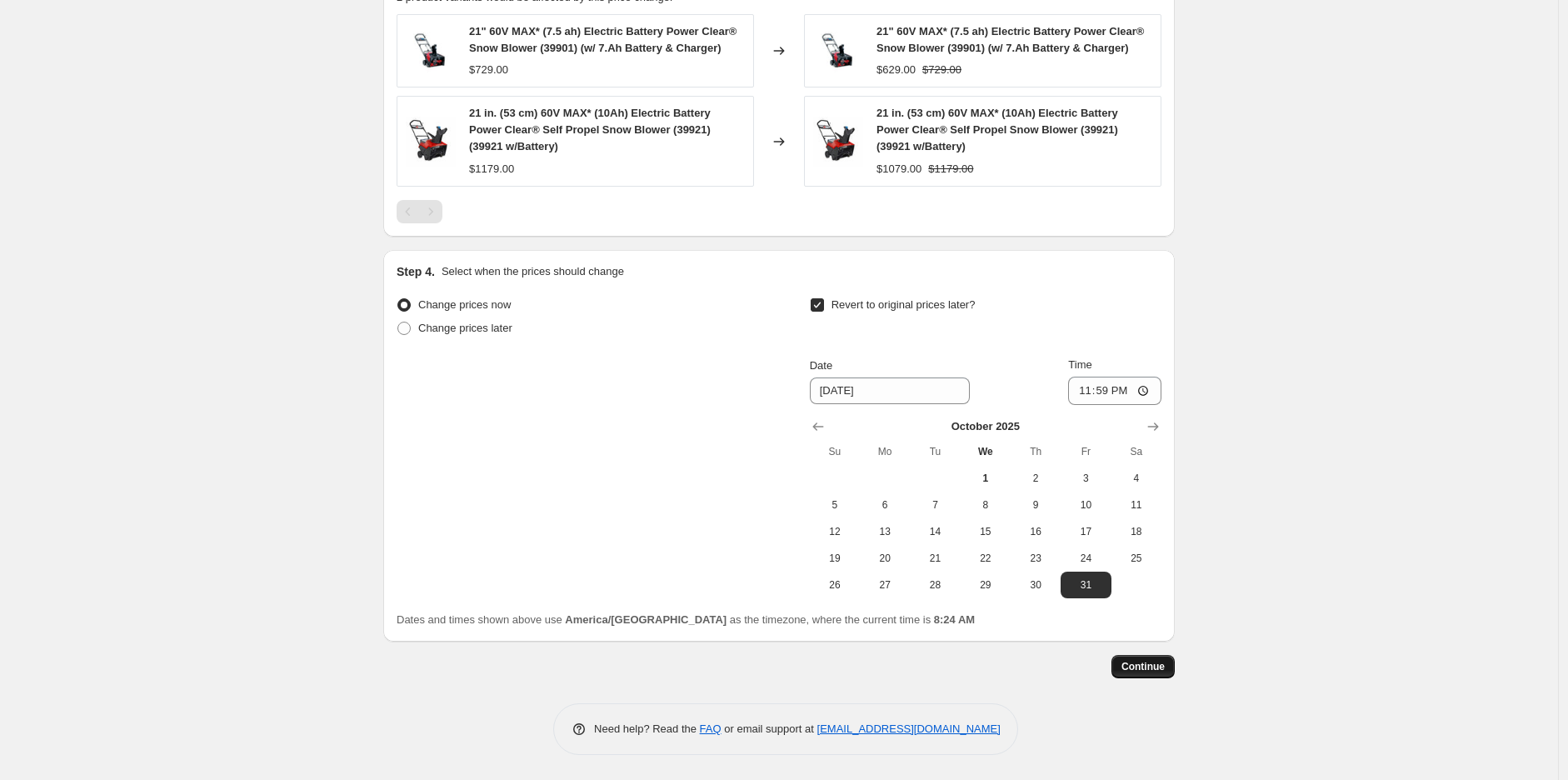
click at [1163, 663] on span "Continue" at bounding box center [1143, 667] width 43 height 13
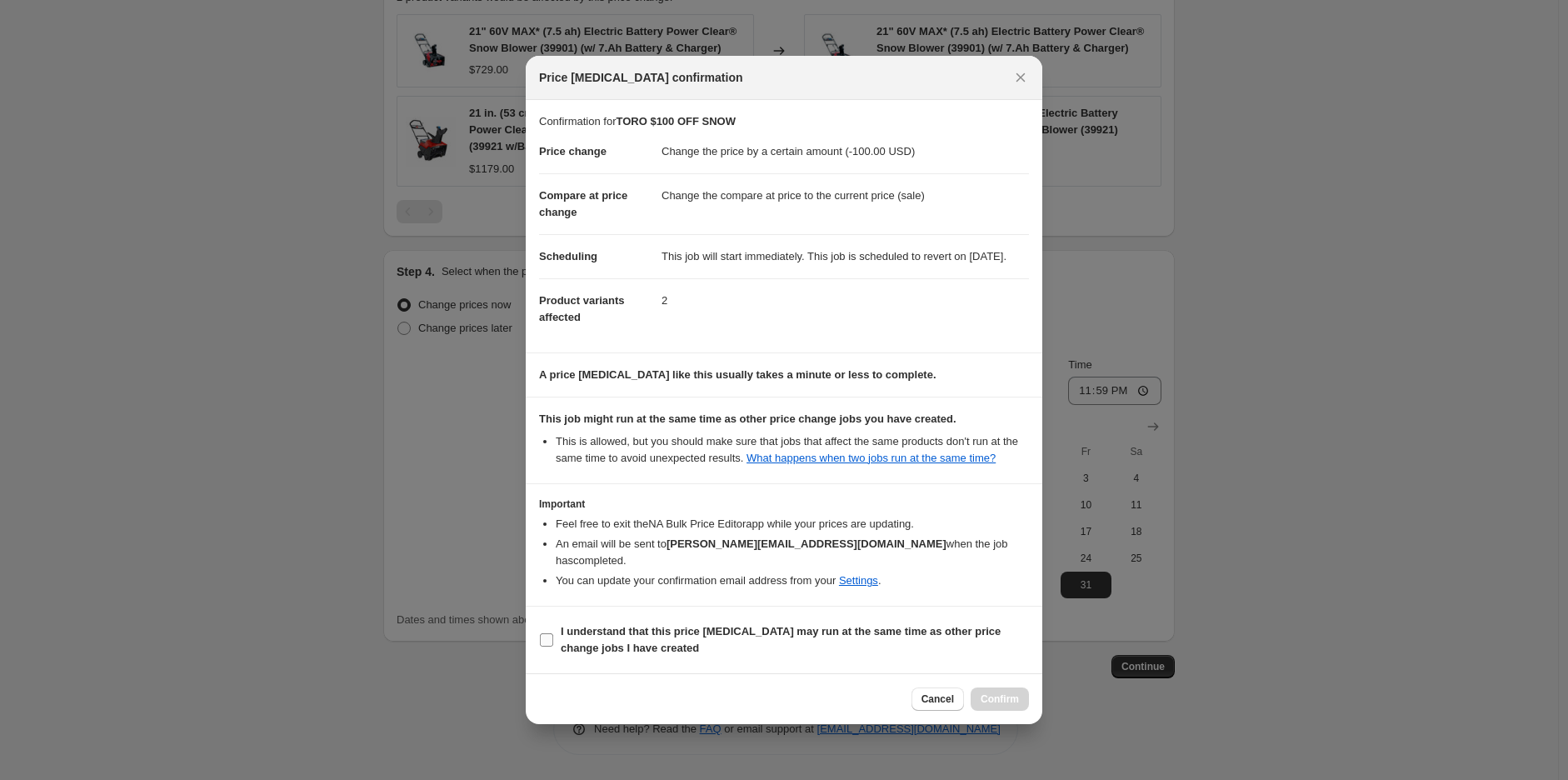
click at [869, 623] on label "I understand that this price change job may run at the same time as other price…" at bounding box center [784, 641] width 490 height 40
click at [554, 634] on input "I understand that this price change job may run at the same time as other price…" at bounding box center [547, 641] width 13 height 13
checkbox input "true"
click at [1019, 695] on span "Confirm" at bounding box center [1000, 699] width 38 height 13
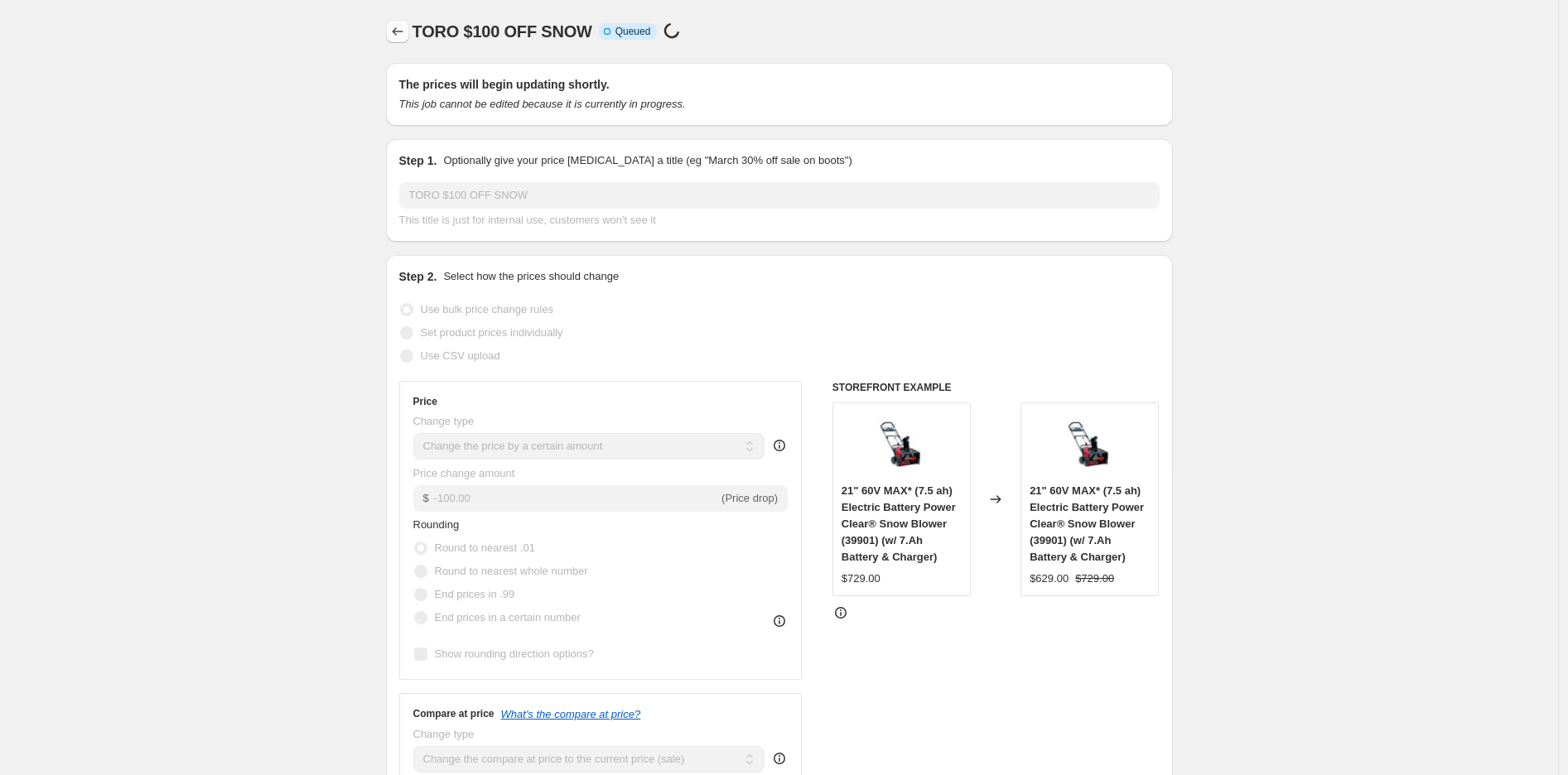
select select "by"
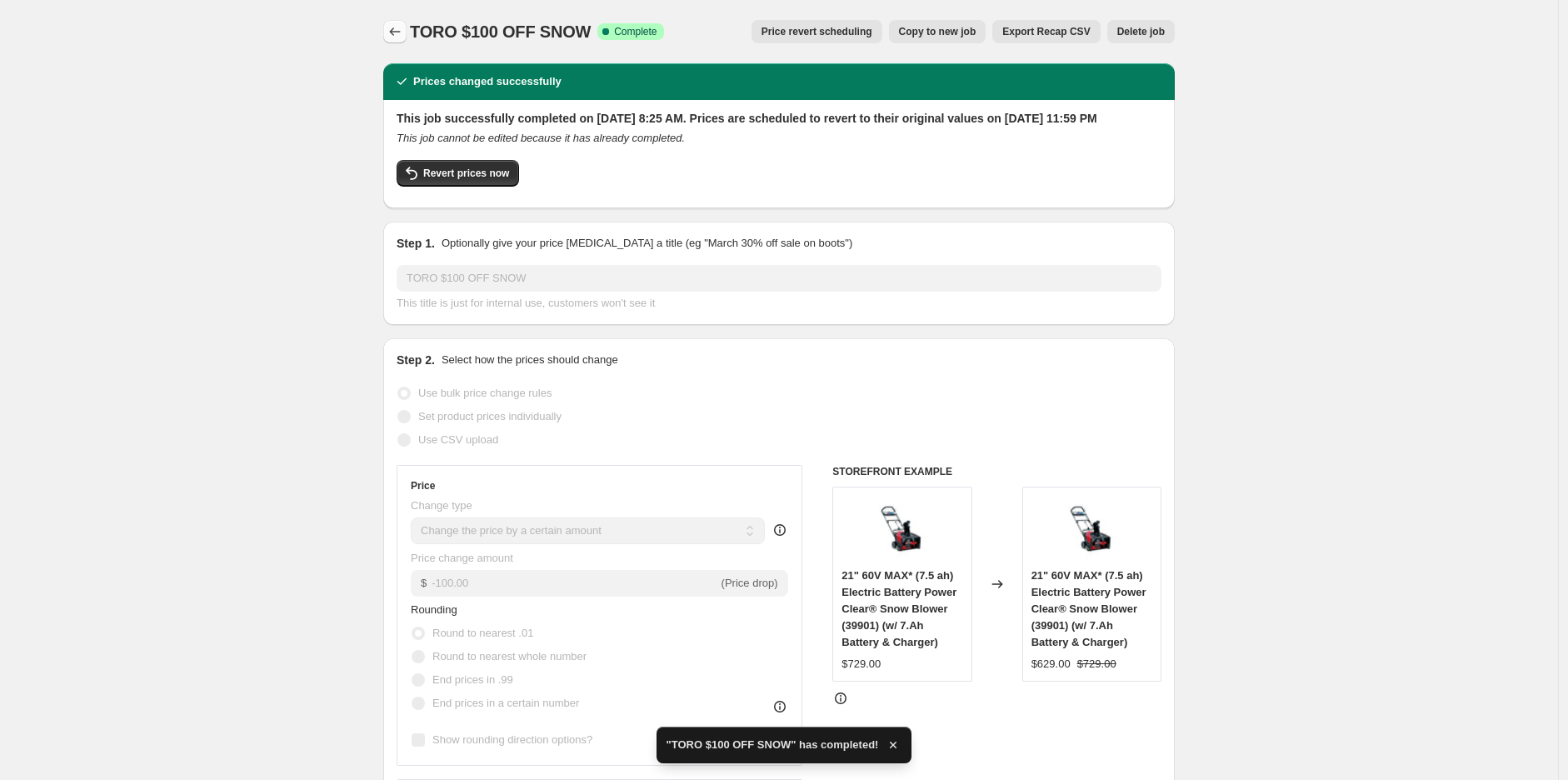
click at [389, 35] on button "Price change jobs" at bounding box center [395, 32] width 23 height 23
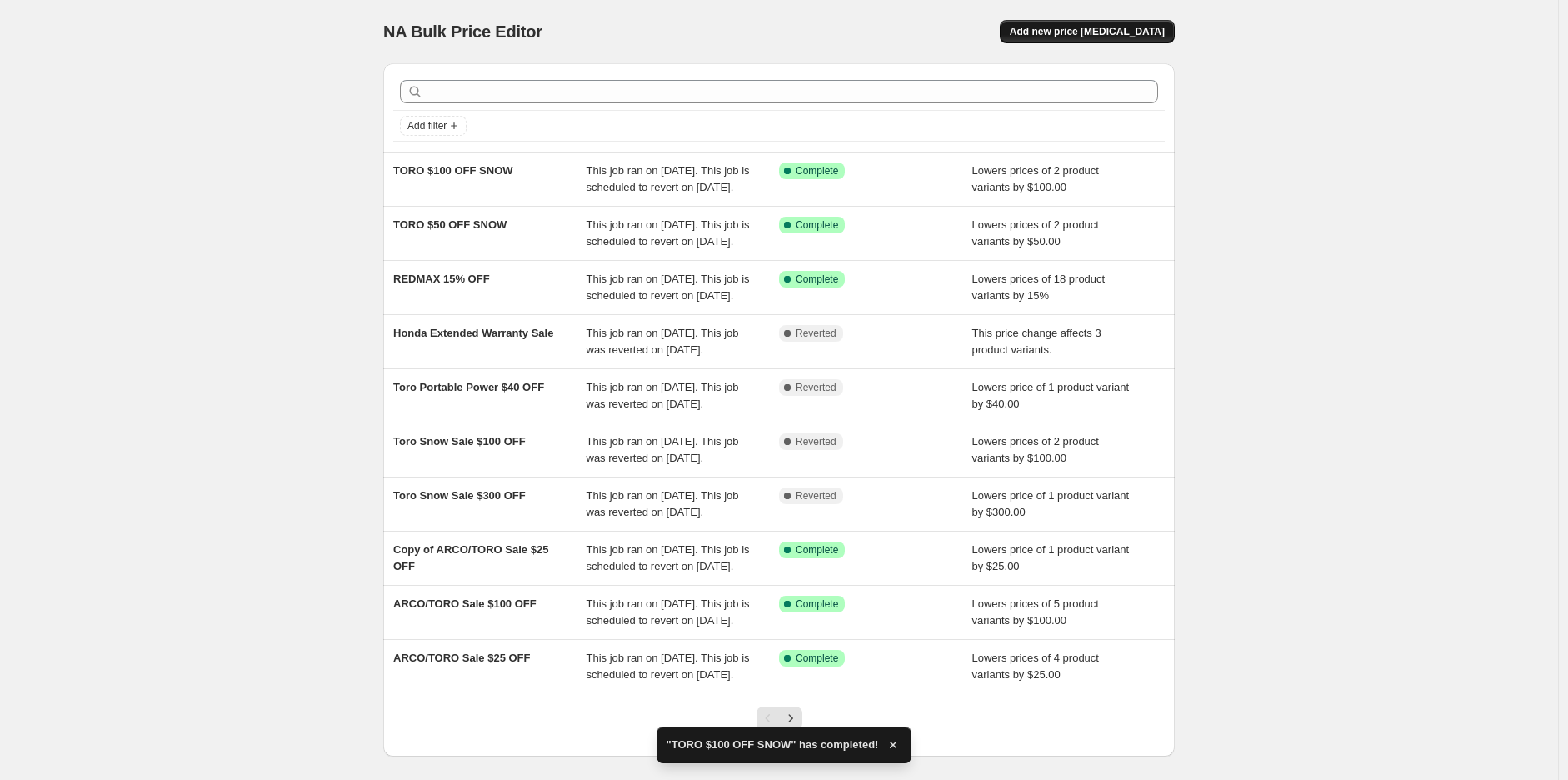
click at [1171, 33] on button "Add new price change job" at bounding box center [1088, 32] width 175 height 23
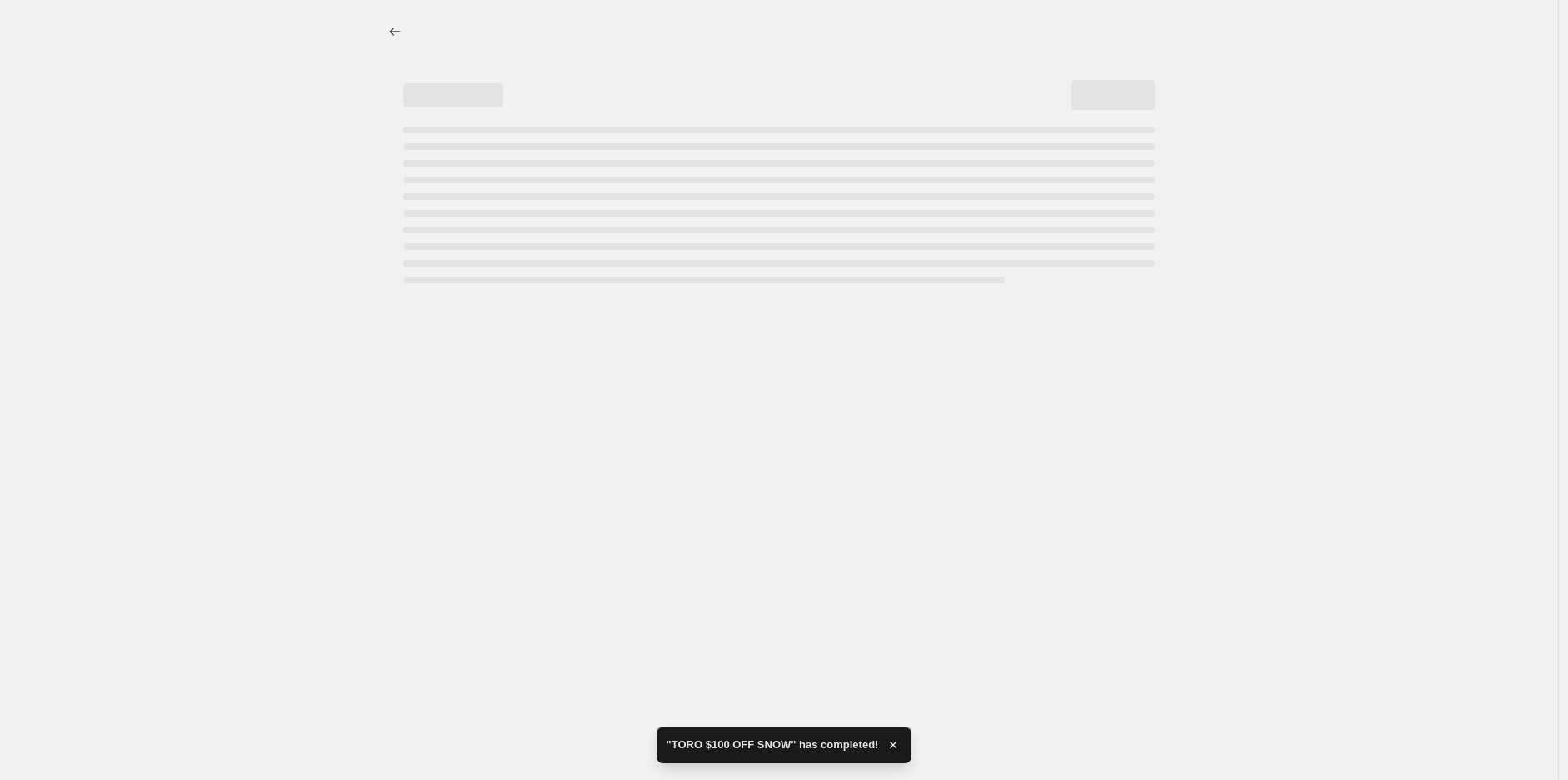
select select "percentage"
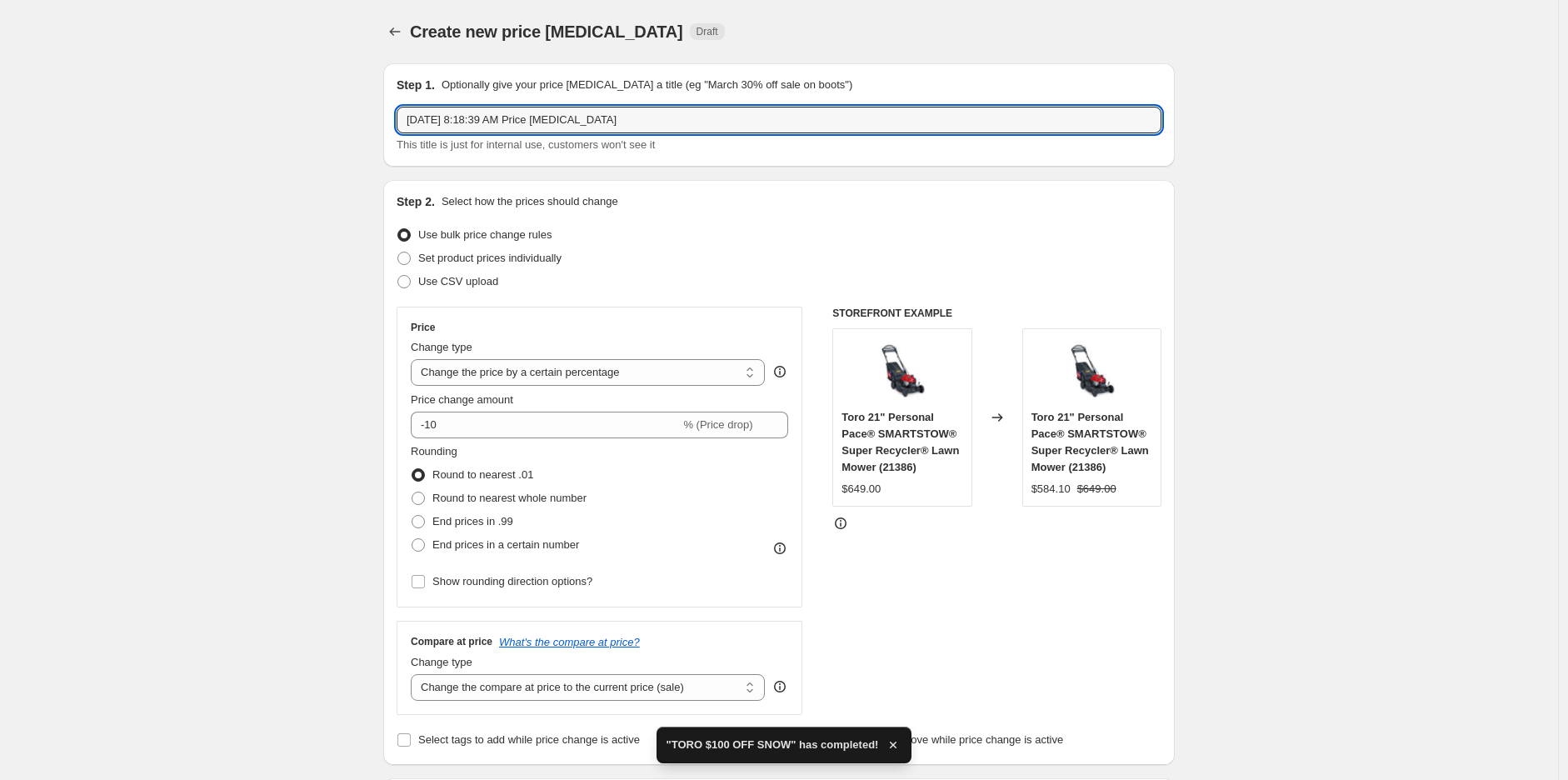
drag, startPoint x: 678, startPoint y: 119, endPoint x: 339, endPoint y: 126, distance: 339.1
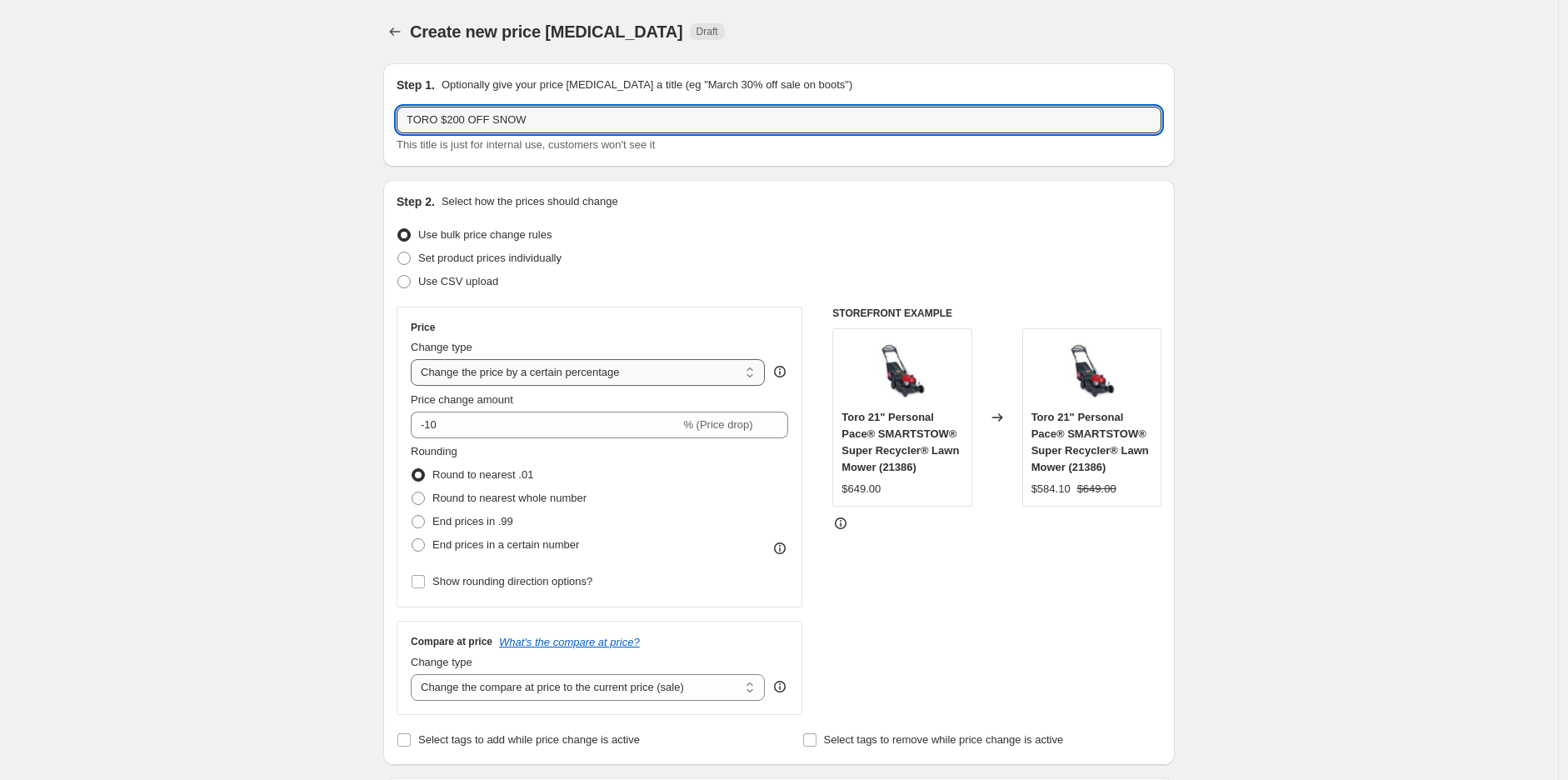
type input "TORO $200 OFF SNOW"
click at [554, 375] on select "Change the price to a certain amount Change the price by a certain amount Chang…" at bounding box center [588, 372] width 354 height 27
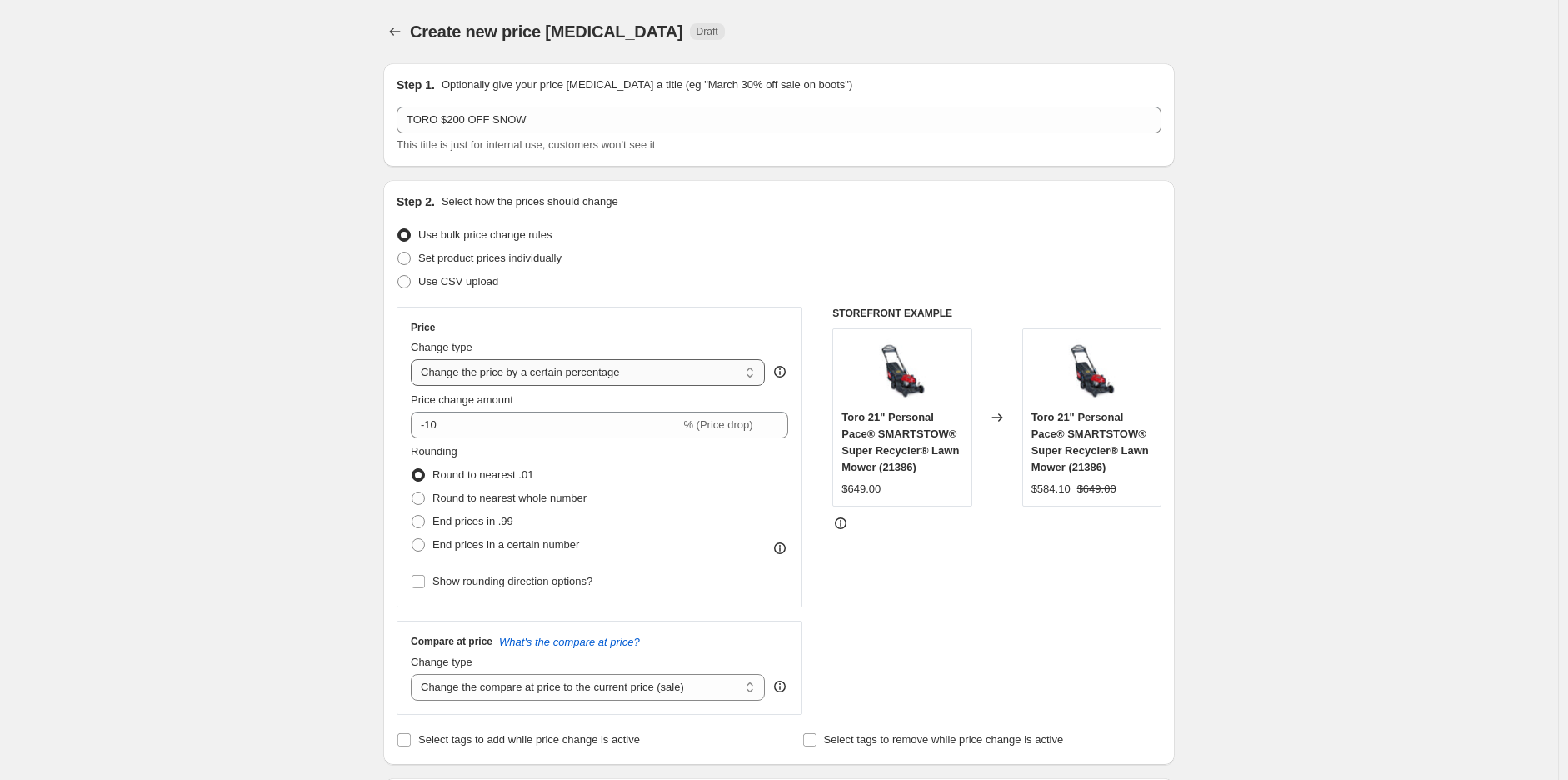
select select "by"
click at [415, 359] on select "Change the price to a certain amount Change the price by a certain amount Chang…" at bounding box center [588, 372] width 354 height 27
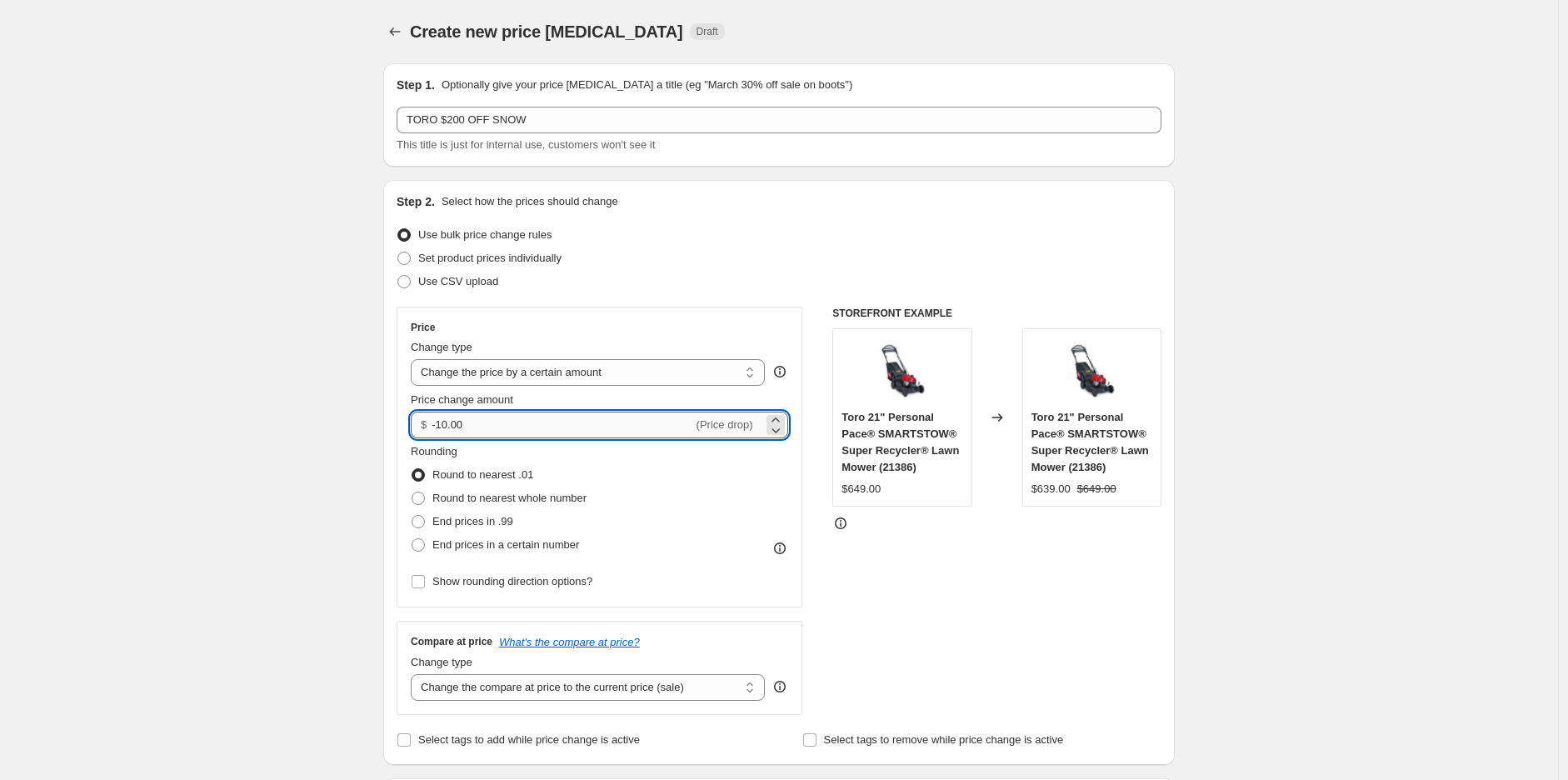
drag, startPoint x: 490, startPoint y: 429, endPoint x: 443, endPoint y: 429, distance: 47.0
click at [443, 429] on input "-10.00" at bounding box center [562, 425] width 260 height 27
type input "-200.00"
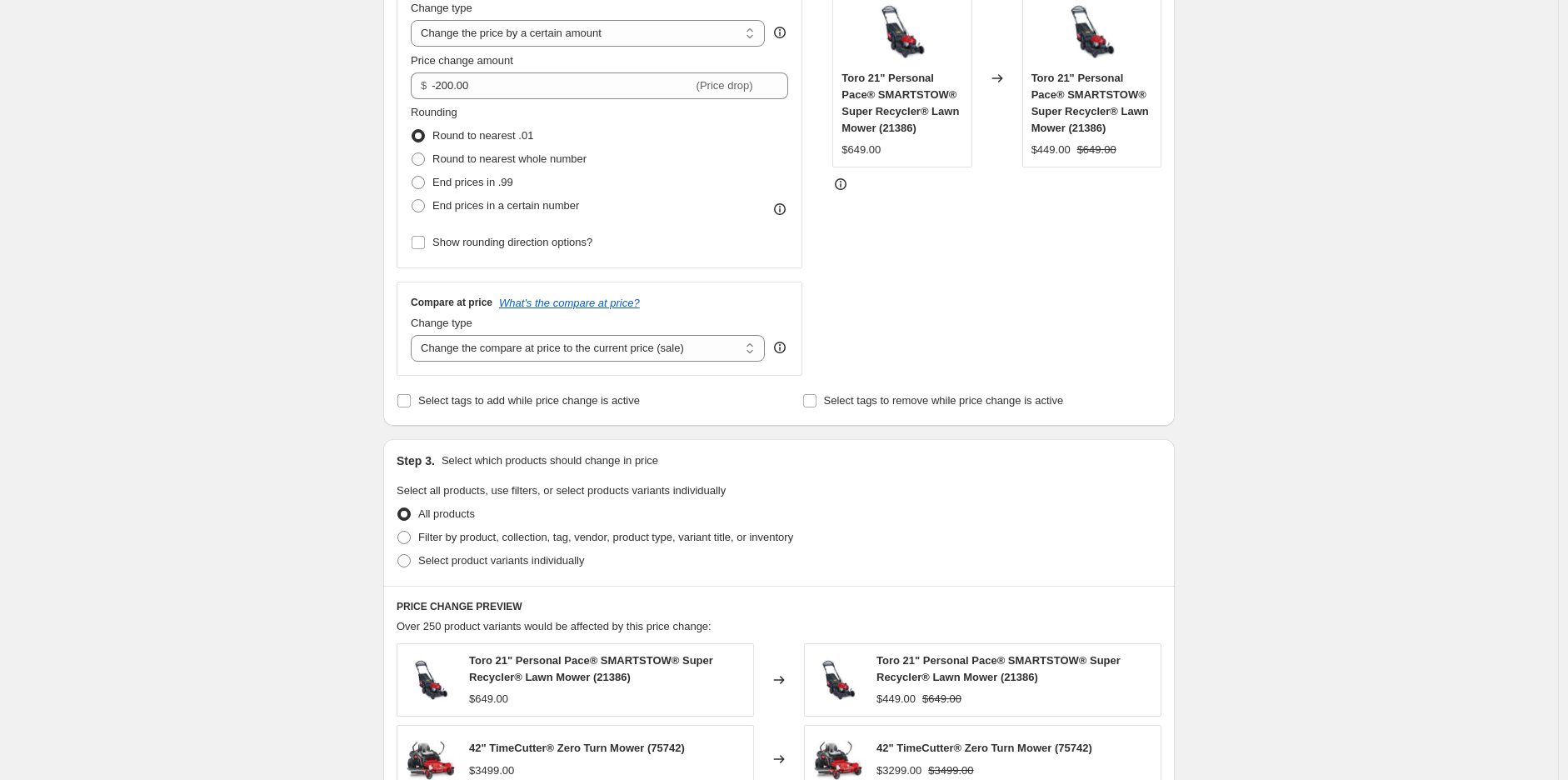
scroll to position [370, 0]
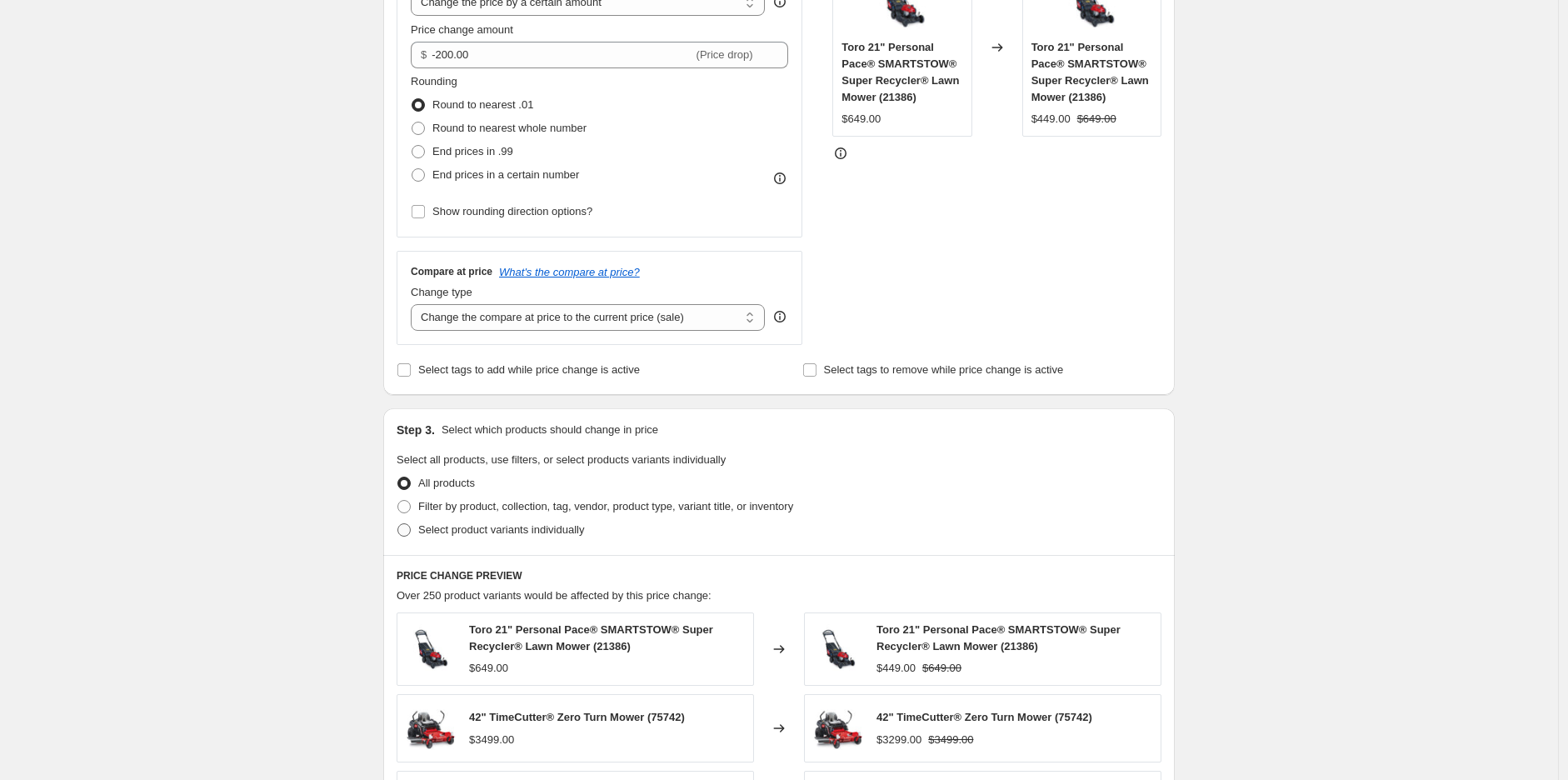
click at [442, 528] on span "Select product variants individually" at bounding box center [501, 529] width 166 height 13
click at [398, 524] on input "Select product variants individually" at bounding box center [397, 524] width 1 height 1
radio input "true"
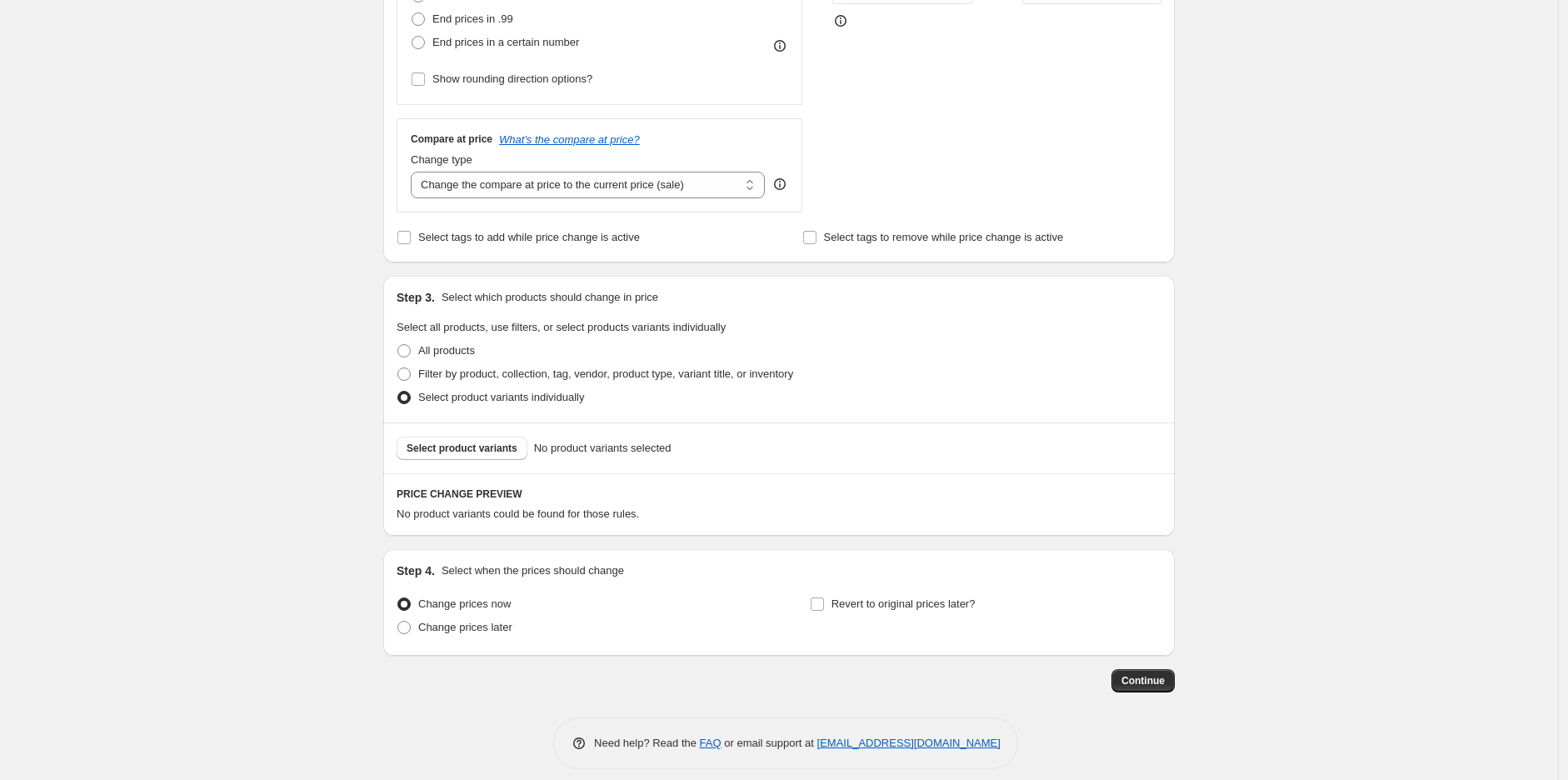
scroll to position [518, 0]
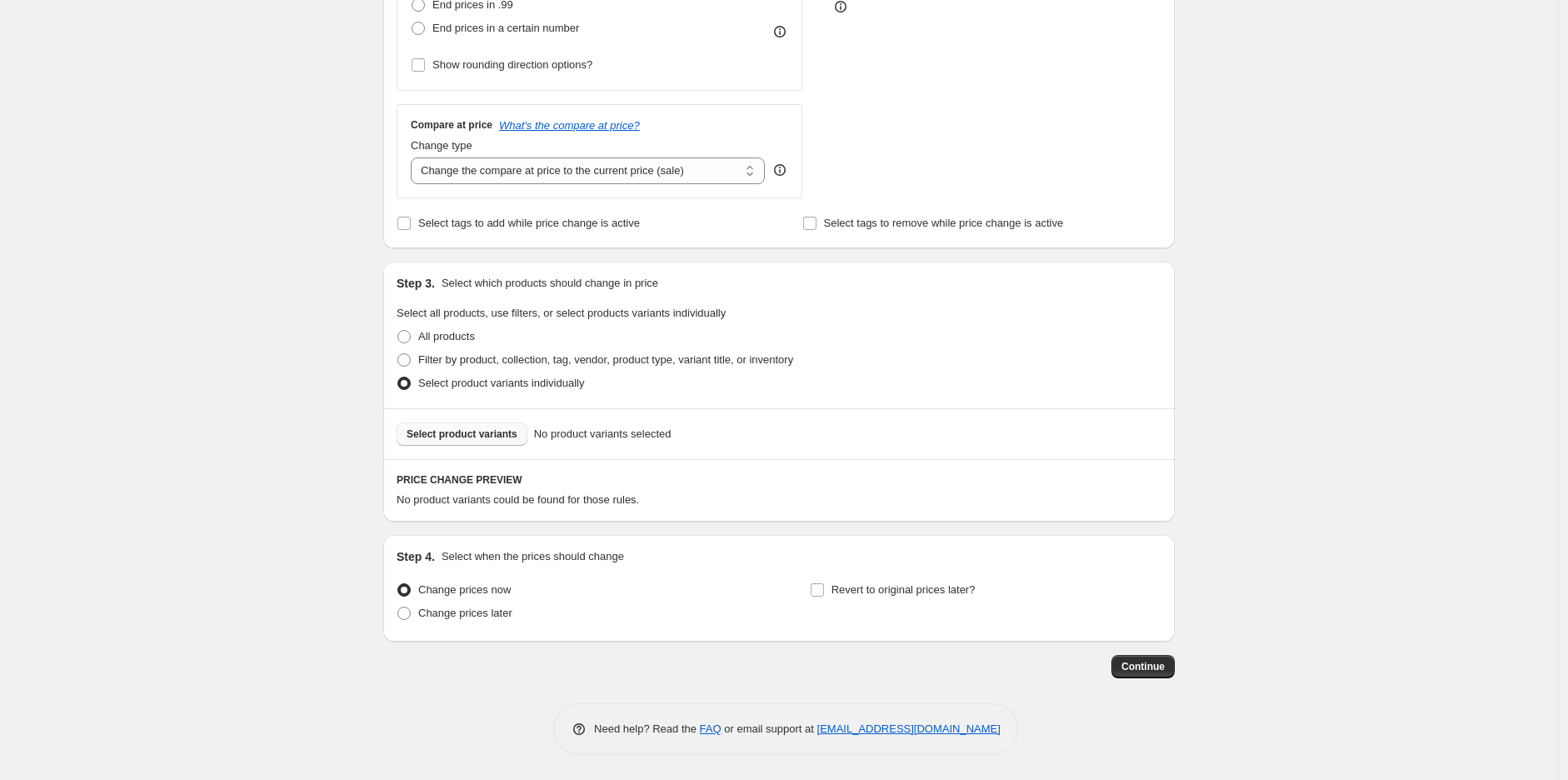
click at [481, 436] on span "Select product variants" at bounding box center [462, 434] width 111 height 13
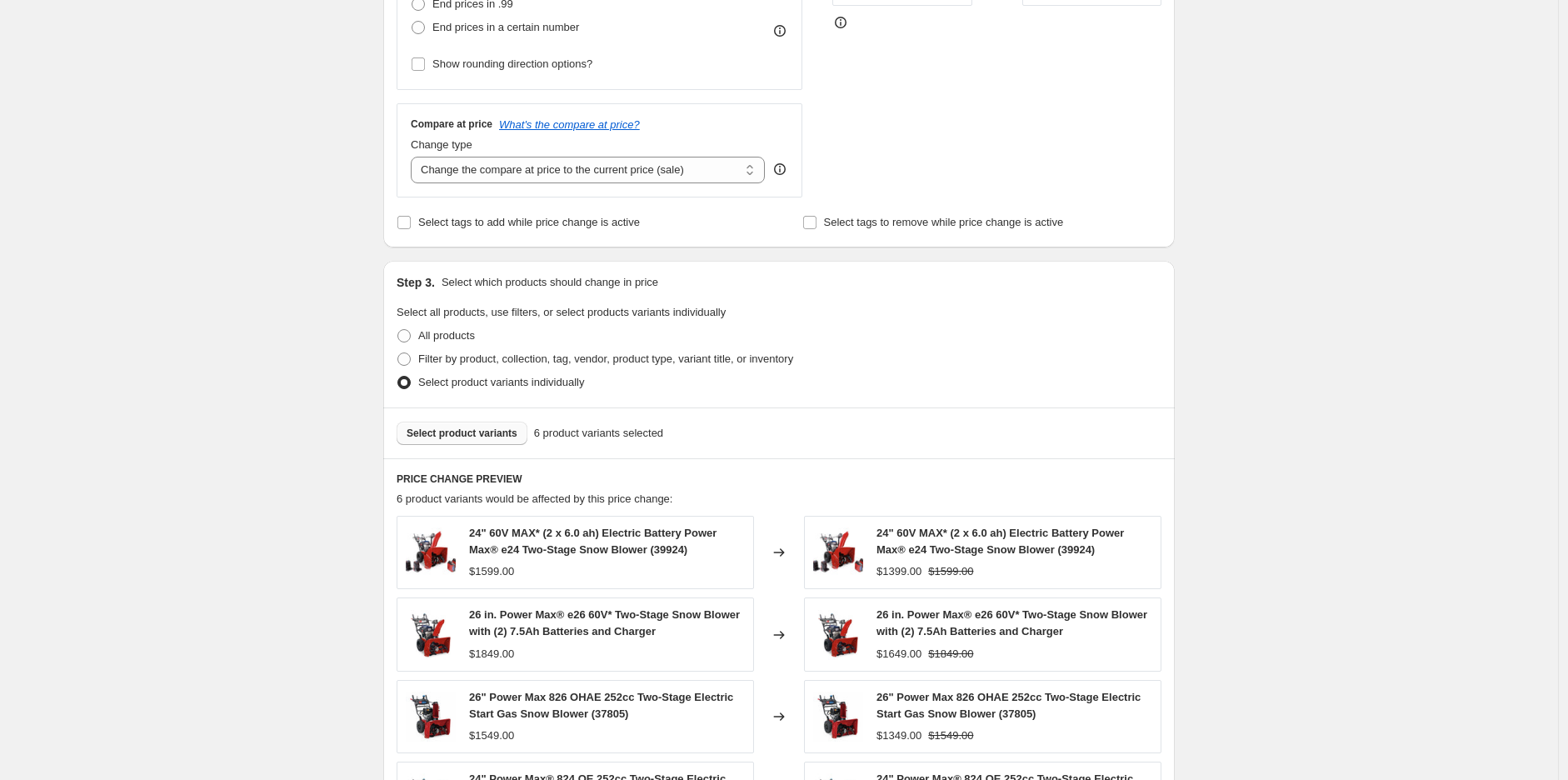
scroll to position [965, 0]
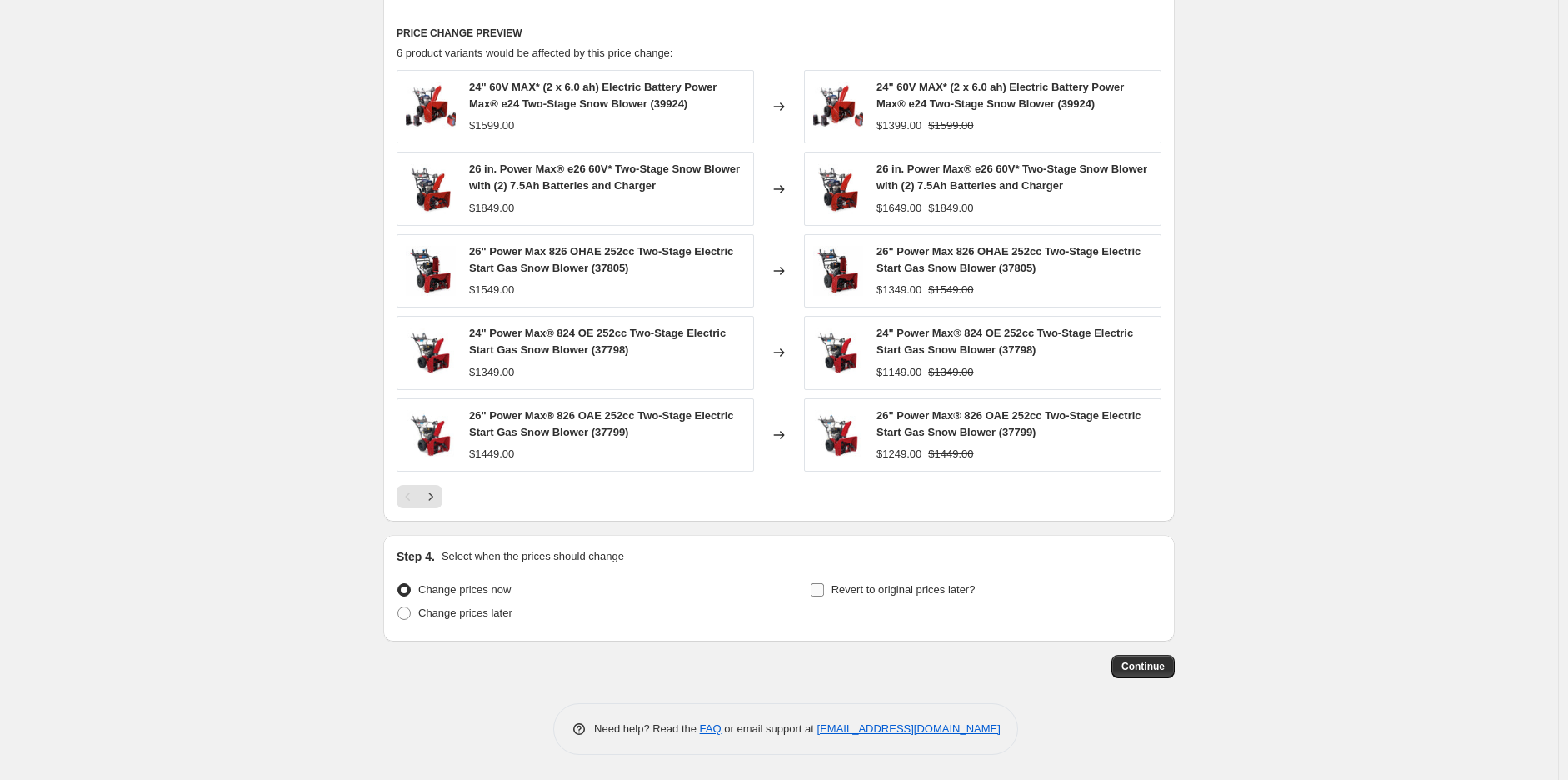
click at [940, 579] on label "Revert to original prices later?" at bounding box center [893, 590] width 166 height 23
click at [824, 584] on input "Revert to original prices later?" at bounding box center [817, 590] width 13 height 13
checkbox input "true"
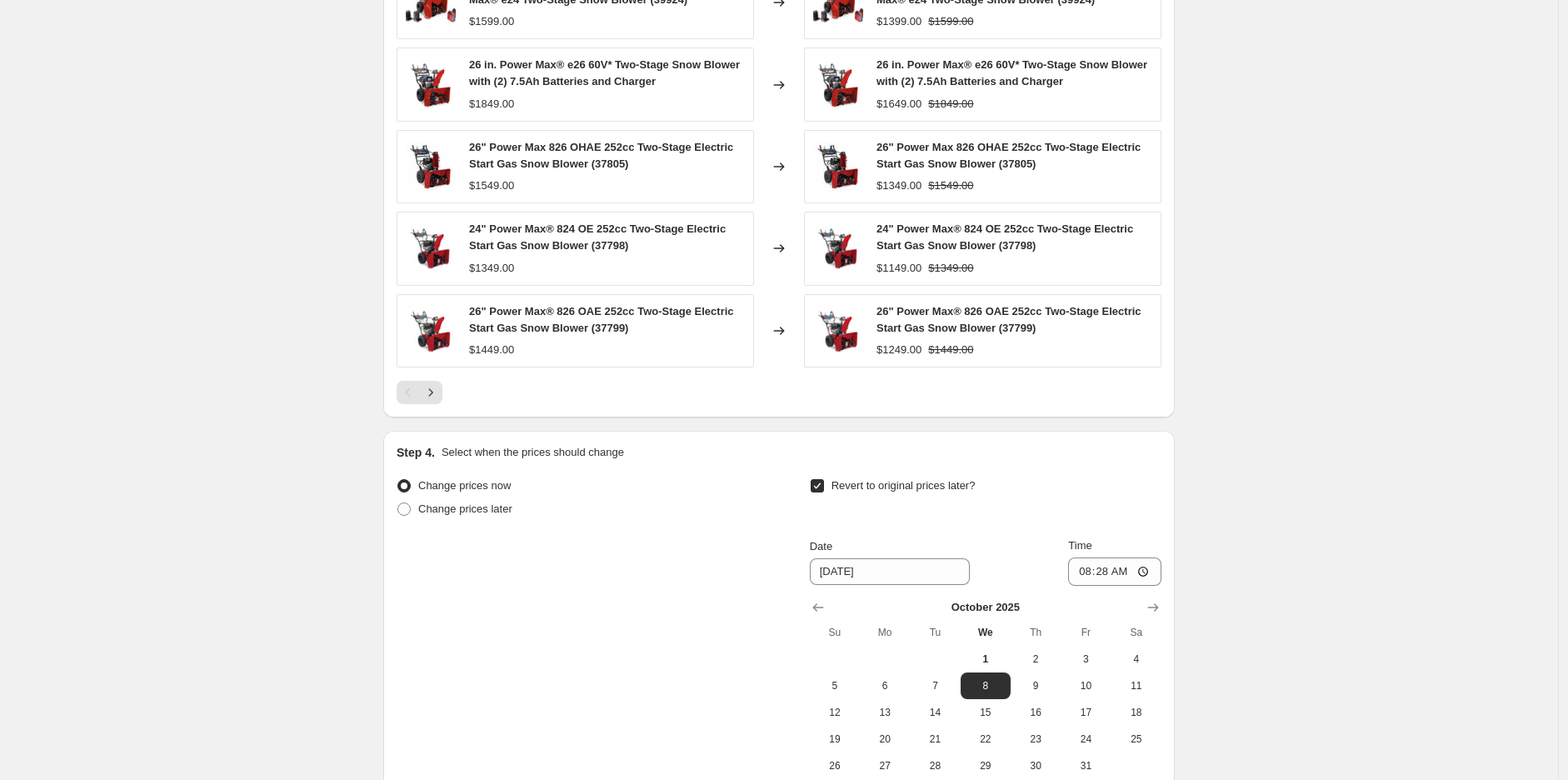
scroll to position [1151, 0]
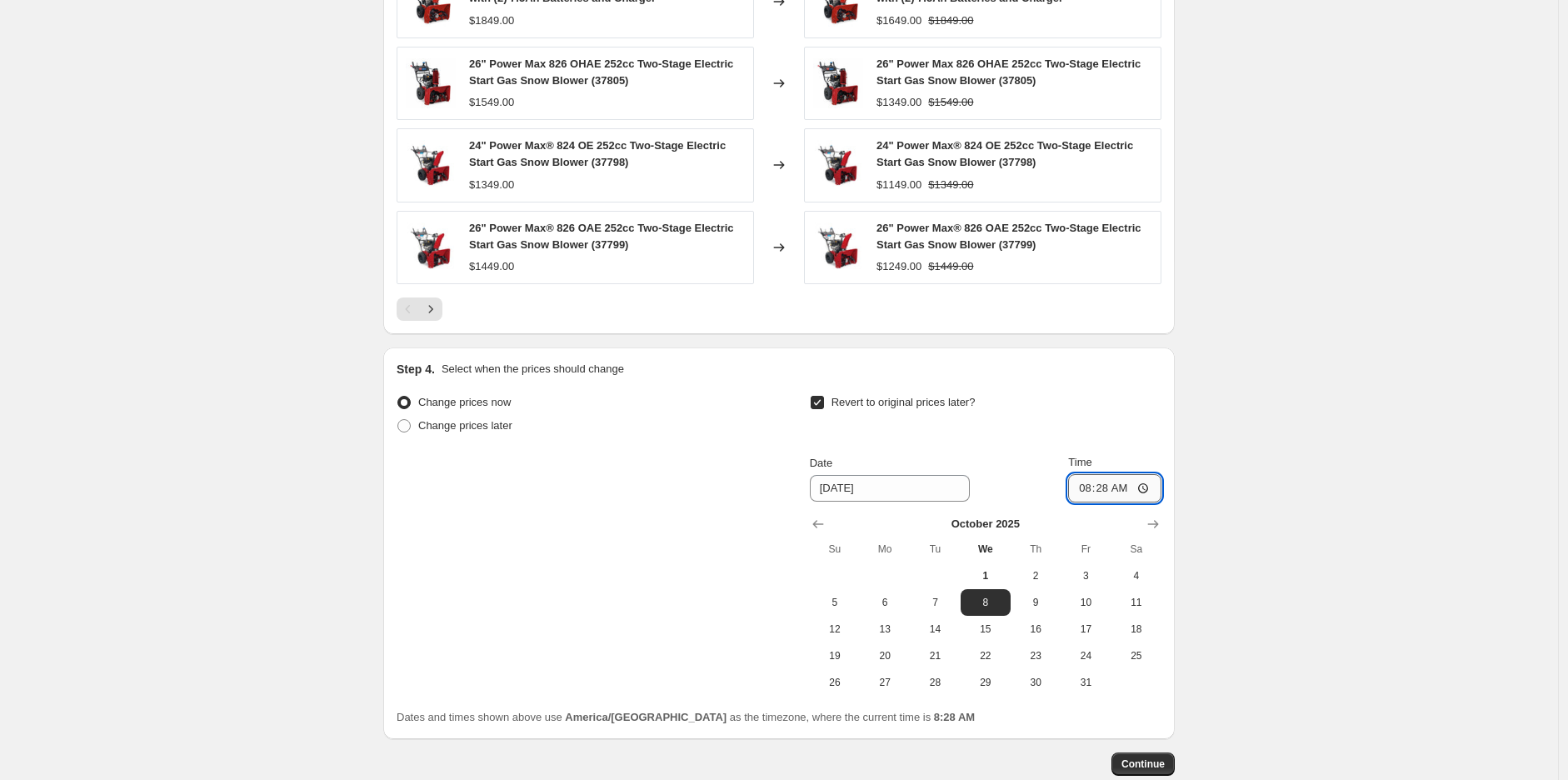
click at [1086, 494] on input "08:28" at bounding box center [1115, 489] width 94 height 28
type input "23:59"
click at [1089, 680] on span "31" at bounding box center [1086, 682] width 37 height 13
type input "10/31/2025"
click at [1155, 757] on button "Continue" at bounding box center [1143, 764] width 63 height 23
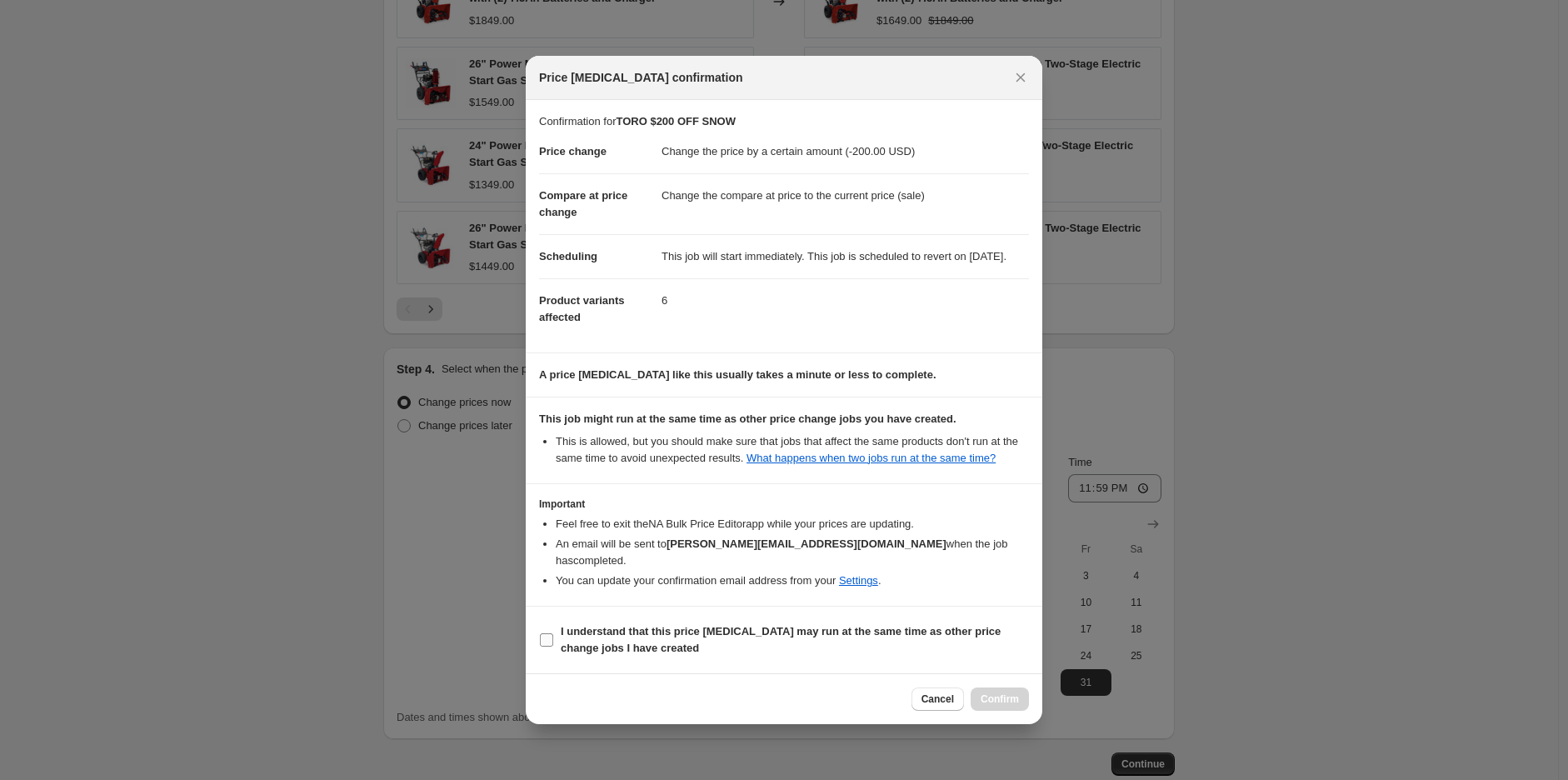
click at [935, 639] on b "I understand that this price change job may run at the same time as other price…" at bounding box center [781, 640] width 440 height 29
click at [554, 639] on input "I understand that this price change job may run at the same time as other price…" at bounding box center [547, 641] width 13 height 13
checkbox input "true"
click at [992, 701] on span "Confirm" at bounding box center [1000, 699] width 38 height 13
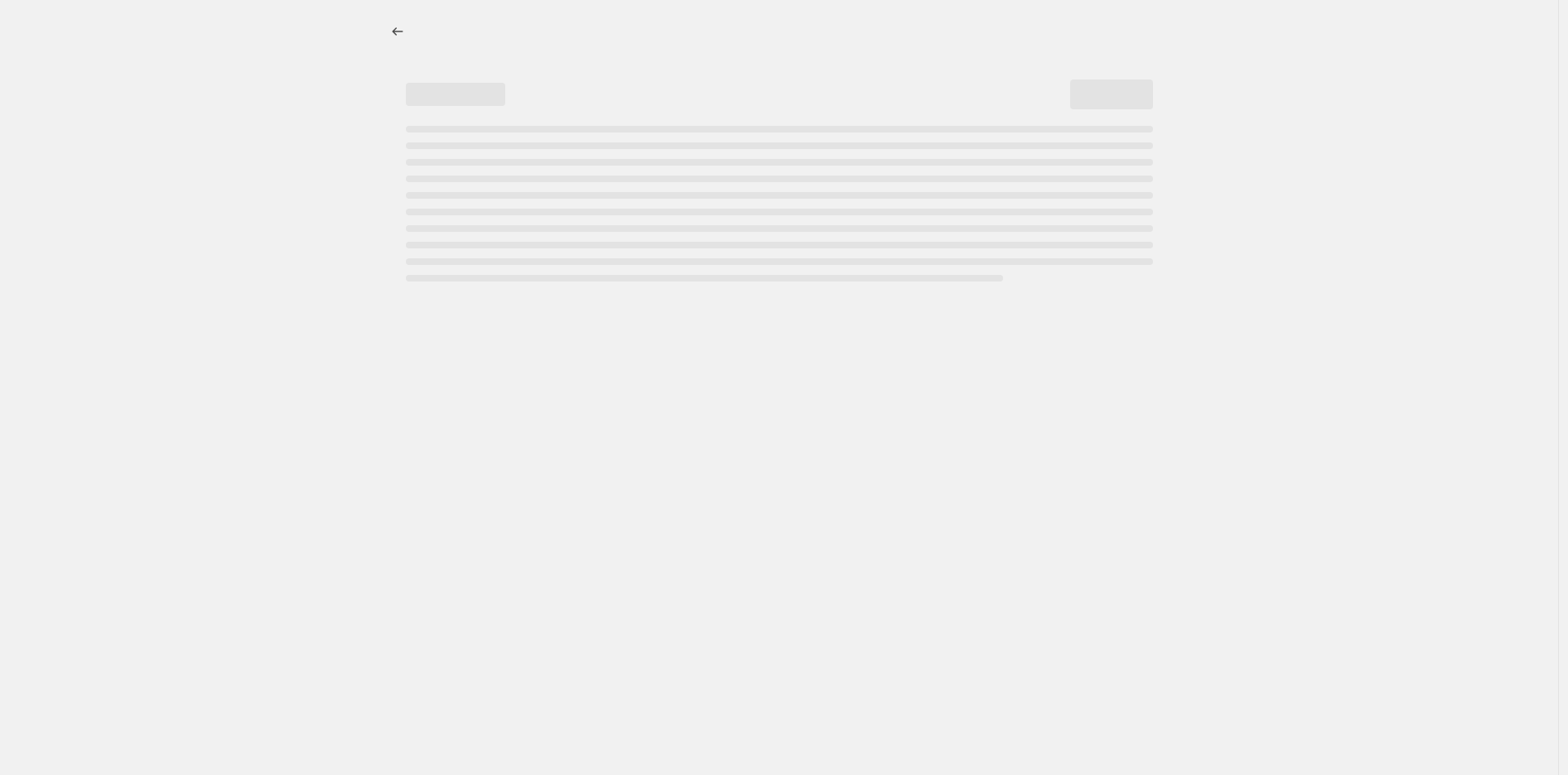
select select "by"
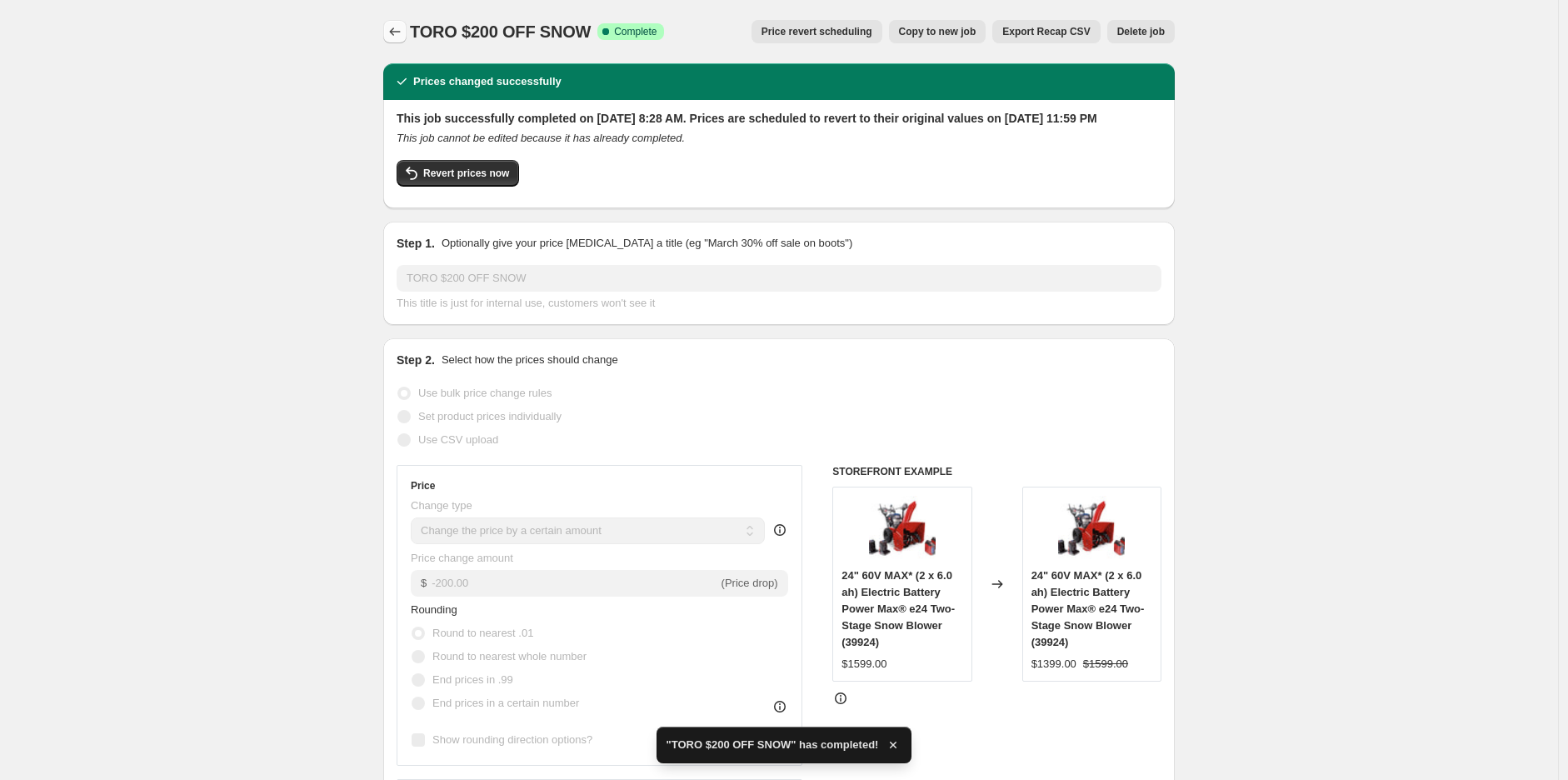
click at [398, 28] on icon "Price change jobs" at bounding box center [395, 32] width 17 height 17
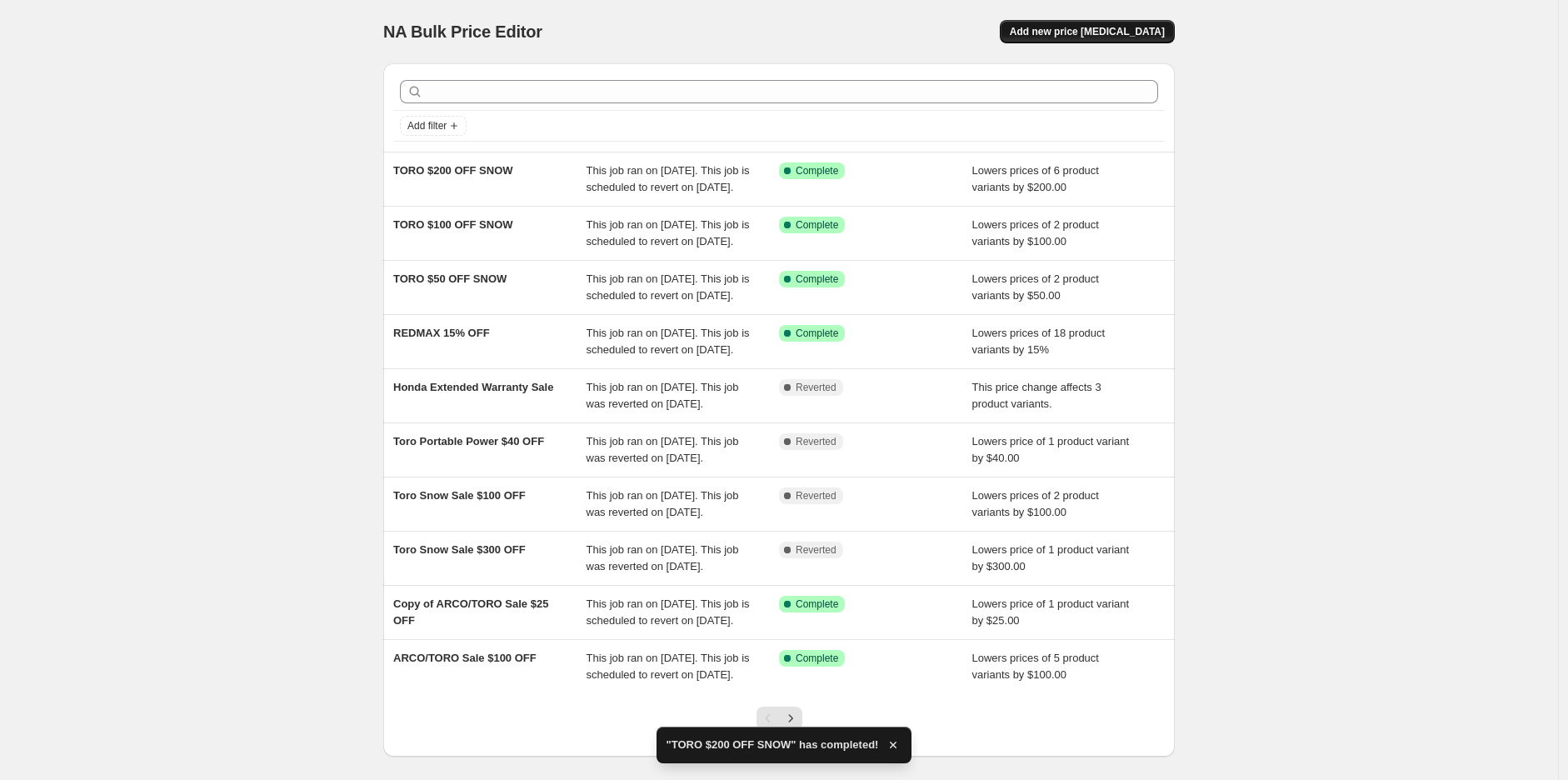
click at [1092, 38] on button "Add new price change job" at bounding box center [1088, 32] width 175 height 23
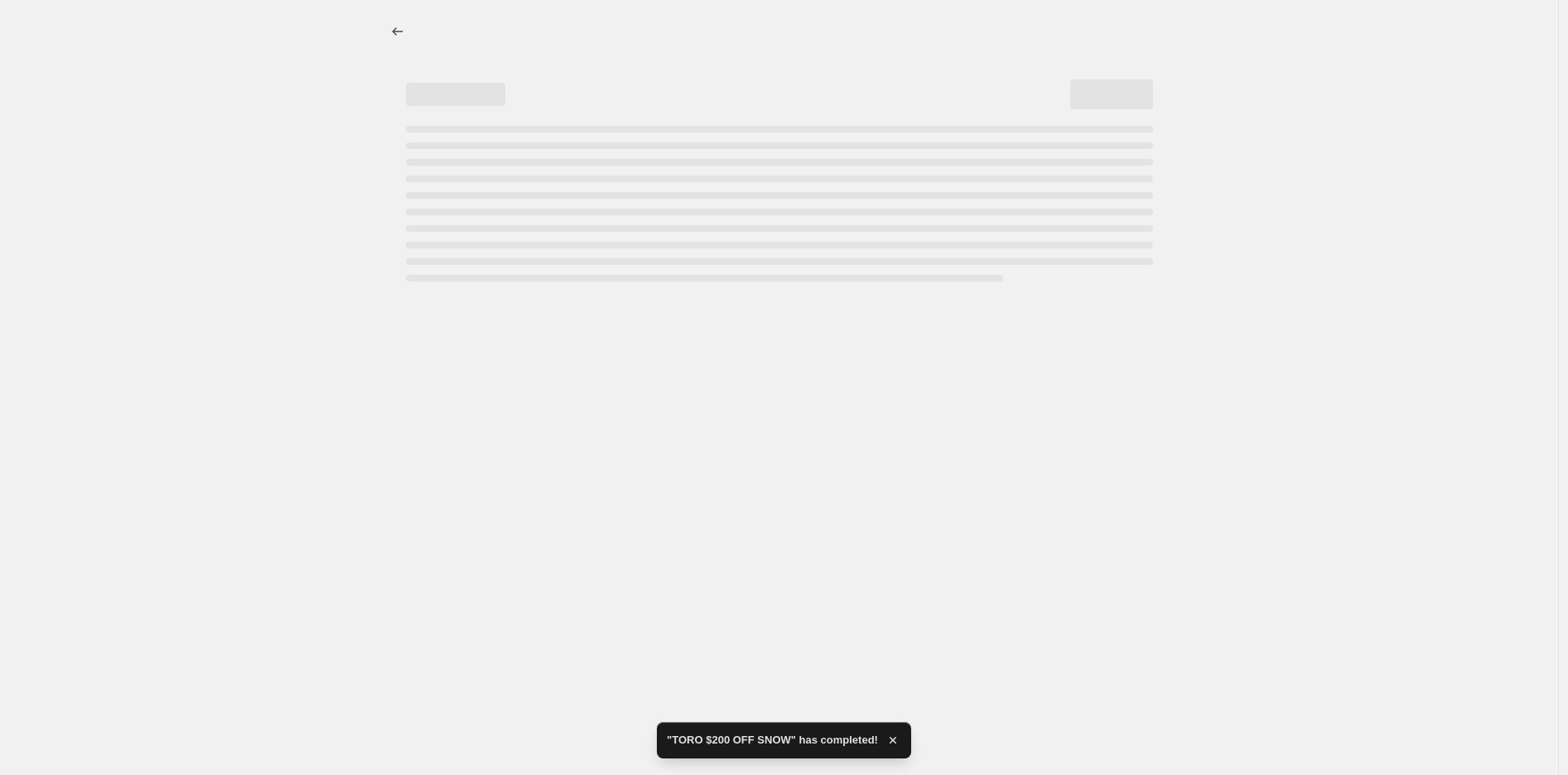
select select "percentage"
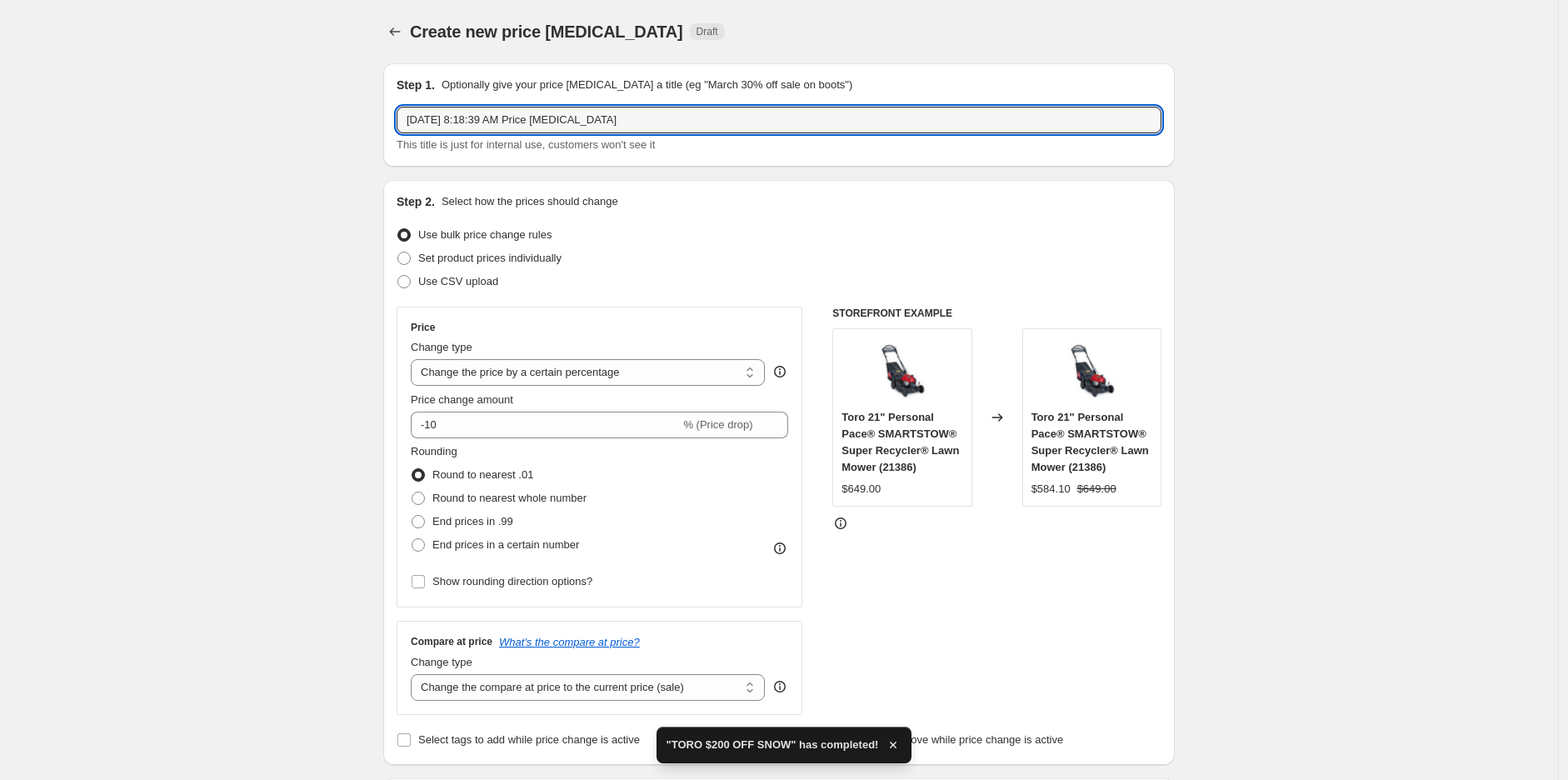
drag, startPoint x: 787, startPoint y: 121, endPoint x: 245, endPoint y: 113, distance: 542.1
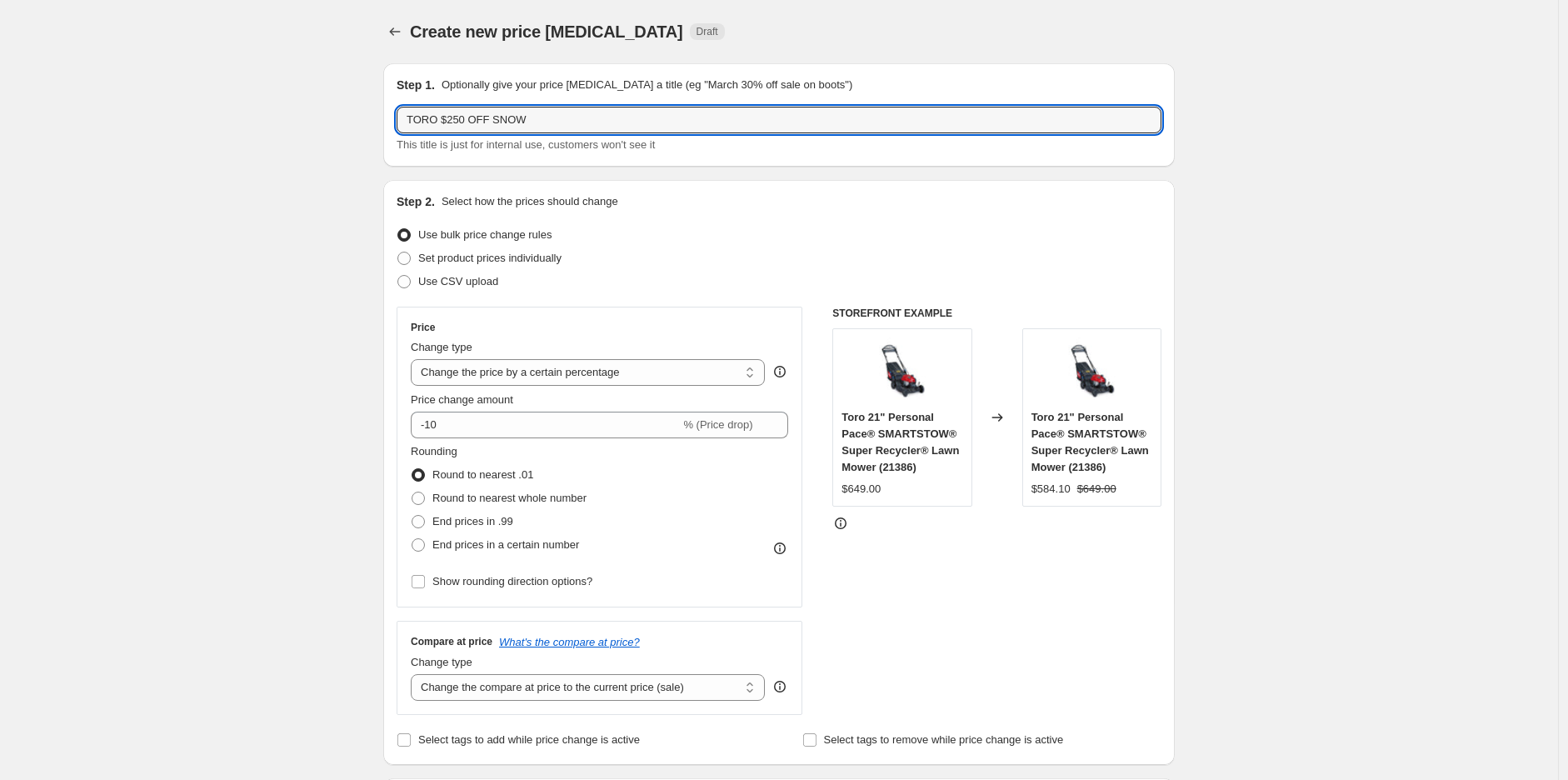
type input "TORO $250 OFF SNOW"
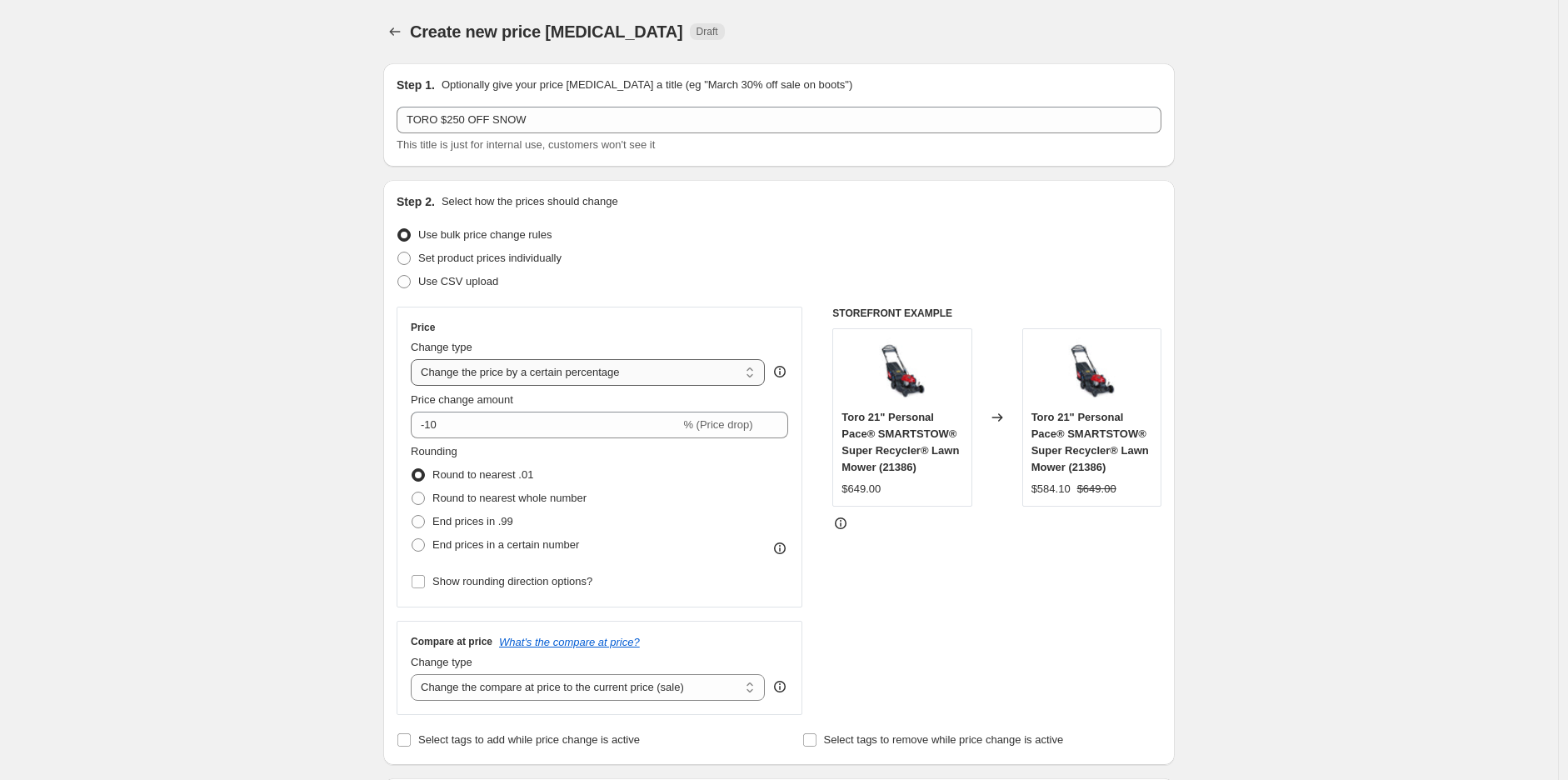
click at [602, 362] on select "Change the price to a certain amount Change the price by a certain amount Chang…" at bounding box center [588, 372] width 354 height 27
select select "by"
click at [415, 359] on select "Change the price to a certain amount Change the price by a certain amount Chang…" at bounding box center [588, 372] width 354 height 27
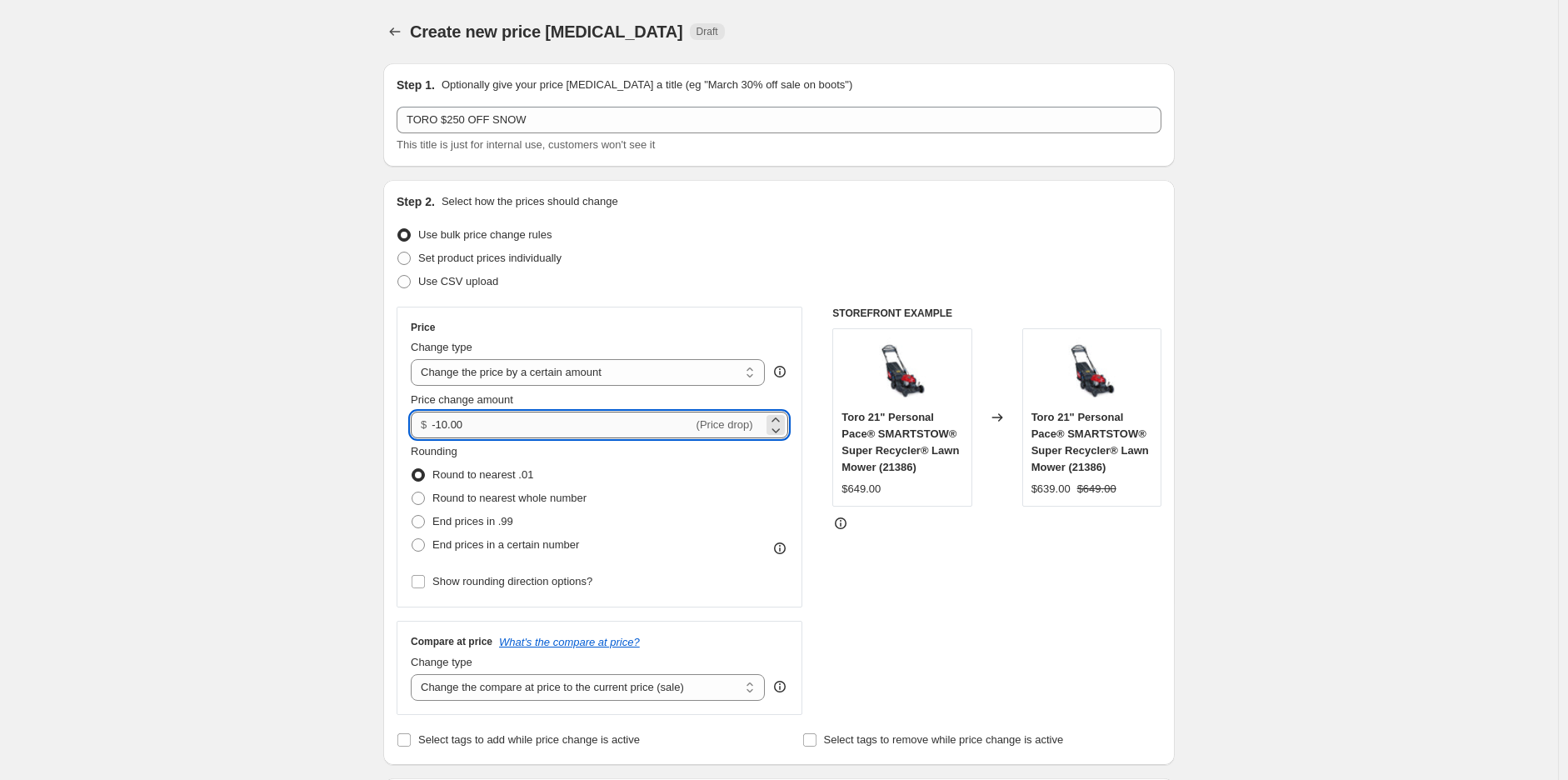
drag, startPoint x: 575, startPoint y: 423, endPoint x: 443, endPoint y: 423, distance: 132.0
click at [443, 423] on input "-10.00" at bounding box center [562, 425] width 260 height 27
type input "-250.00"
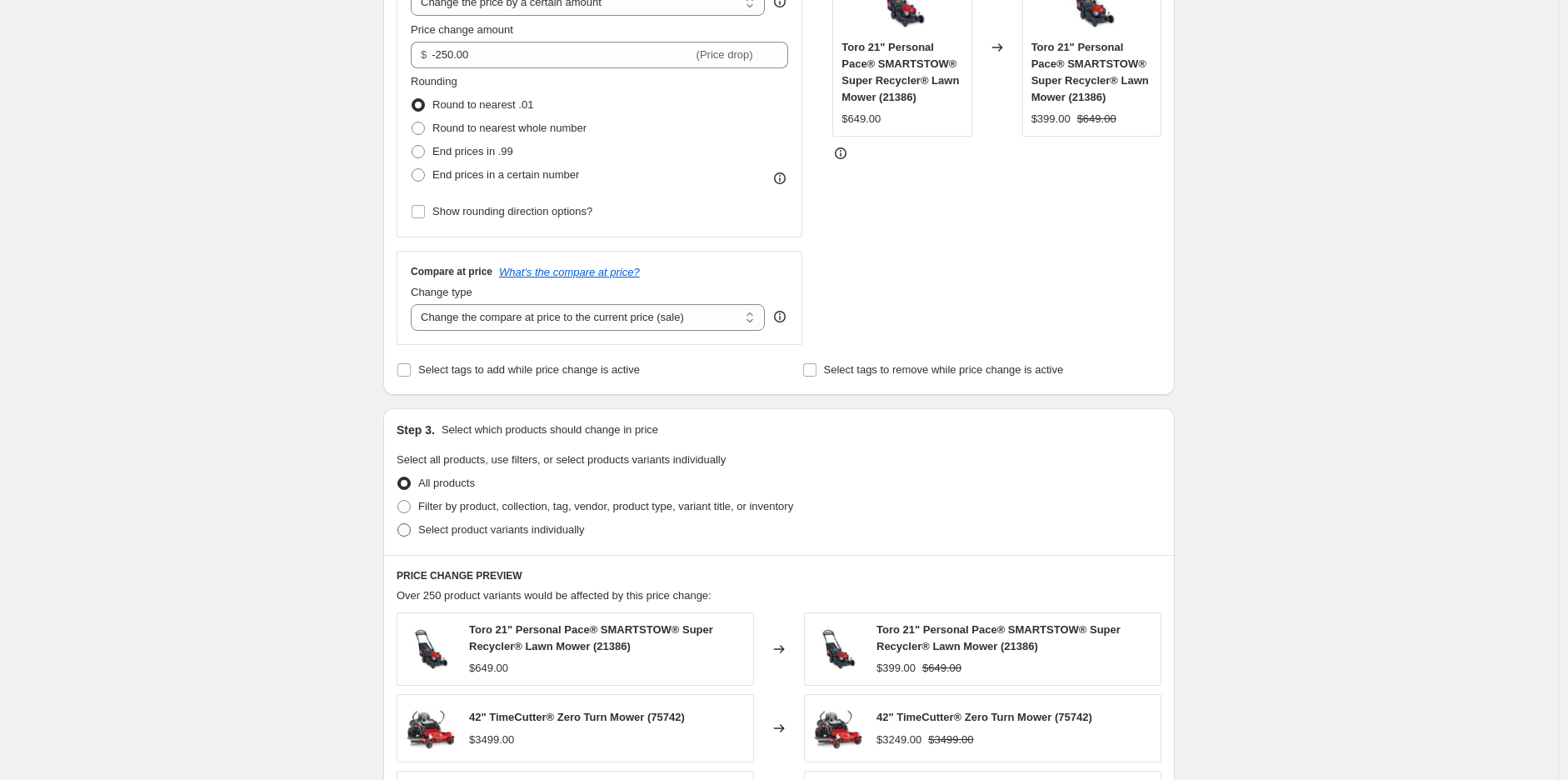
click at [457, 530] on span "Select product variants individually" at bounding box center [501, 529] width 166 height 13
click at [398, 524] on input "Select product variants individually" at bounding box center [397, 524] width 1 height 1
radio input "true"
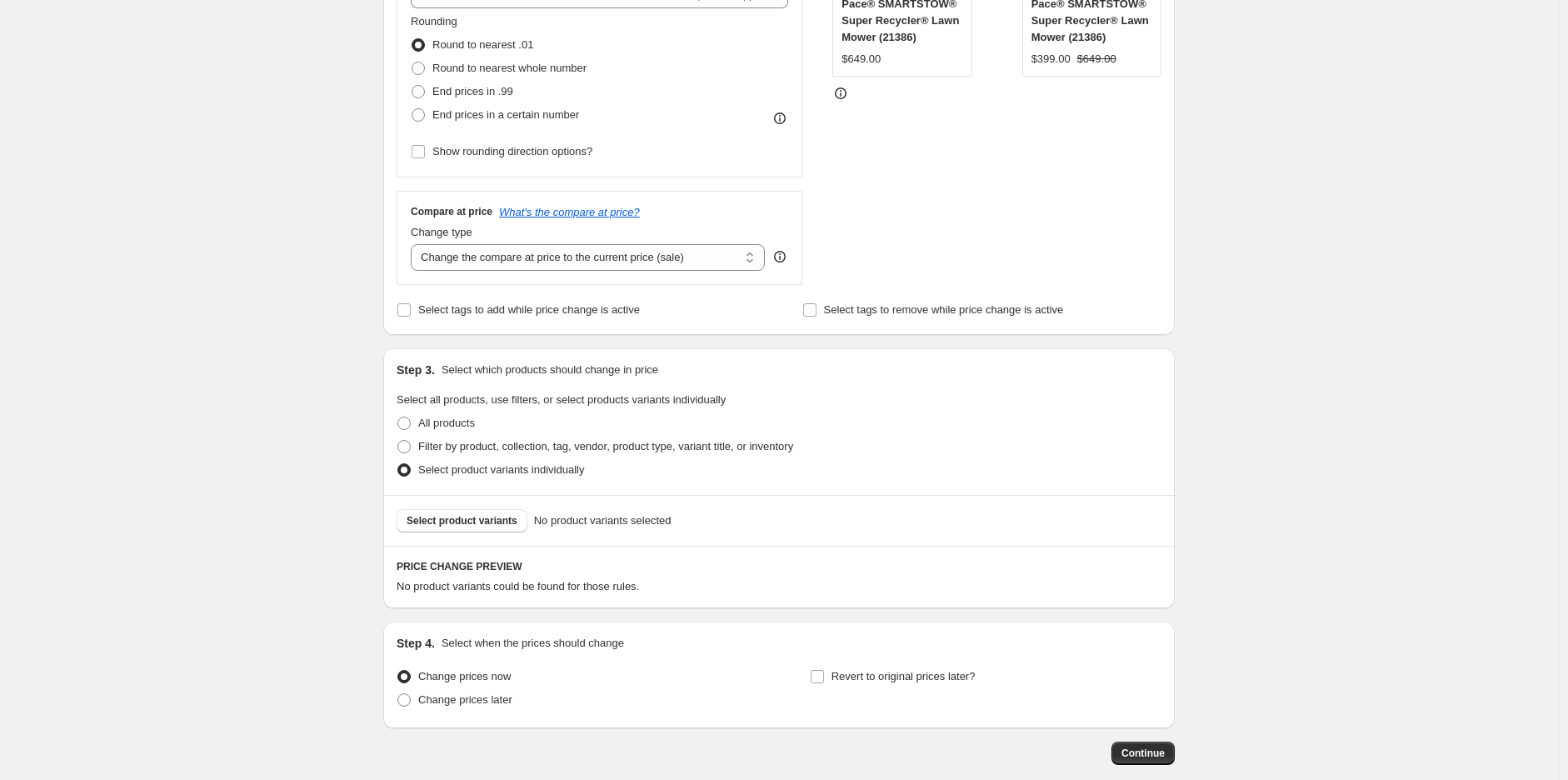
scroll to position [463, 0]
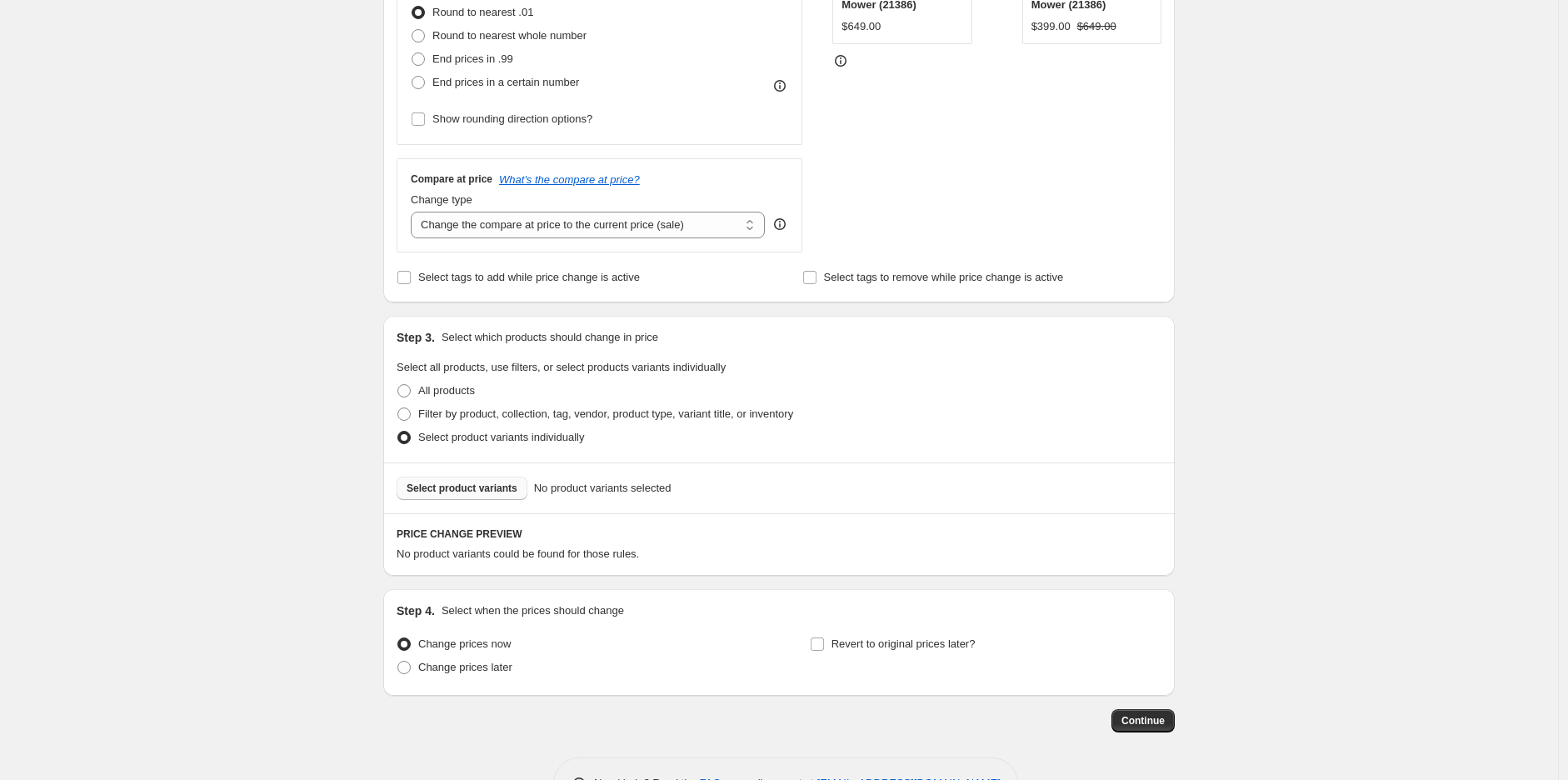
click at [490, 492] on span "Select product variants" at bounding box center [462, 489] width 111 height 13
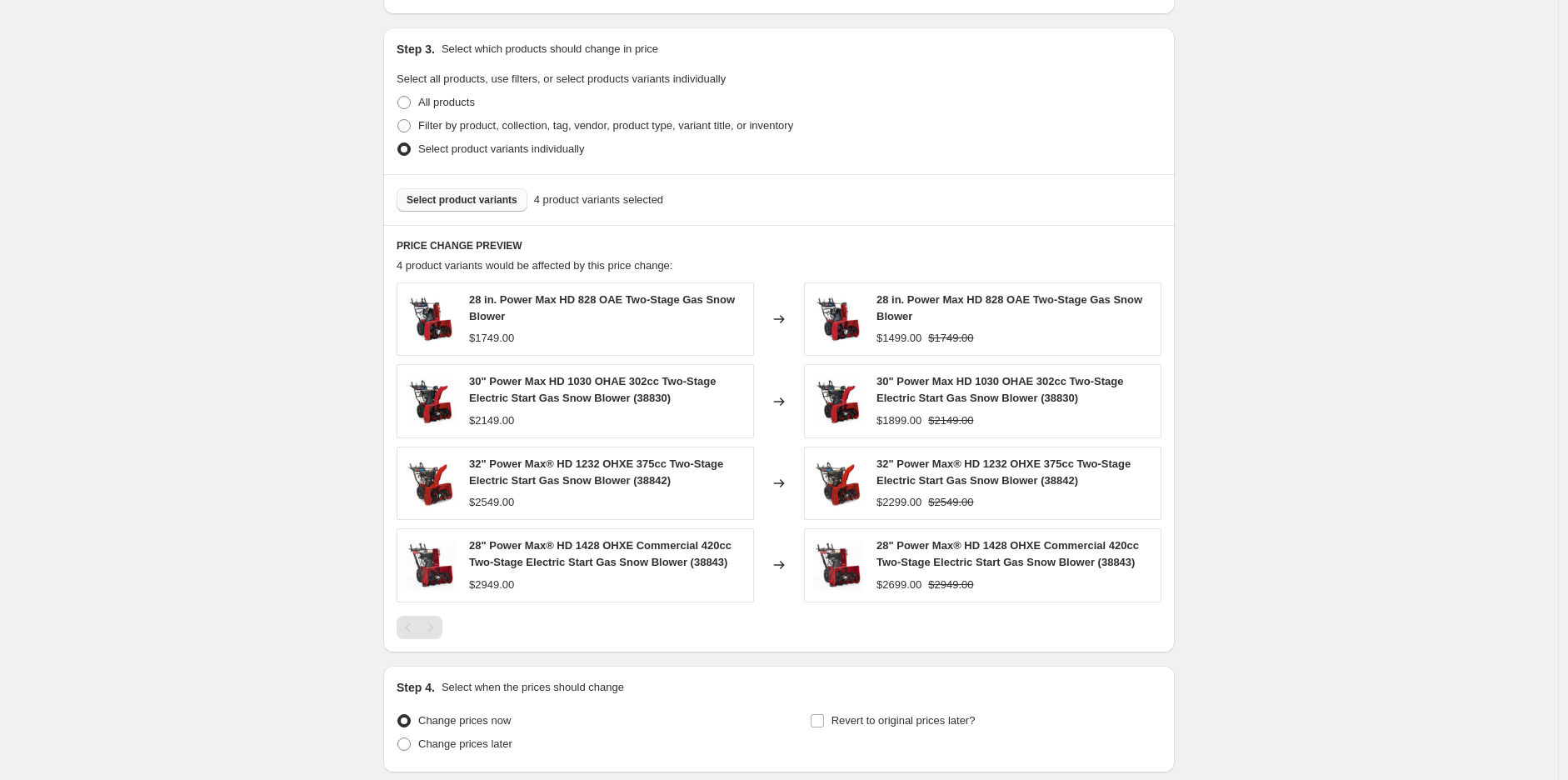
scroll to position [884, 0]
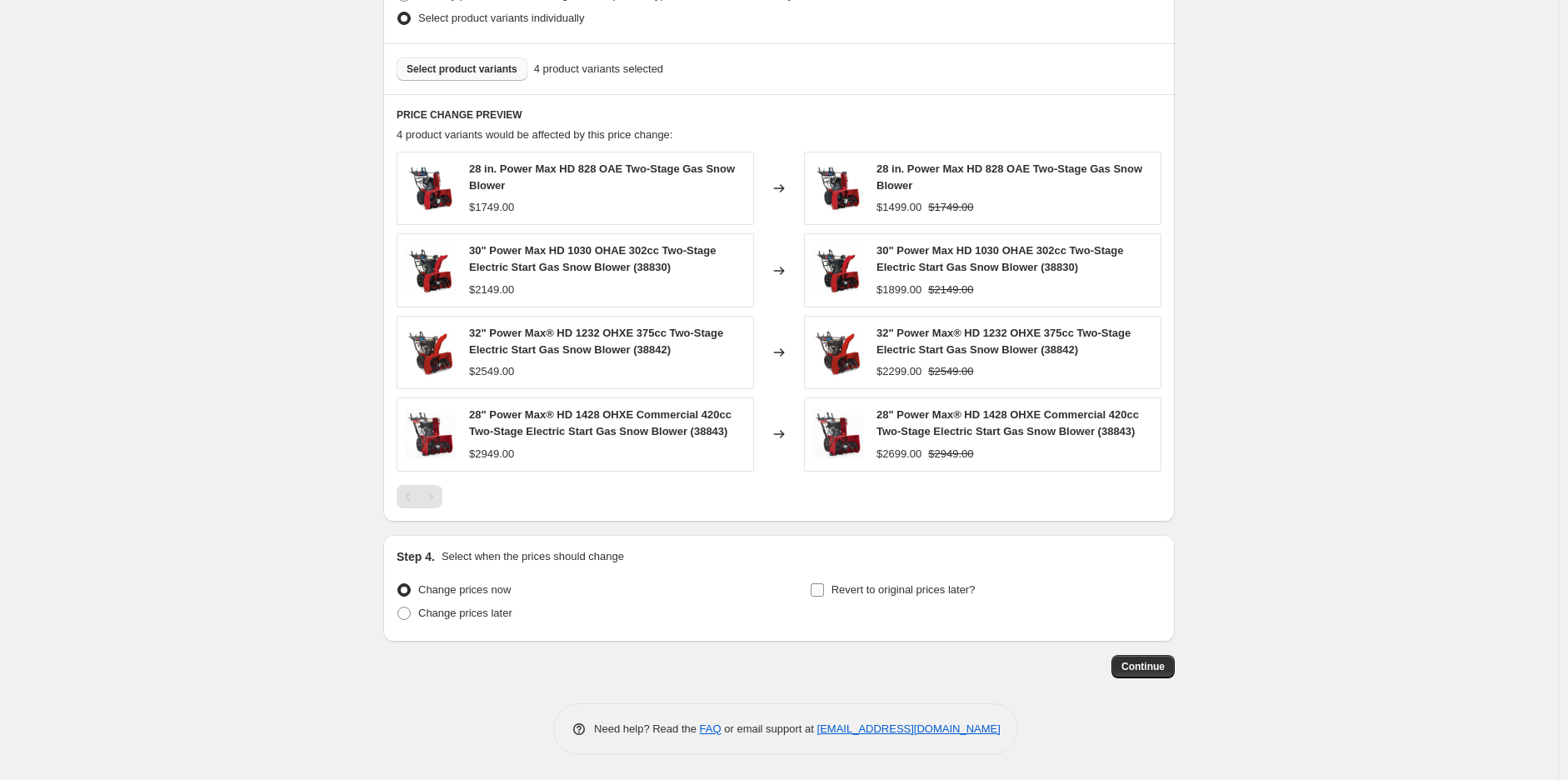
click at [848, 588] on span "Revert to original prices later?" at bounding box center [903, 590] width 144 height 13
click at [824, 588] on input "Revert to original prices later?" at bounding box center [817, 590] width 13 height 13
checkbox input "true"
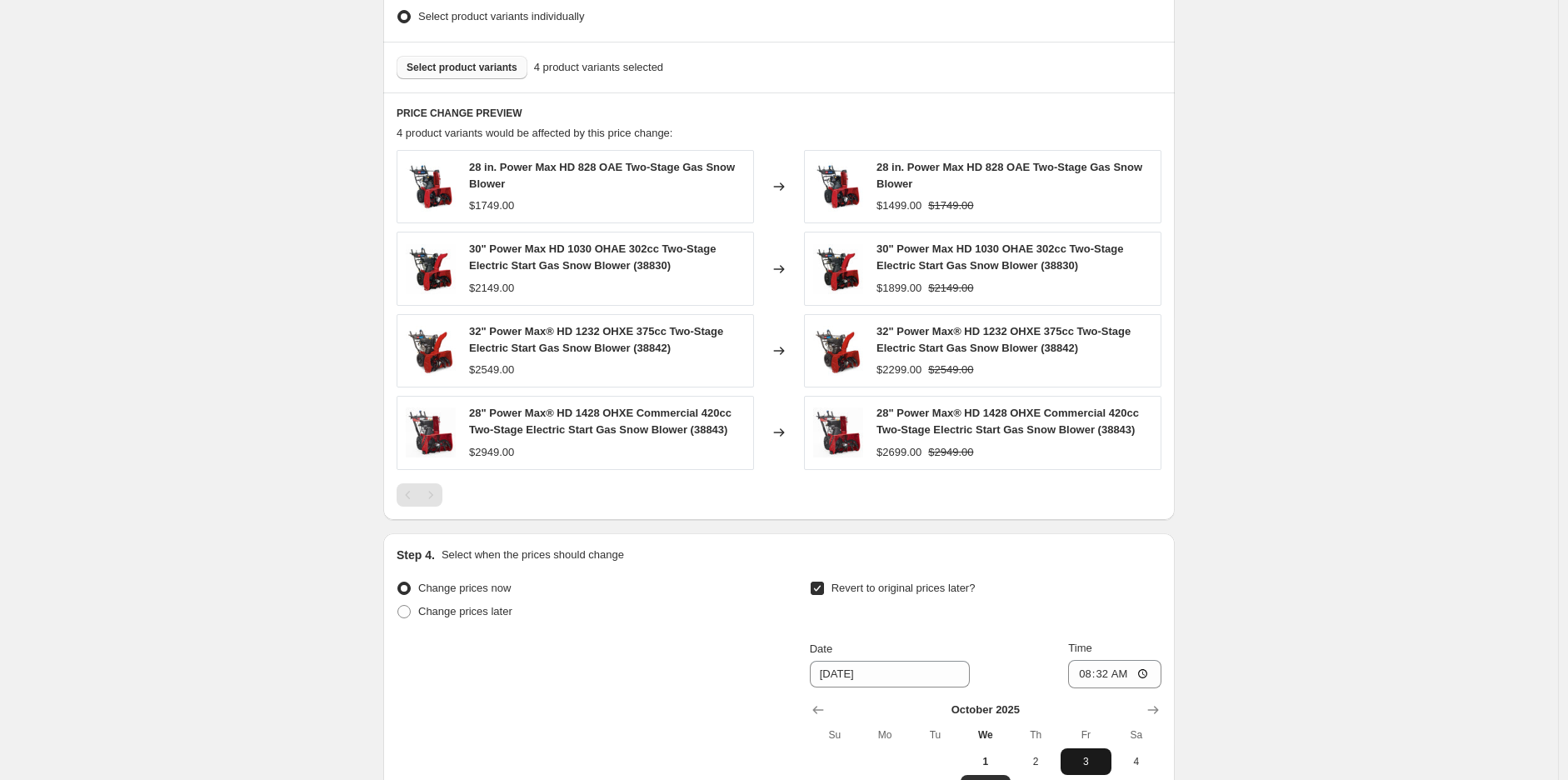
scroll to position [1069, 0]
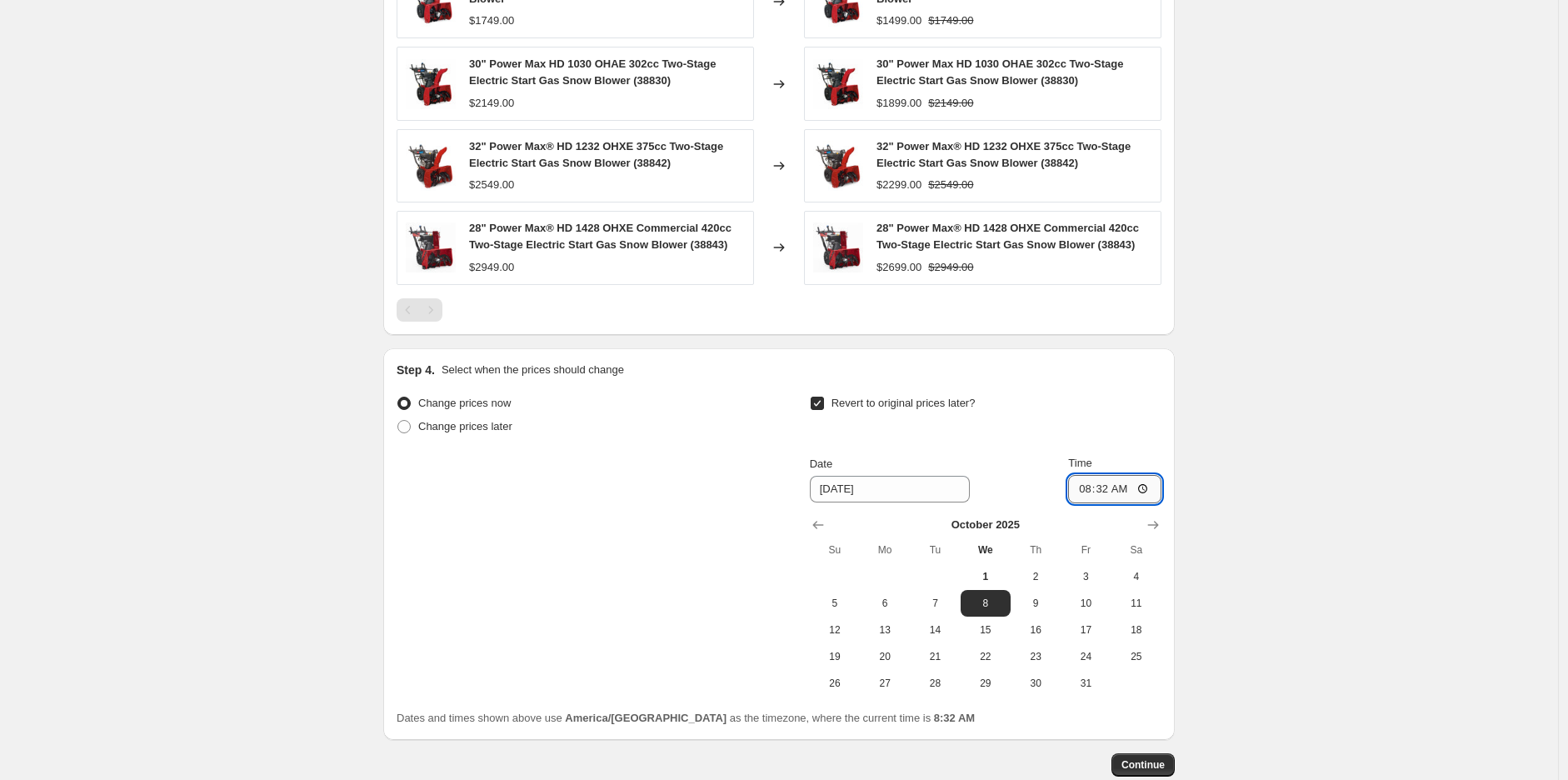
click at [1092, 488] on input "08:32" at bounding box center [1115, 489] width 94 height 28
type input "23:59"
click at [1089, 679] on span "31" at bounding box center [1086, 683] width 37 height 13
type input "10/31/2025"
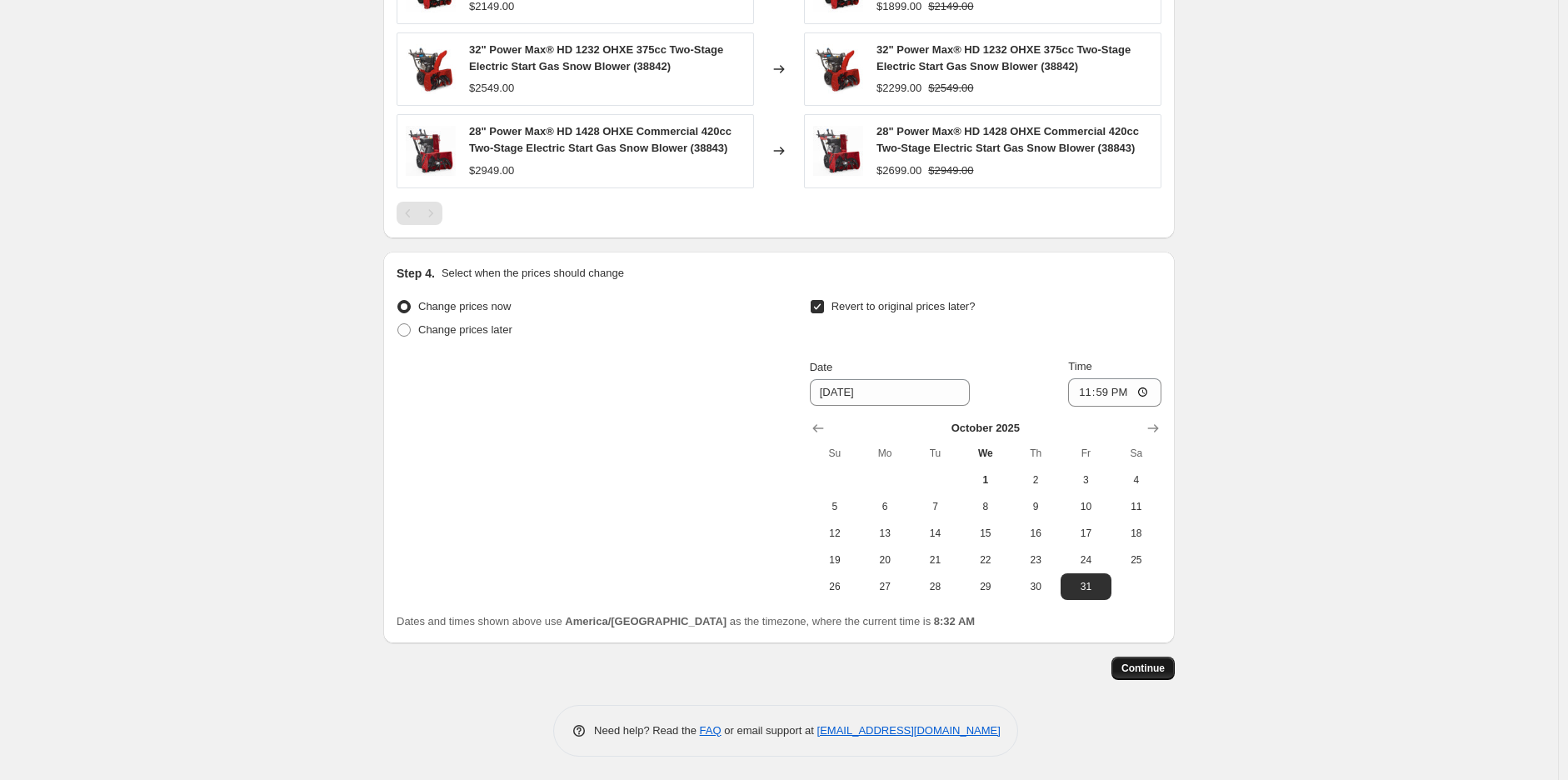
scroll to position [1167, 0]
click at [1162, 665] on span "Continue" at bounding box center [1143, 667] width 43 height 13
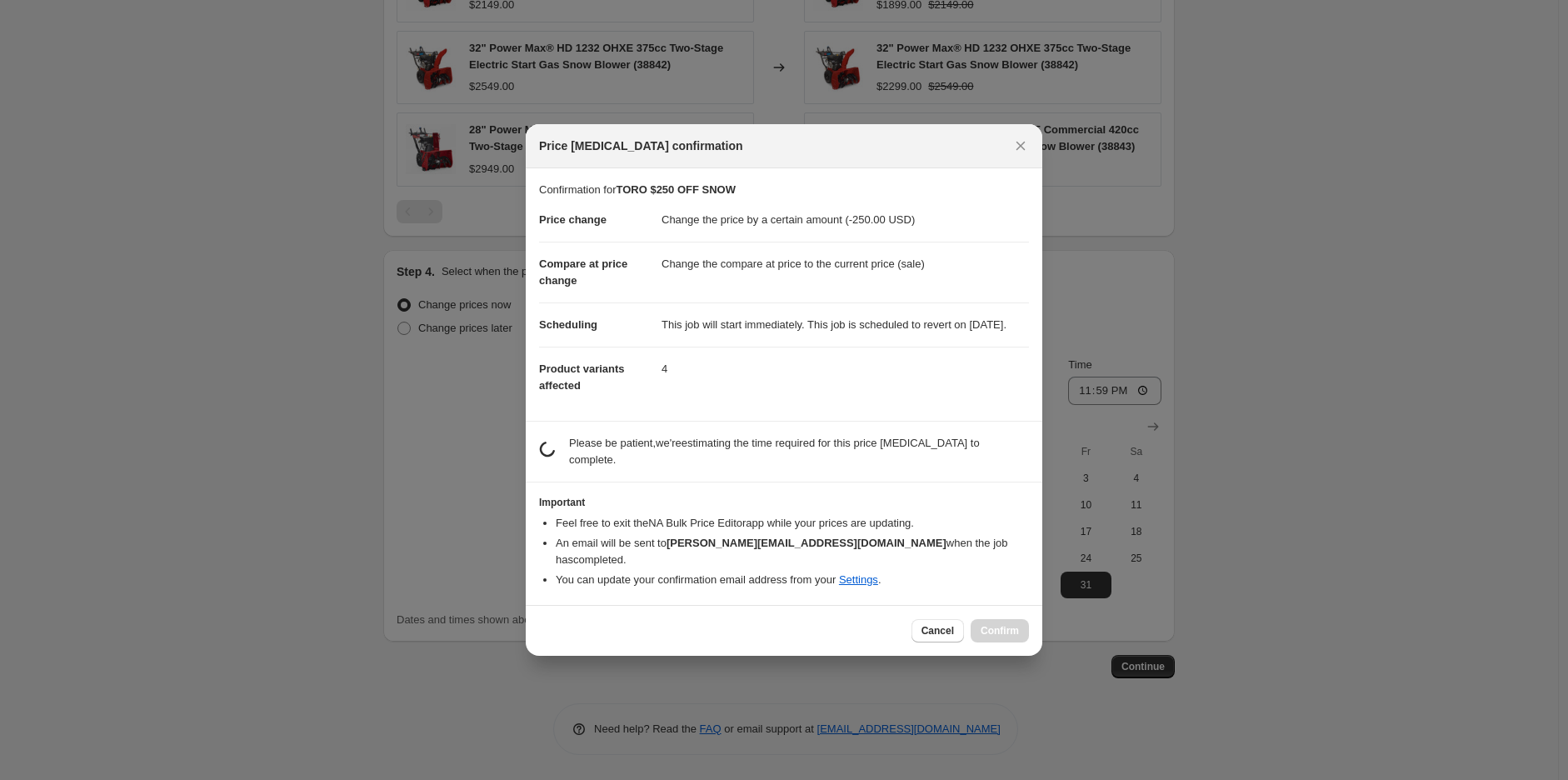
scroll to position [0, 0]
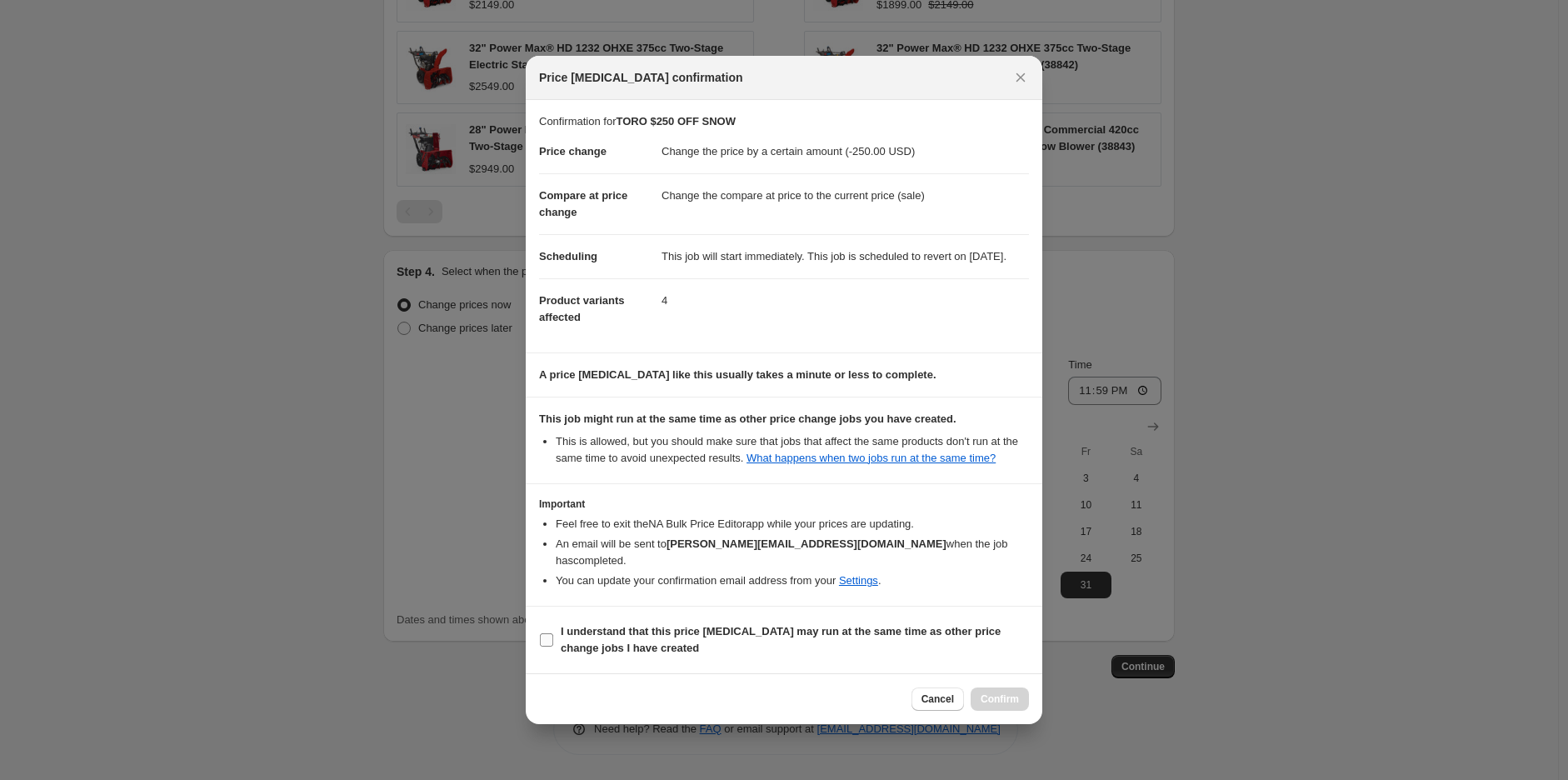
click at [892, 643] on span "I understand that this price change job may run at the same time as other price…" at bounding box center [795, 641] width 468 height 33
click at [554, 643] on input "I understand that this price change job may run at the same time as other price…" at bounding box center [547, 641] width 13 height 13
checkbox input "true"
click at [992, 693] on span "Confirm" at bounding box center [1000, 699] width 38 height 13
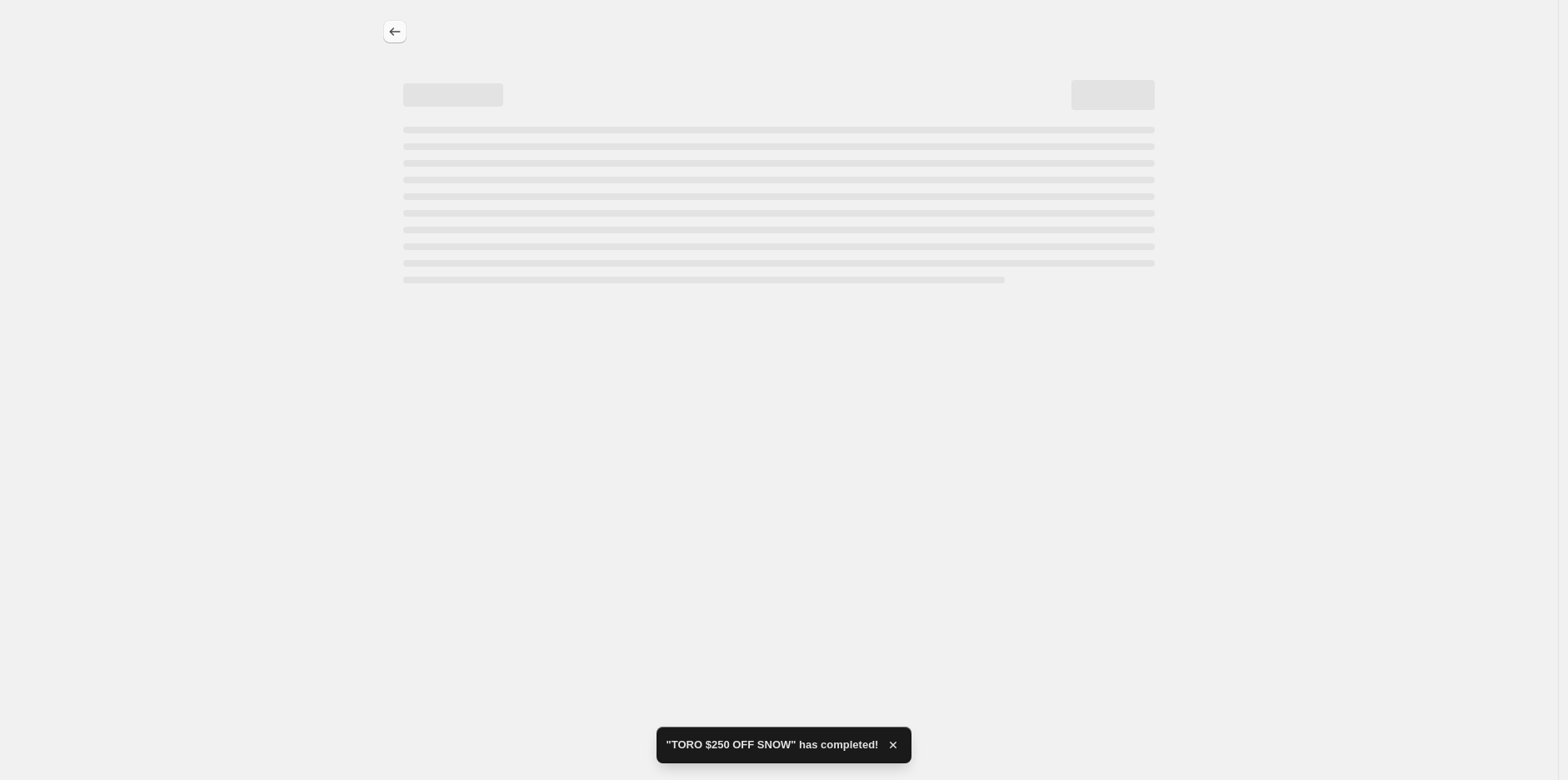
select select "by"
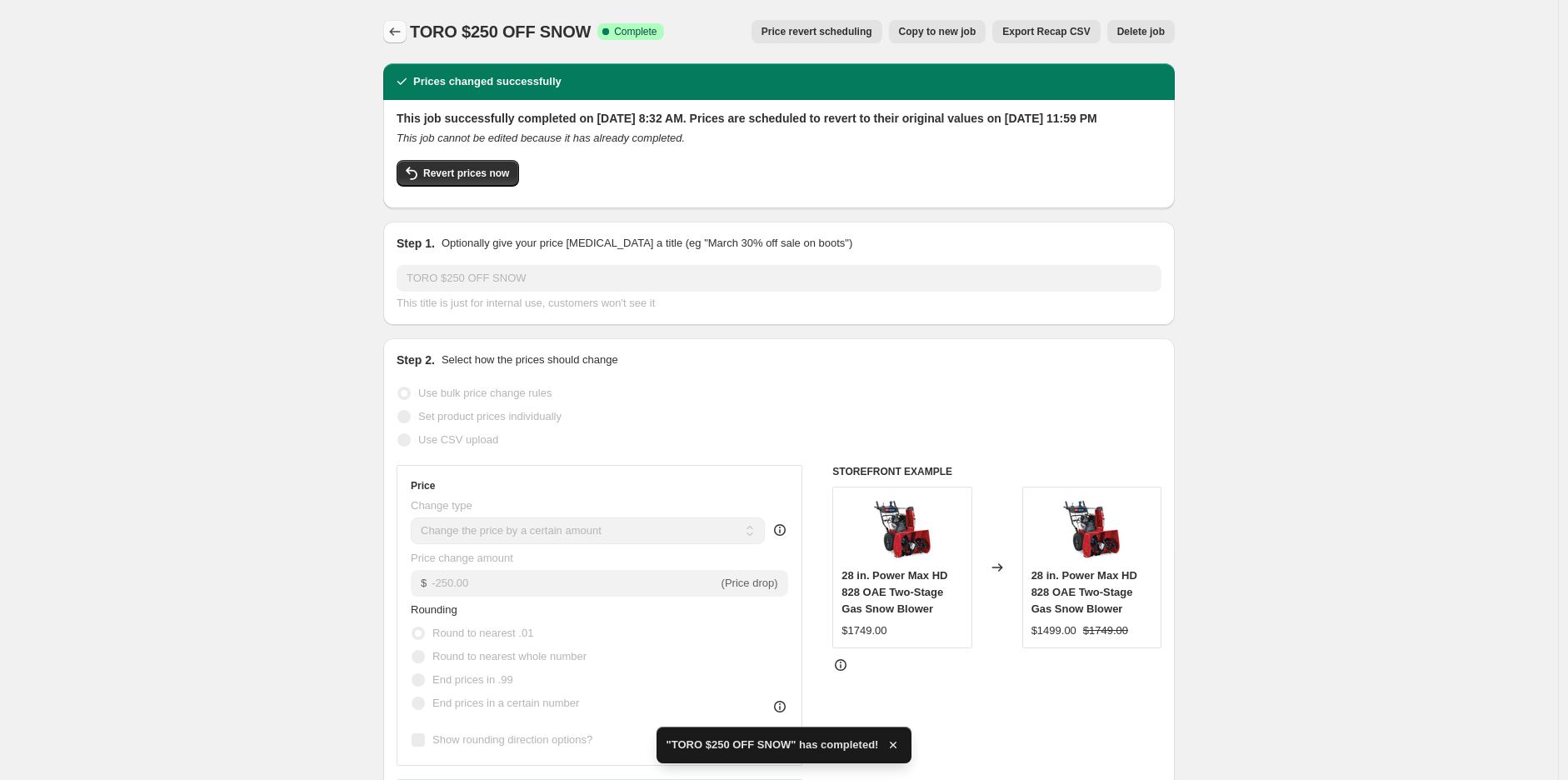
click at [393, 33] on icon "Price change jobs" at bounding box center [395, 32] width 17 height 17
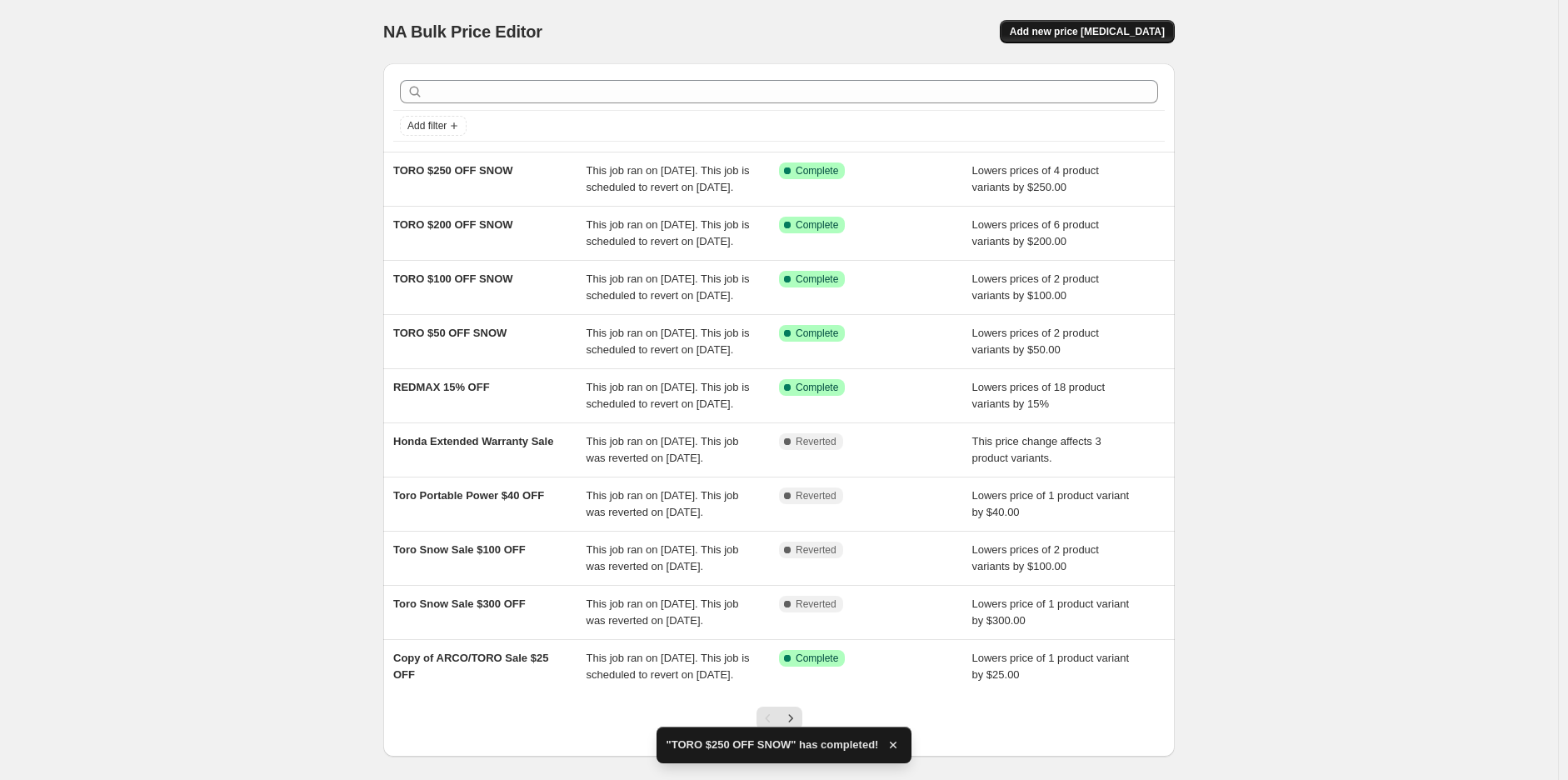
click at [1125, 22] on button "Add new price change job" at bounding box center [1088, 32] width 175 height 23
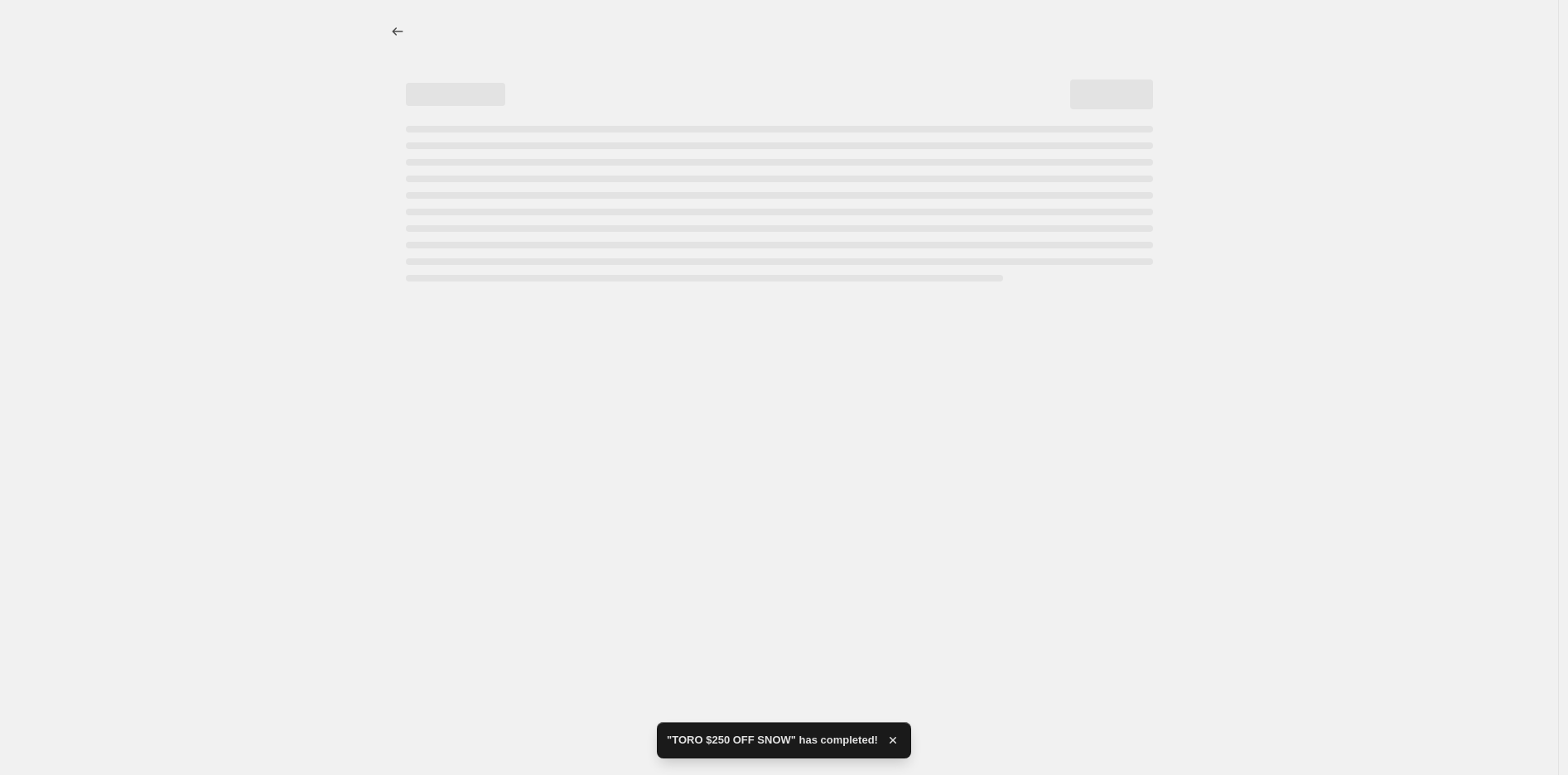
select select "percentage"
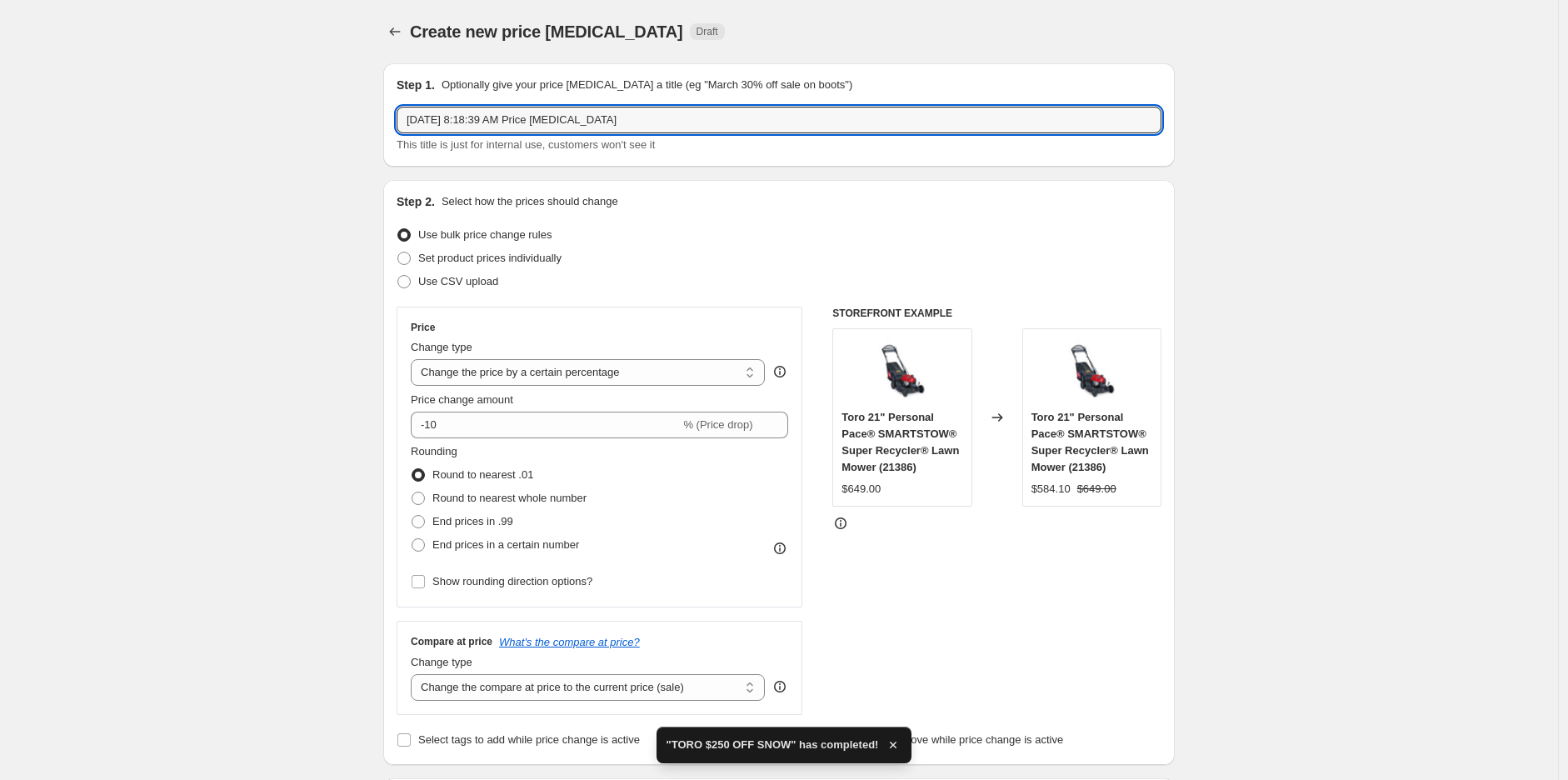
drag, startPoint x: 746, startPoint y: 121, endPoint x: 359, endPoint y: 119, distance: 387.0
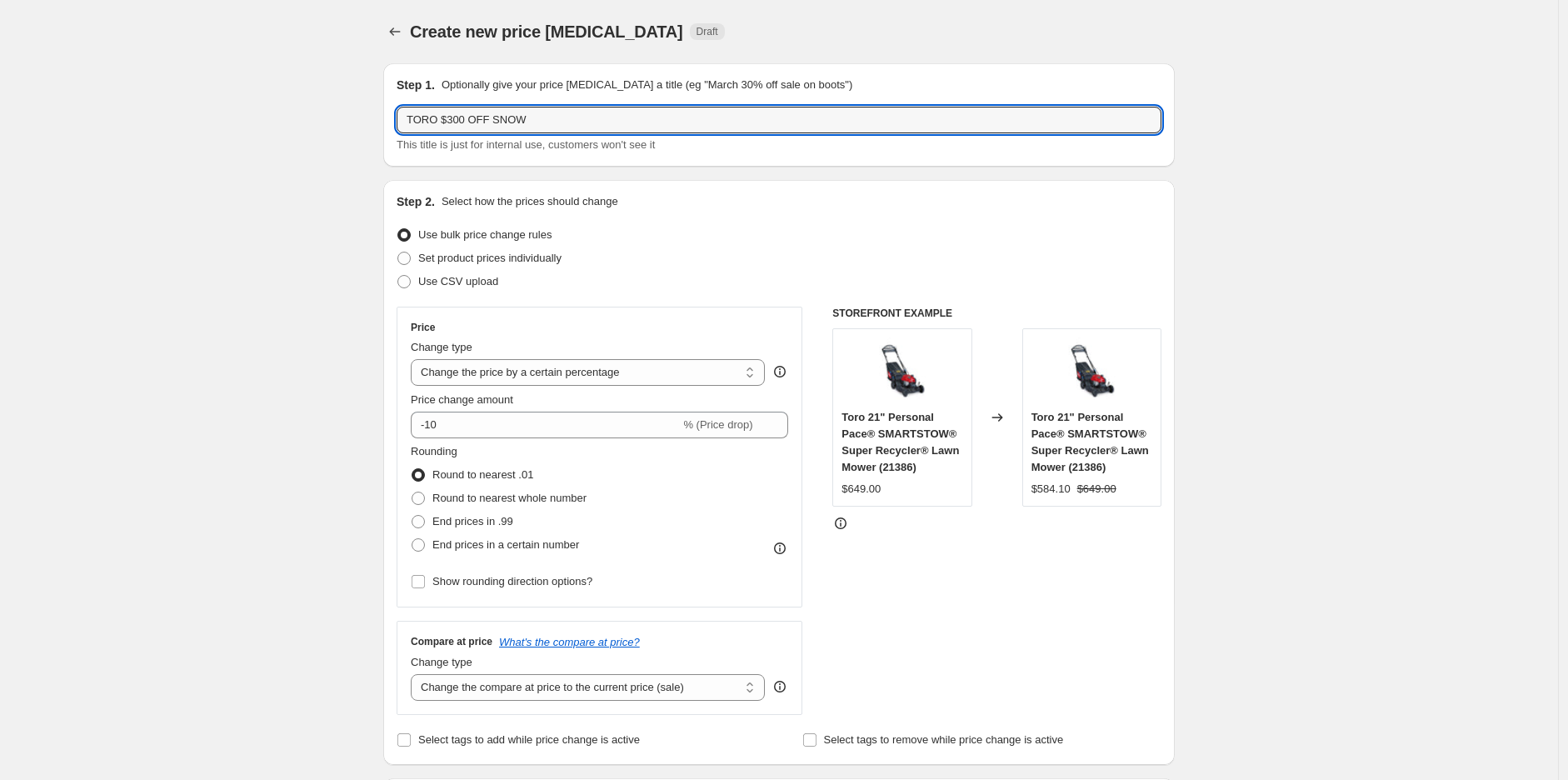
type input "TORO $300 OFF SNOW"
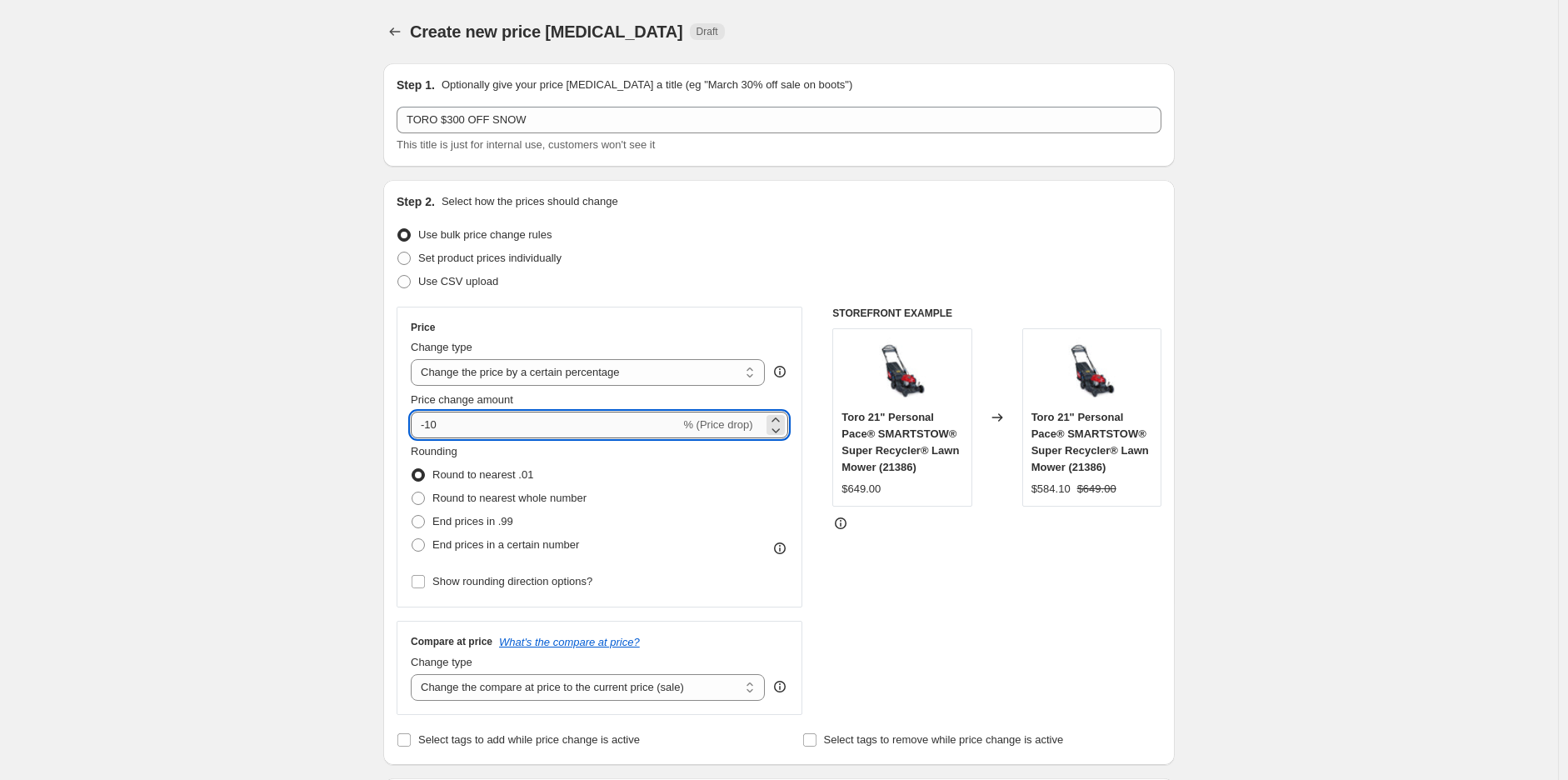
click at [523, 413] on input "-10" at bounding box center [545, 425] width 269 height 27
click at [527, 382] on select "Change the price to a certain amount Change the price by a certain amount Chang…" at bounding box center [588, 372] width 354 height 27
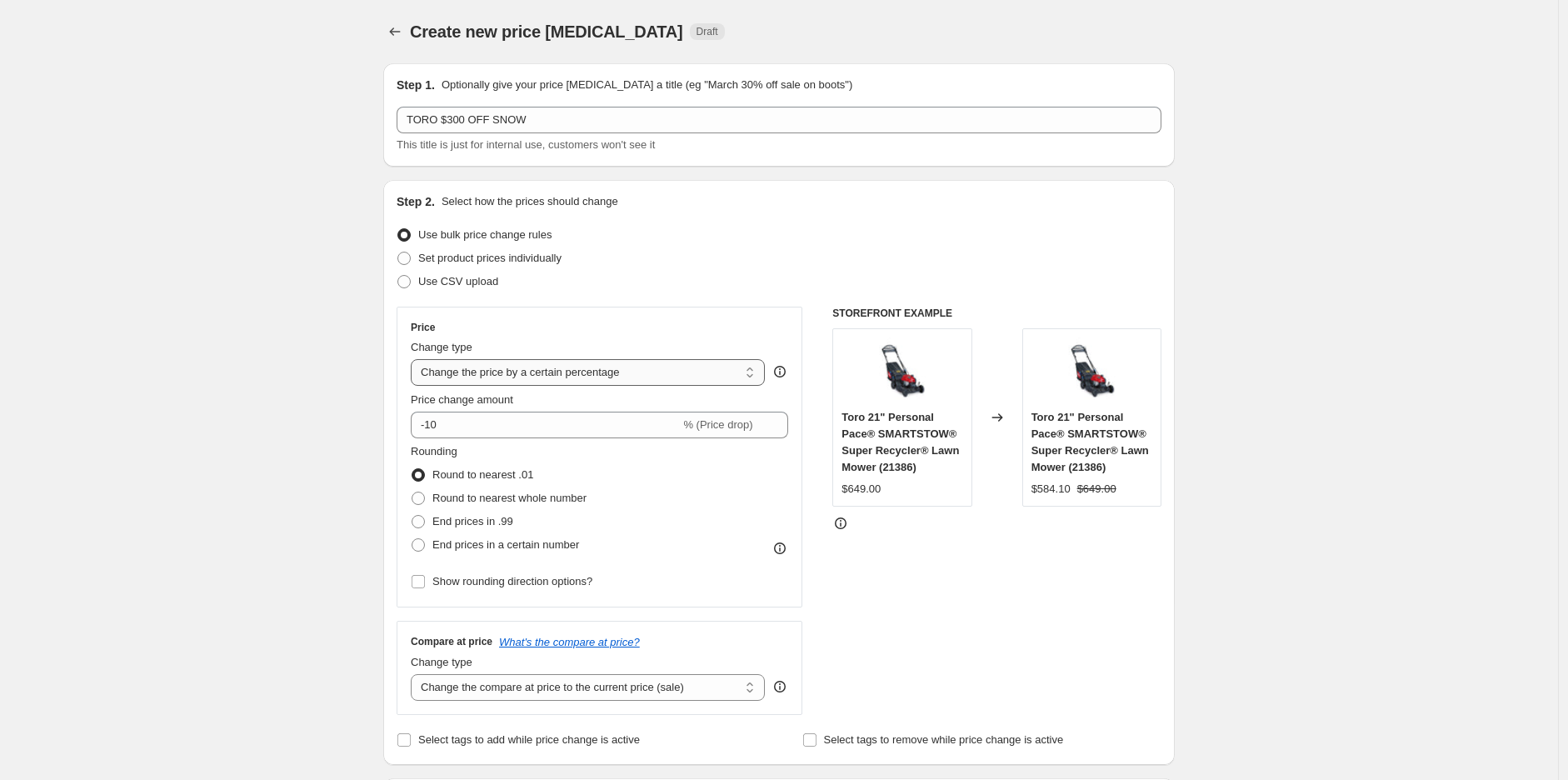
select select "by"
click at [415, 359] on select "Change the price to a certain amount Change the price by a certain amount Chang…" at bounding box center [588, 372] width 354 height 27
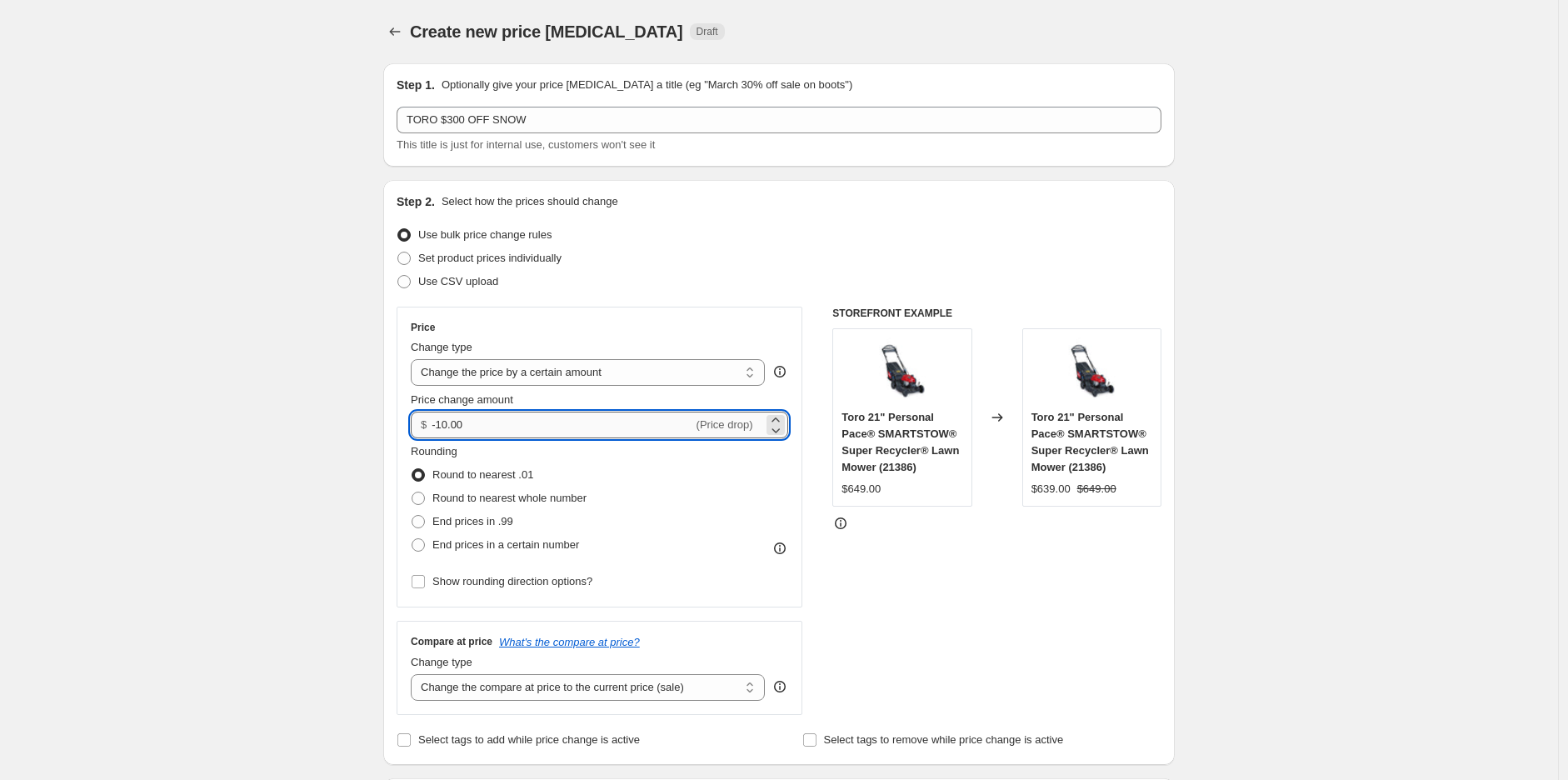
drag, startPoint x: 501, startPoint y: 420, endPoint x: 442, endPoint y: 423, distance: 59.1
click at [442, 423] on input "-10.00" at bounding box center [562, 425] width 260 height 27
type input "-300.00"
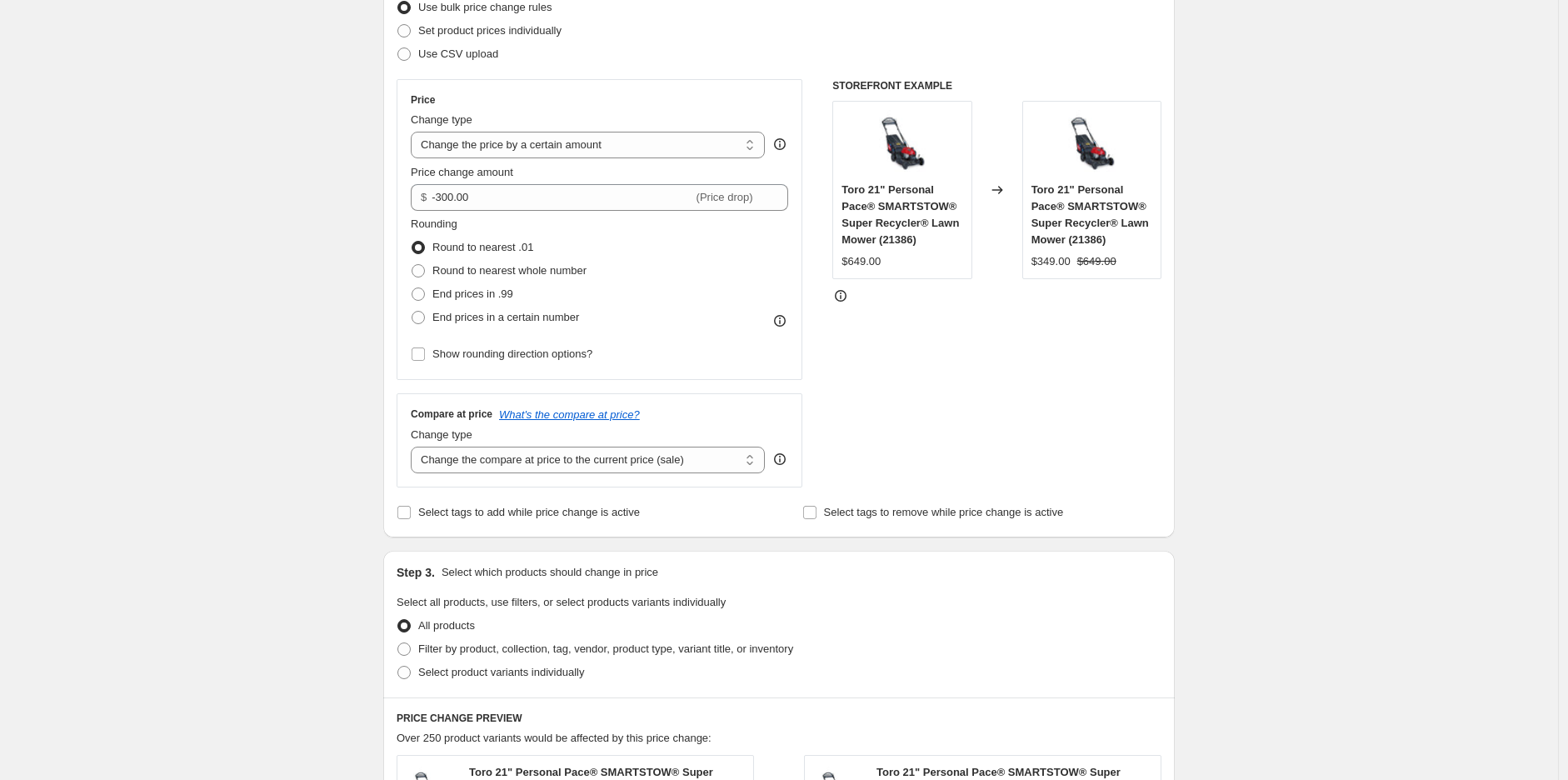
scroll to position [463, 0]
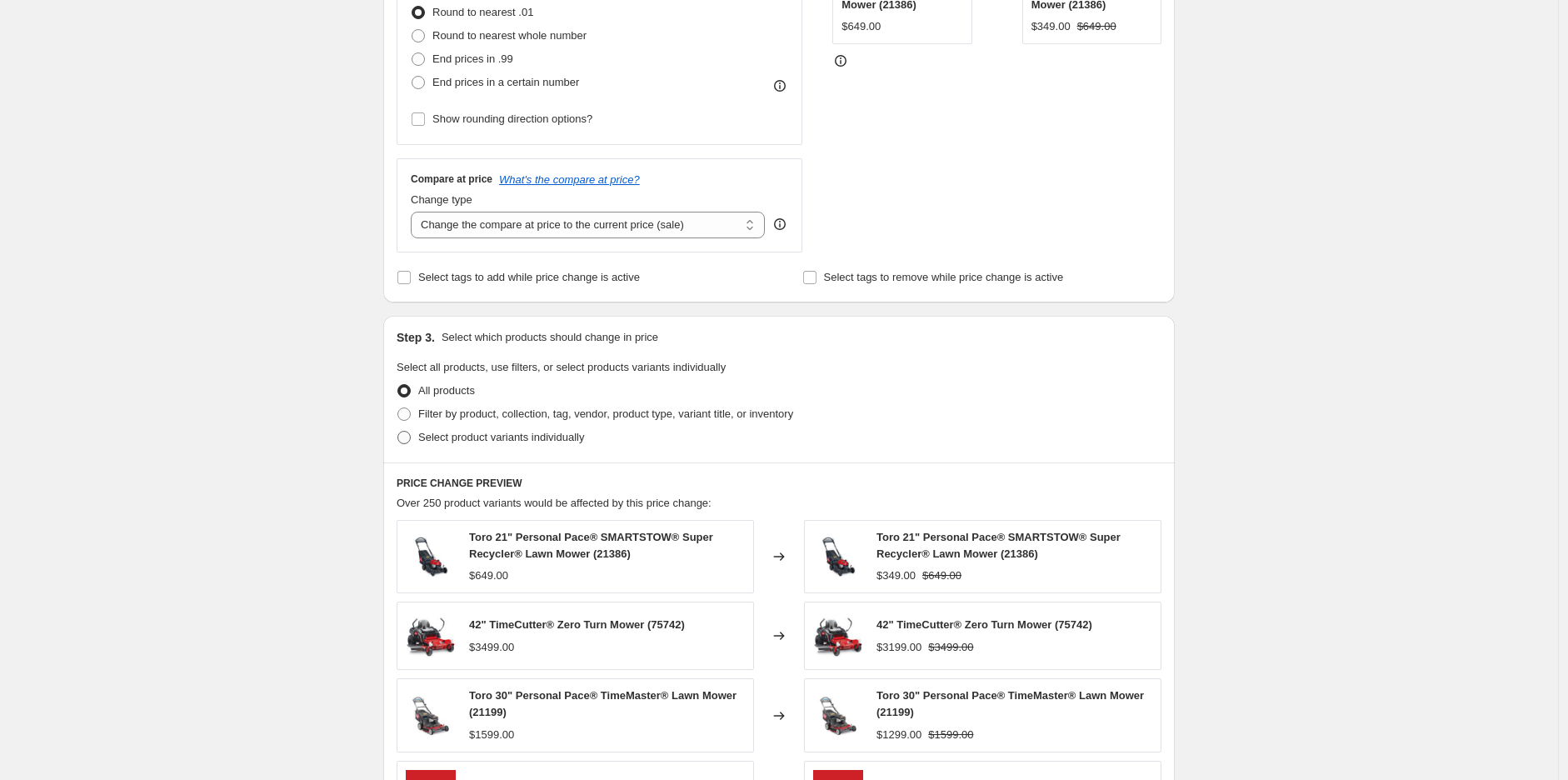
click at [493, 437] on span "Select product variants individually" at bounding box center [501, 437] width 166 height 13
click at [398, 432] on input "Select product variants individually" at bounding box center [397, 431] width 1 height 1
radio input "true"
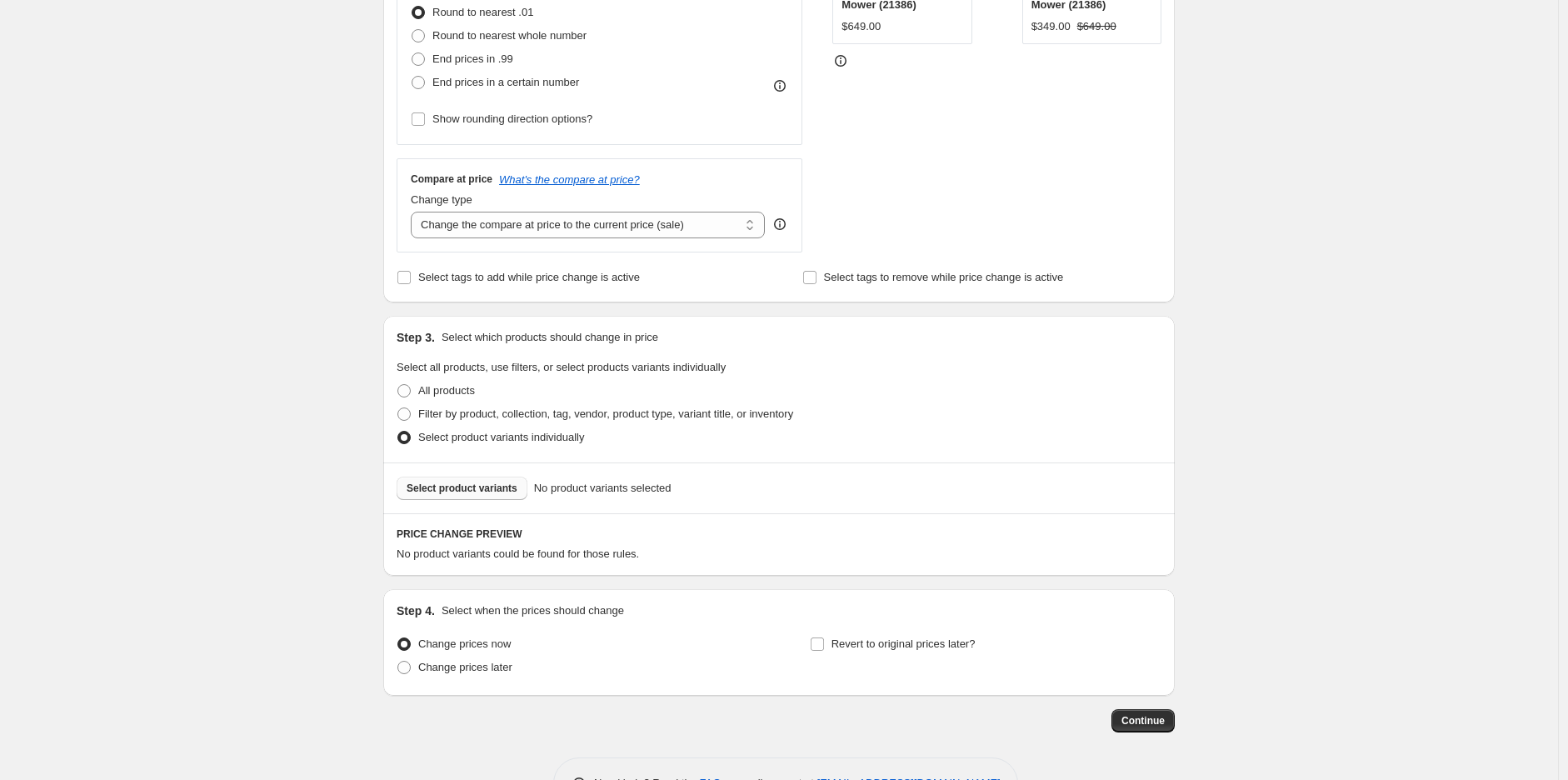
click at [489, 496] on button "Select product variants" at bounding box center [462, 489] width 131 height 23
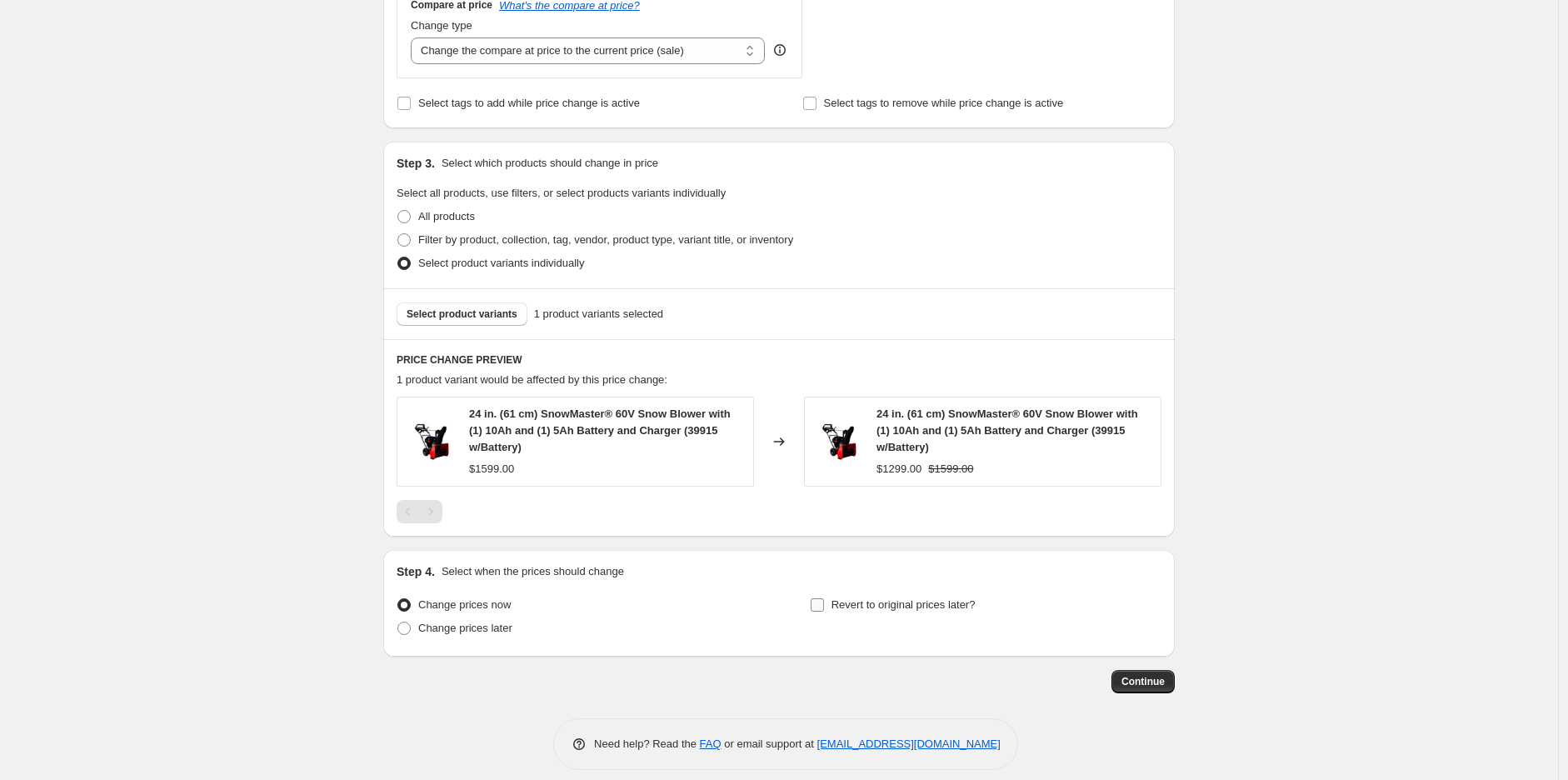
click at [846, 608] on span "Revert to original prices later?" at bounding box center [903, 605] width 144 height 13
click at [824, 608] on input "Revert to original prices later?" at bounding box center [817, 605] width 13 height 13
checkbox input "true"
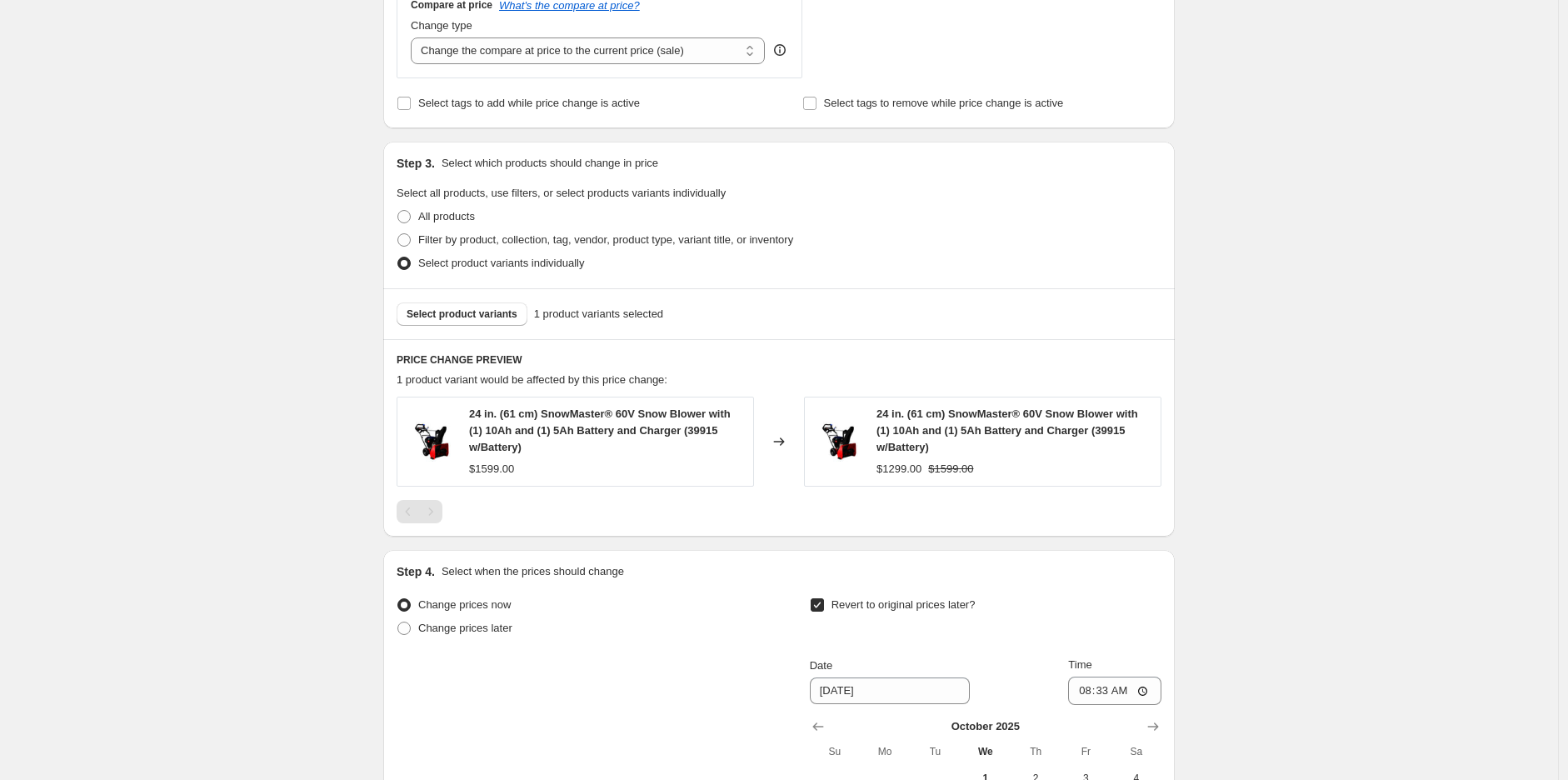
scroll to position [822, 0]
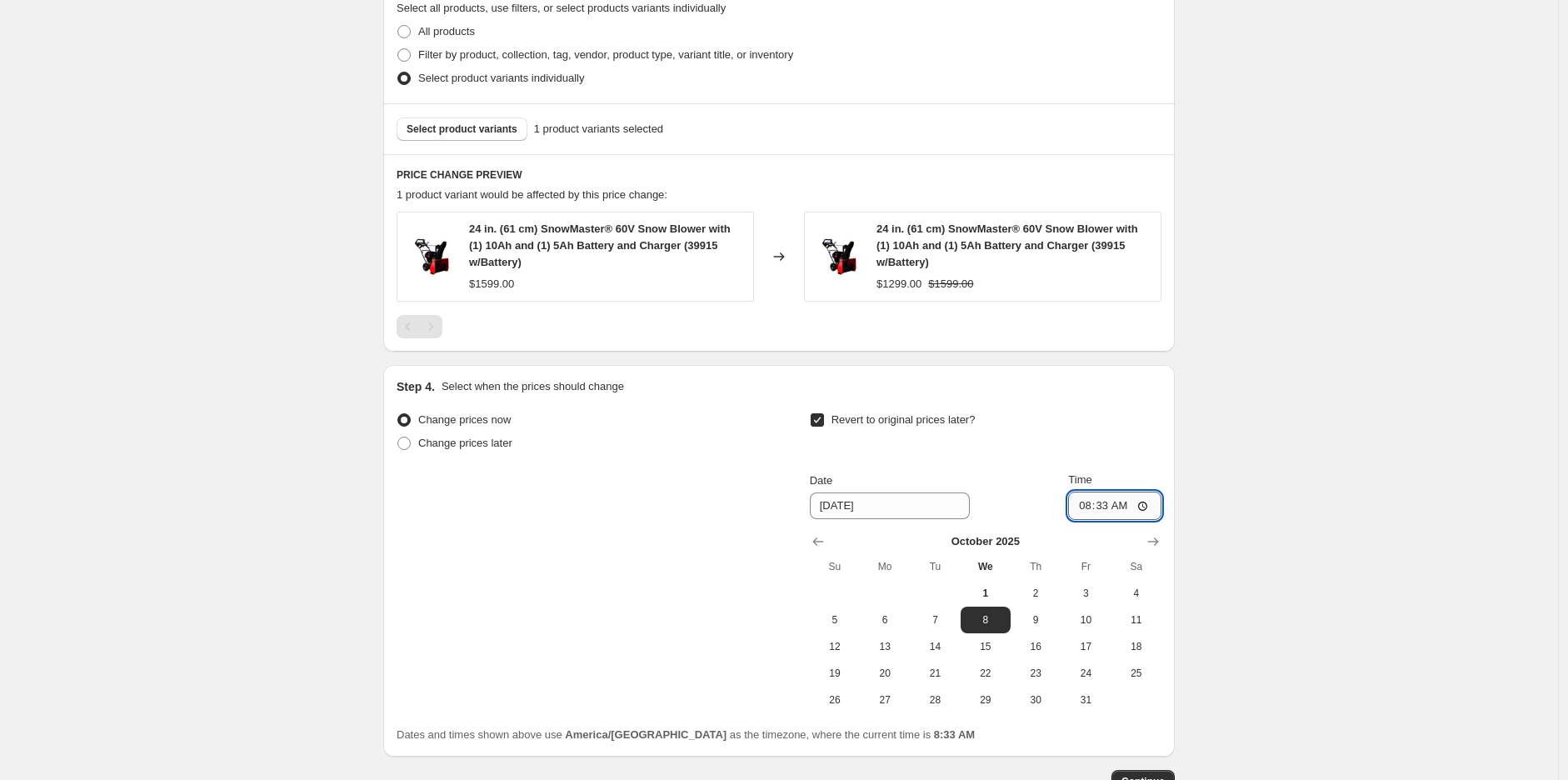
click at [1085, 512] on input "08:33" at bounding box center [1115, 506] width 94 height 28
type input "23:59"
click at [1084, 711] on button "31" at bounding box center [1086, 700] width 50 height 27
type input "10/31/2025"
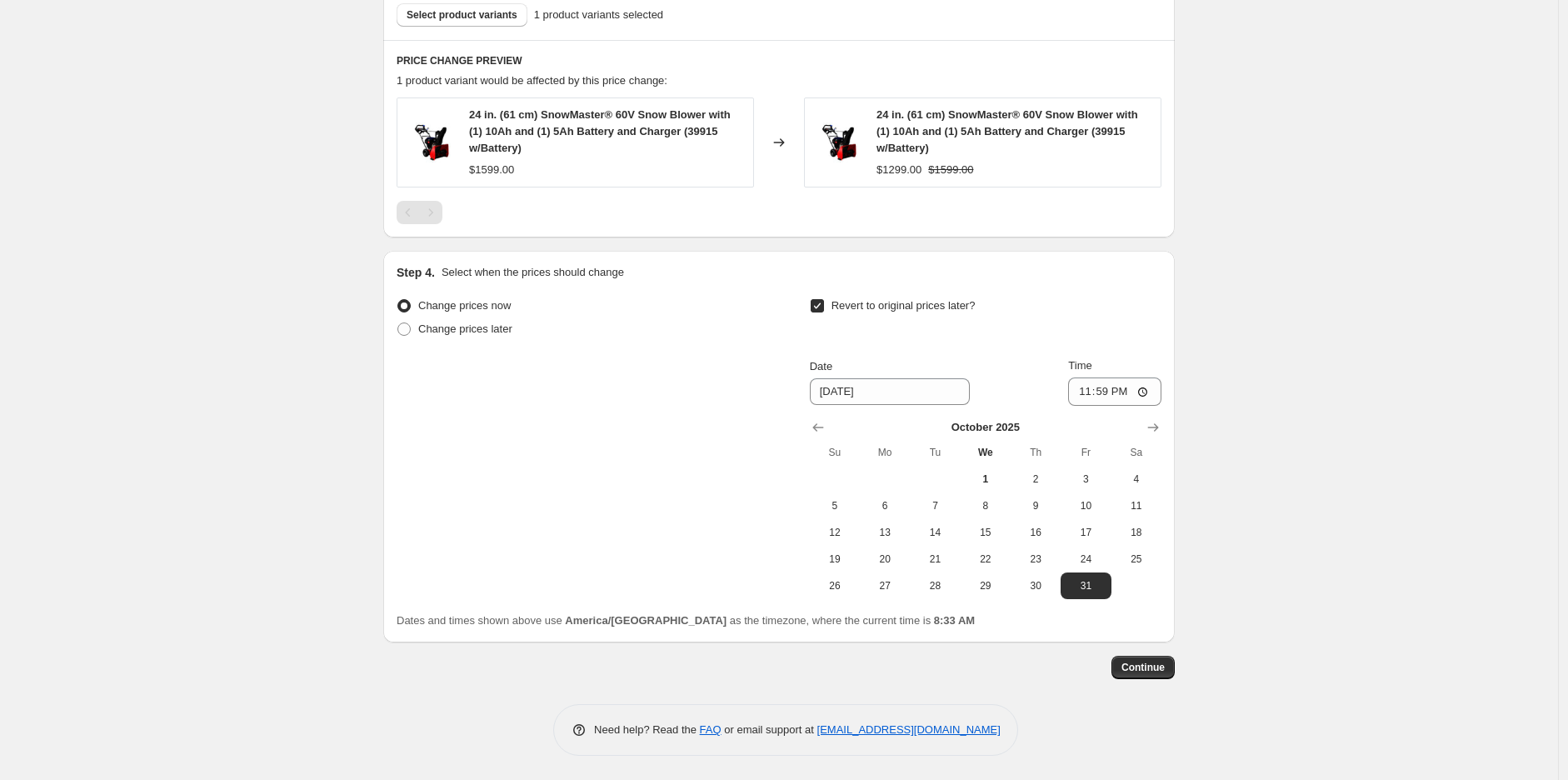
scroll to position [938, 0]
click at [1148, 665] on span "Continue" at bounding box center [1143, 667] width 43 height 13
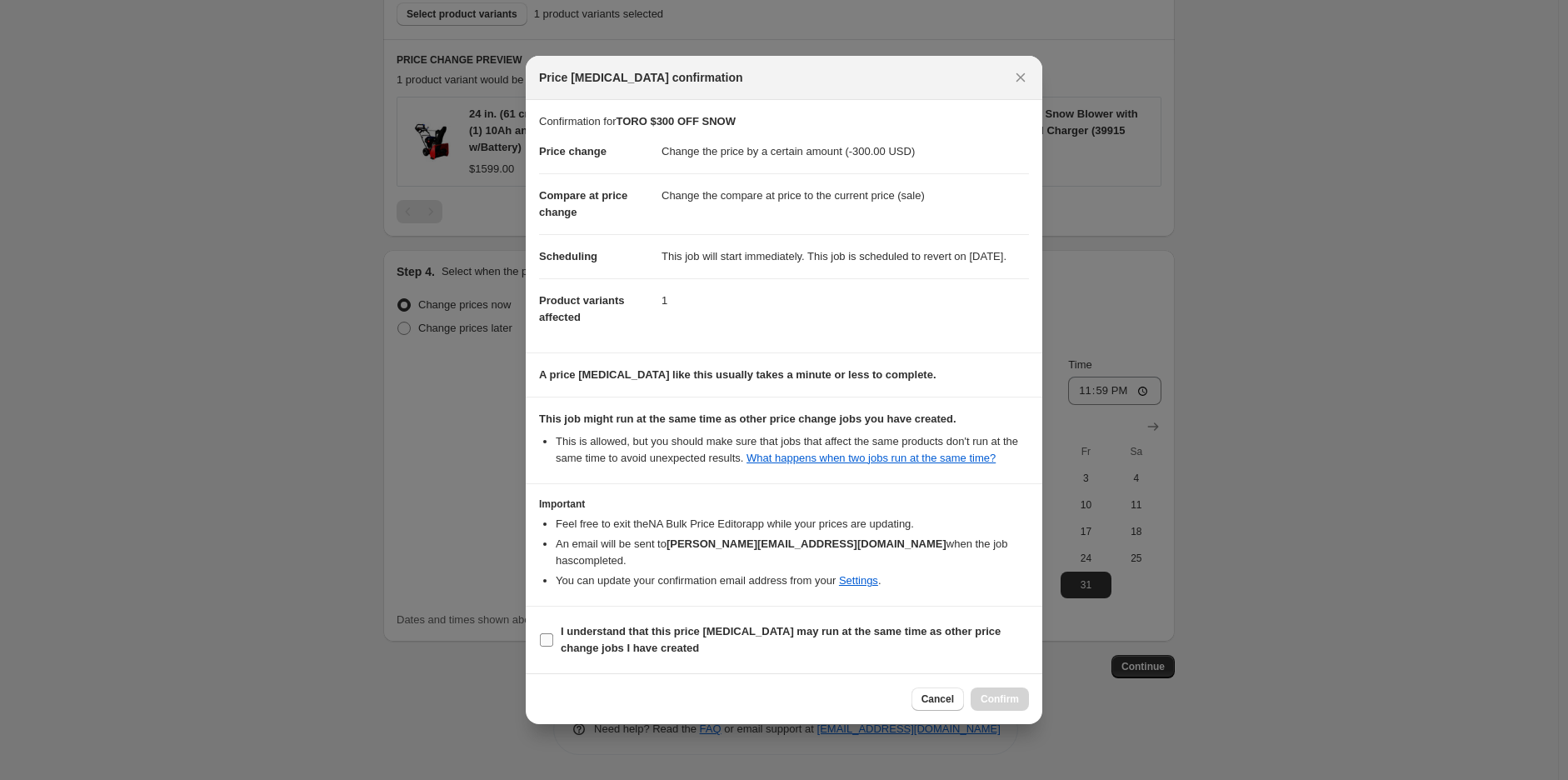
click at [850, 626] on b "I understand that this price change job may run at the same time as other price…" at bounding box center [781, 640] width 440 height 29
click at [554, 634] on input "I understand that this price change job may run at the same time as other price…" at bounding box center [547, 641] width 13 height 13
checkbox input "true"
click at [1005, 692] on span "Confirm" at bounding box center [1000, 699] width 38 height 13
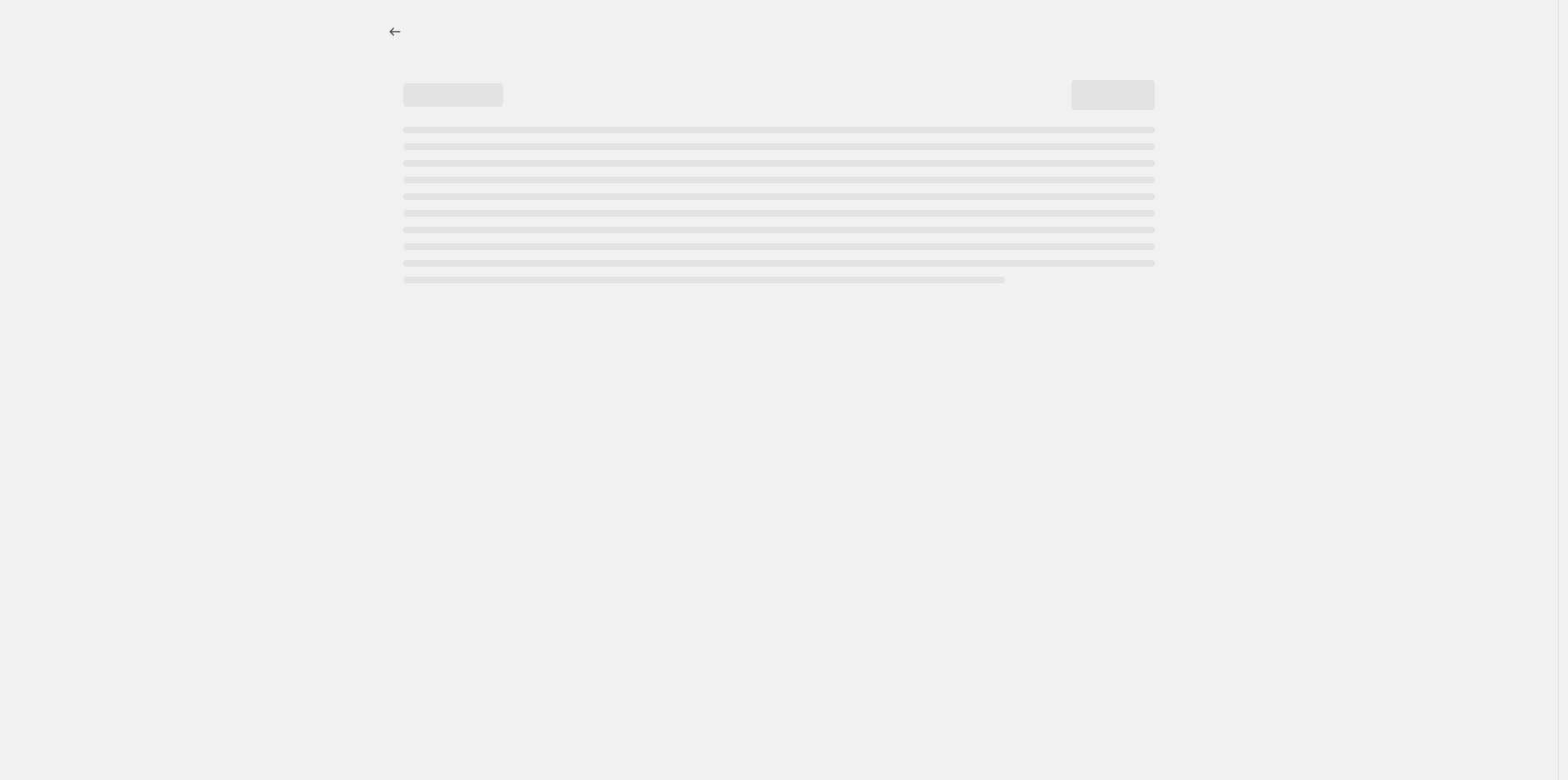
select select "by"
